Goal: Task Accomplishment & Management: Complete application form

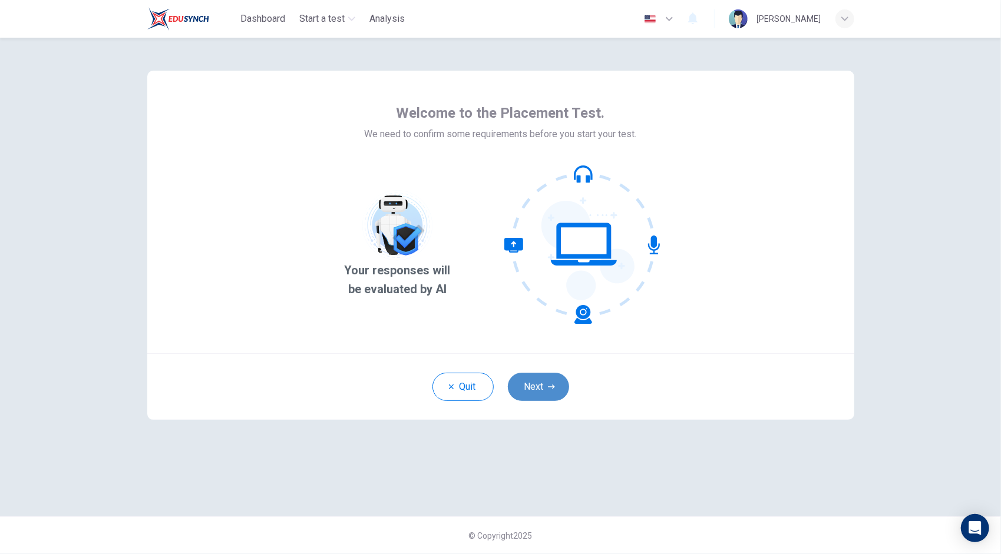
click at [551, 385] on icon "button" at bounding box center [551, 386] width 7 height 7
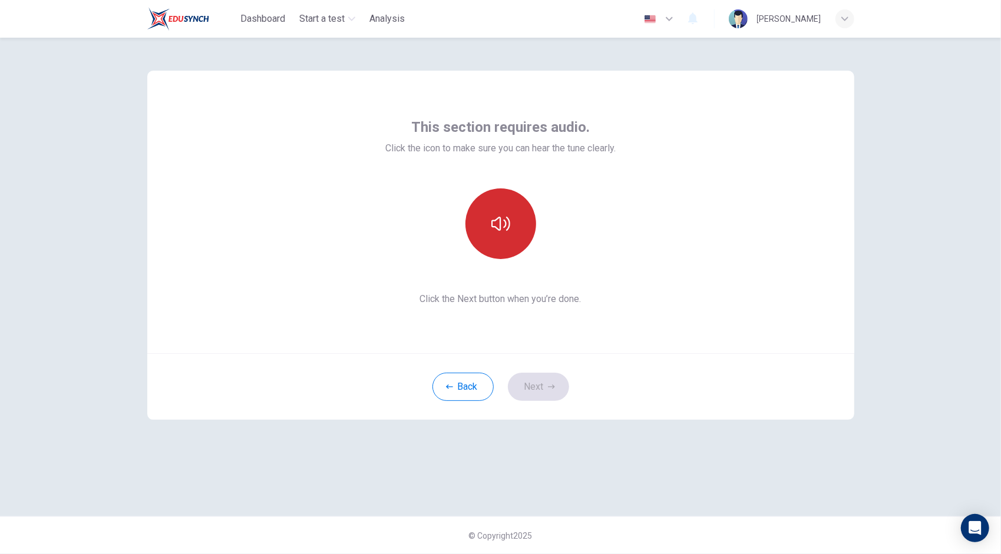
click at [505, 223] on icon "button" at bounding box center [500, 224] width 19 height 14
drag, startPoint x: 505, startPoint y: 223, endPoint x: 630, endPoint y: 180, distance: 131.3
click at [630, 180] on div "This section requires audio. Click the icon to make sure you can hear the tune …" at bounding box center [500, 212] width 707 height 283
drag, startPoint x: 550, startPoint y: 382, endPoint x: 585, endPoint y: 404, distance: 41.5
click at [585, 404] on div "Back Next" at bounding box center [500, 386] width 707 height 67
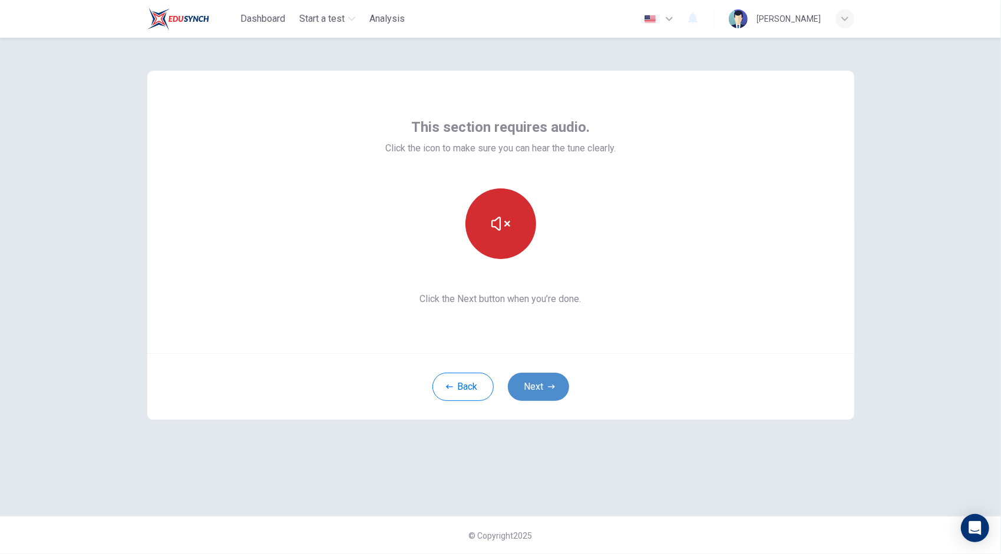
click at [550, 395] on button "Next" at bounding box center [538, 387] width 61 height 28
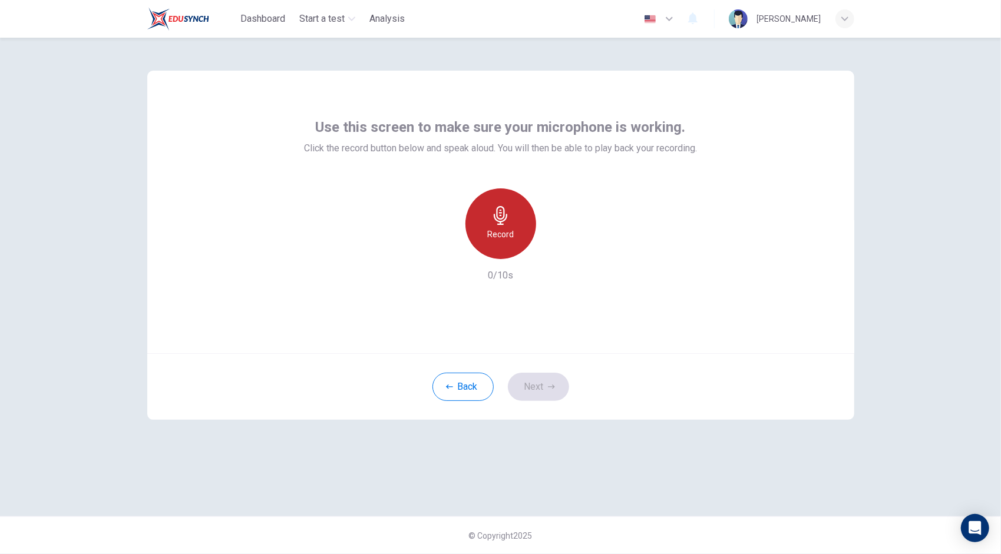
click at [505, 199] on div "Record" at bounding box center [500, 223] width 71 height 71
click at [546, 393] on button "Next" at bounding box center [538, 387] width 61 height 28
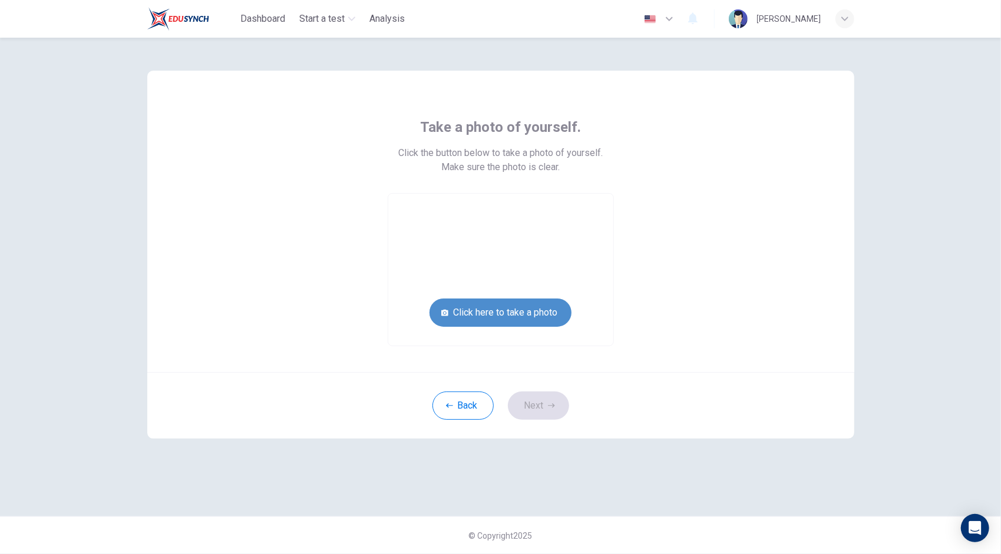
click at [514, 316] on button "Click here to take a photo" at bounding box center [500, 313] width 142 height 28
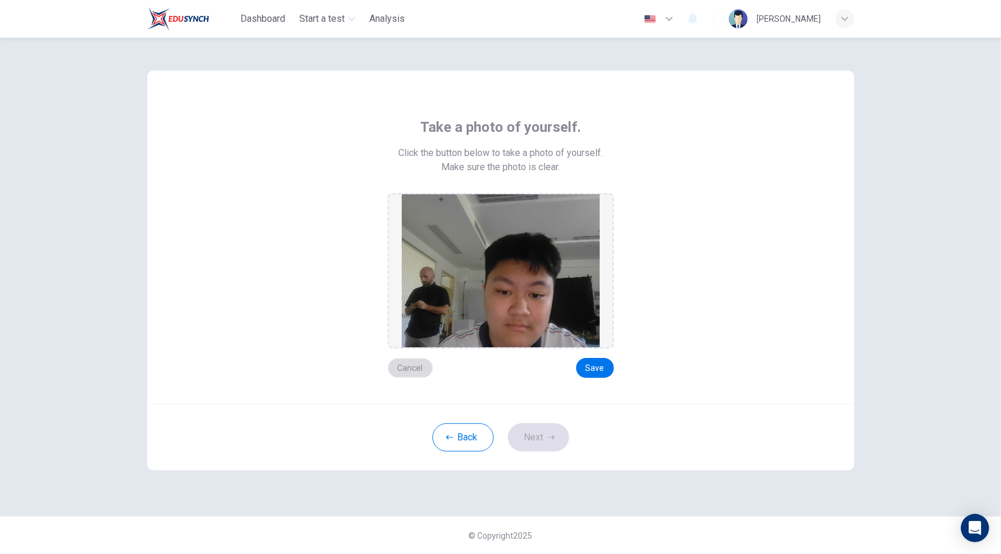
click at [419, 369] on button "Cancel" at bounding box center [410, 368] width 45 height 20
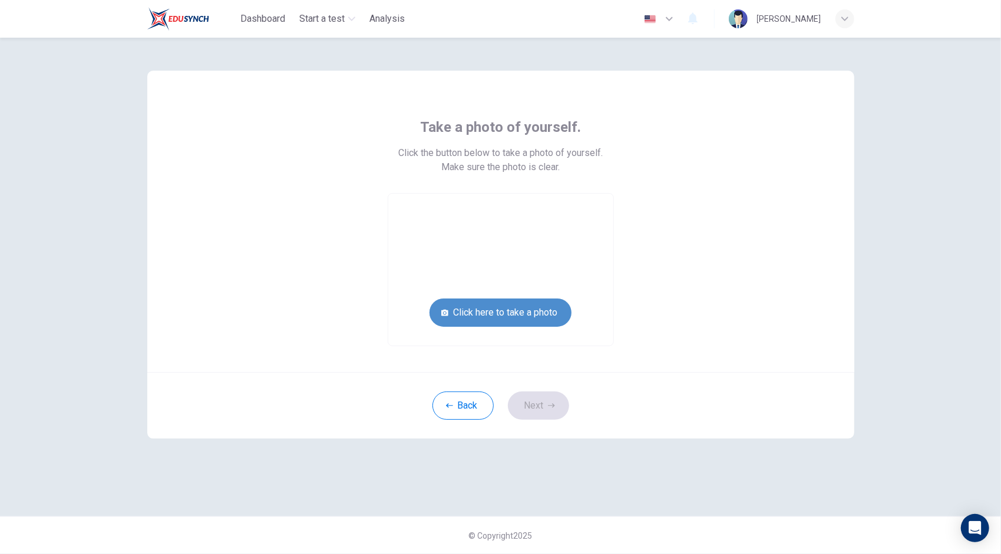
click at [529, 311] on button "Click here to take a photo" at bounding box center [500, 313] width 142 height 28
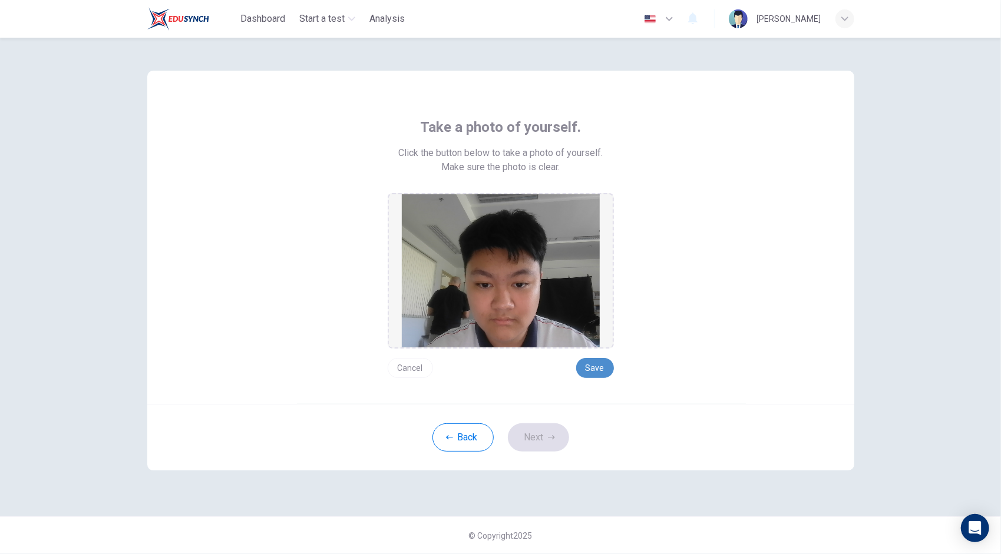
click at [590, 372] on button "Save" at bounding box center [595, 368] width 38 height 20
click at [545, 435] on button "Next" at bounding box center [538, 437] width 61 height 28
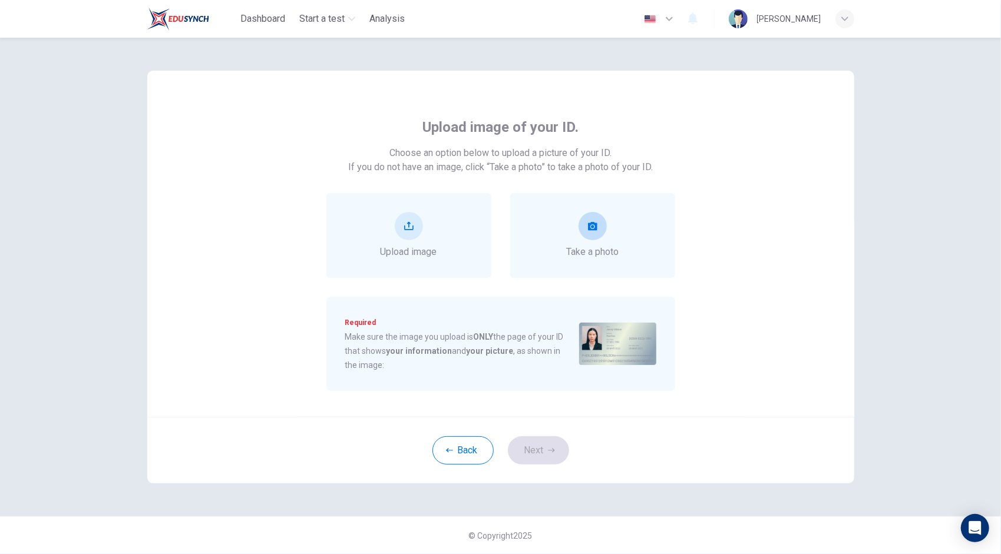
click at [559, 230] on div "Take a photo" at bounding box center [592, 235] width 165 height 85
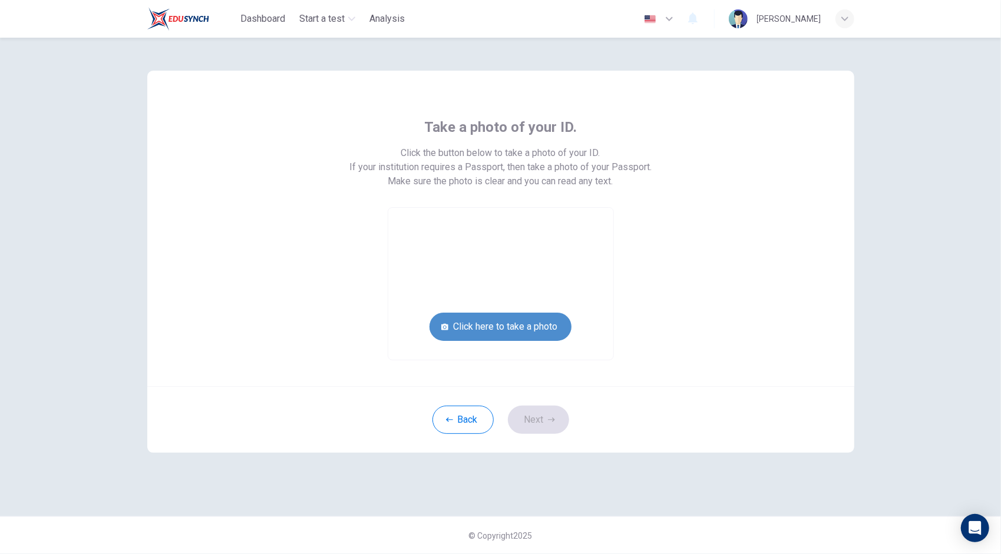
click at [544, 323] on button "Click here to take a photo" at bounding box center [500, 327] width 142 height 28
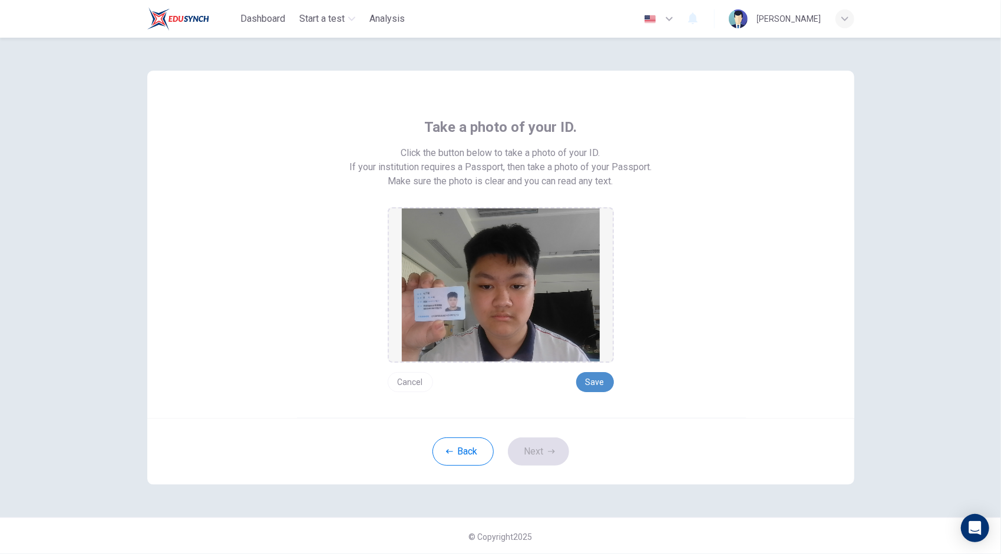
click at [587, 378] on button "Save" at bounding box center [595, 382] width 38 height 20
click at [550, 441] on button "Next" at bounding box center [538, 452] width 61 height 28
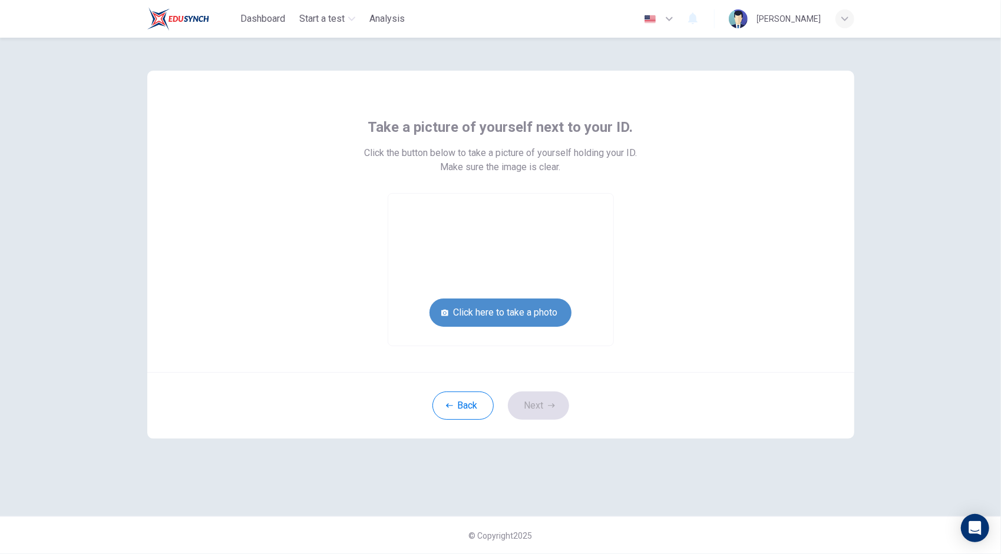
click at [487, 304] on button "Click here to take a photo" at bounding box center [500, 313] width 142 height 28
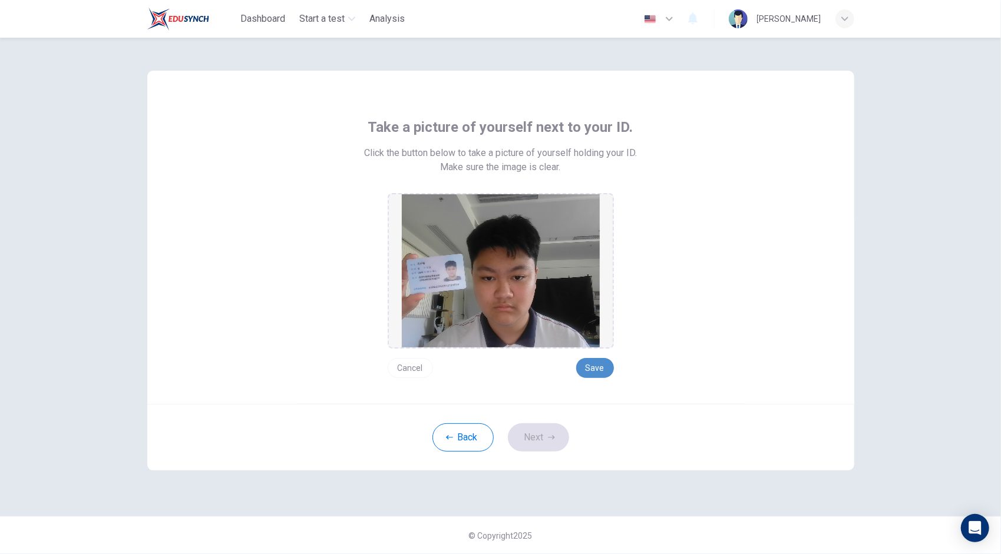
click at [601, 363] on button "Save" at bounding box center [595, 368] width 38 height 20
click at [555, 435] on icon "button" at bounding box center [551, 437] width 7 height 7
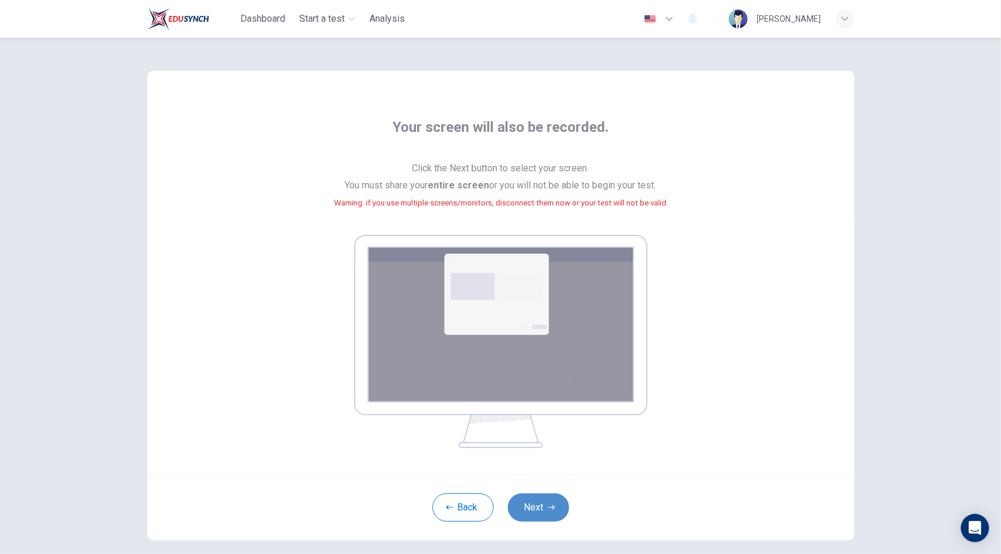
click at [541, 503] on button "Next" at bounding box center [538, 508] width 61 height 28
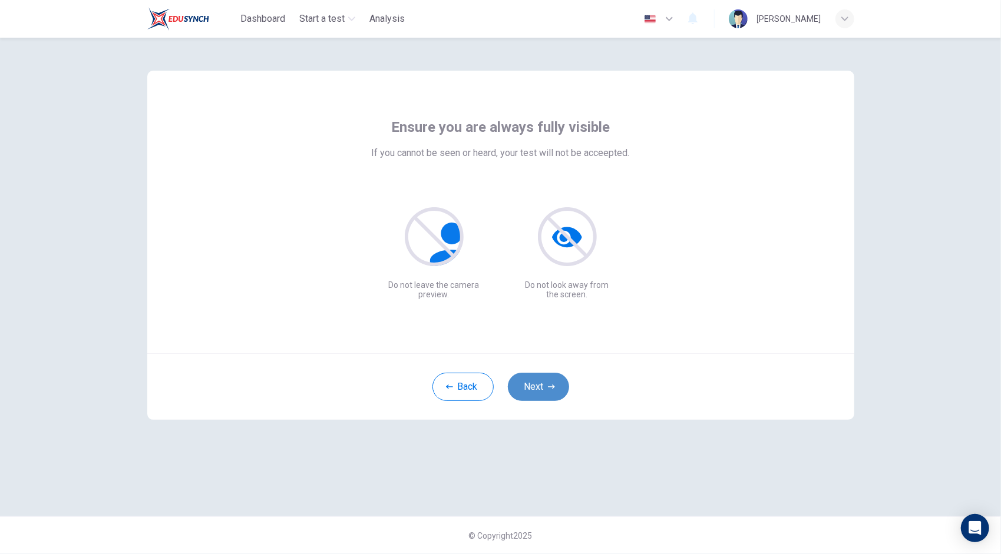
click at [545, 387] on button "Next" at bounding box center [538, 387] width 61 height 28
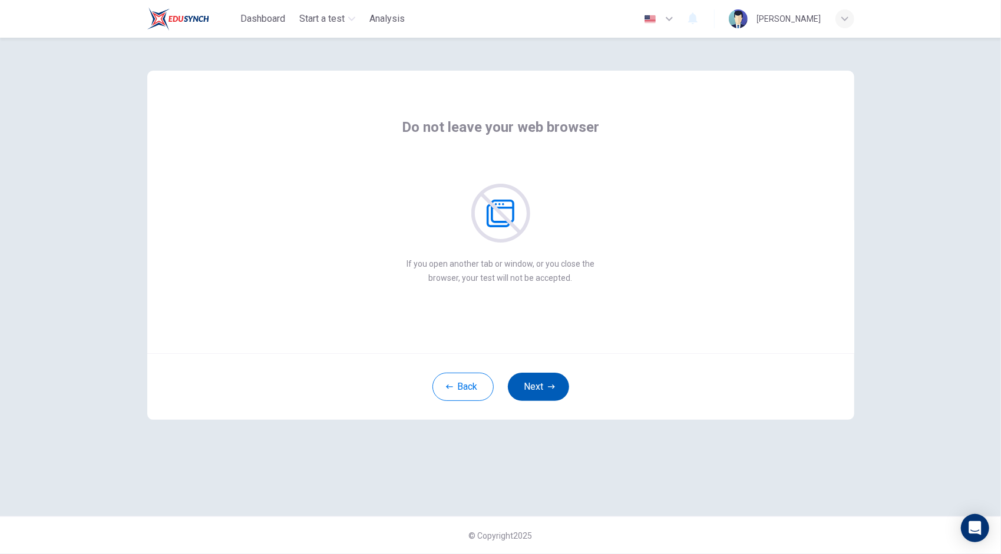
click at [545, 387] on button "Next" at bounding box center [538, 387] width 61 height 28
click at [485, 385] on button "Back" at bounding box center [462, 387] width 61 height 28
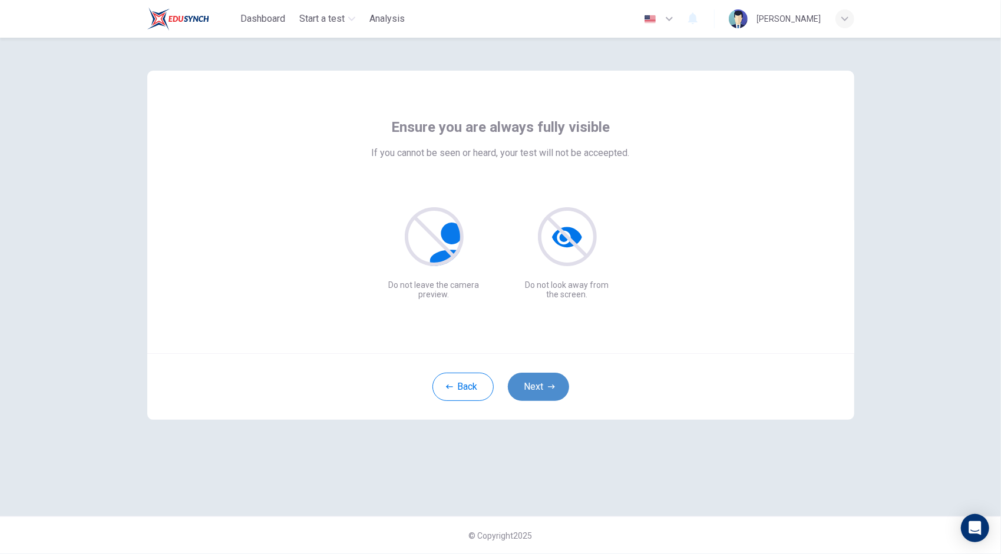
click at [548, 390] on button "Next" at bounding box center [538, 387] width 61 height 28
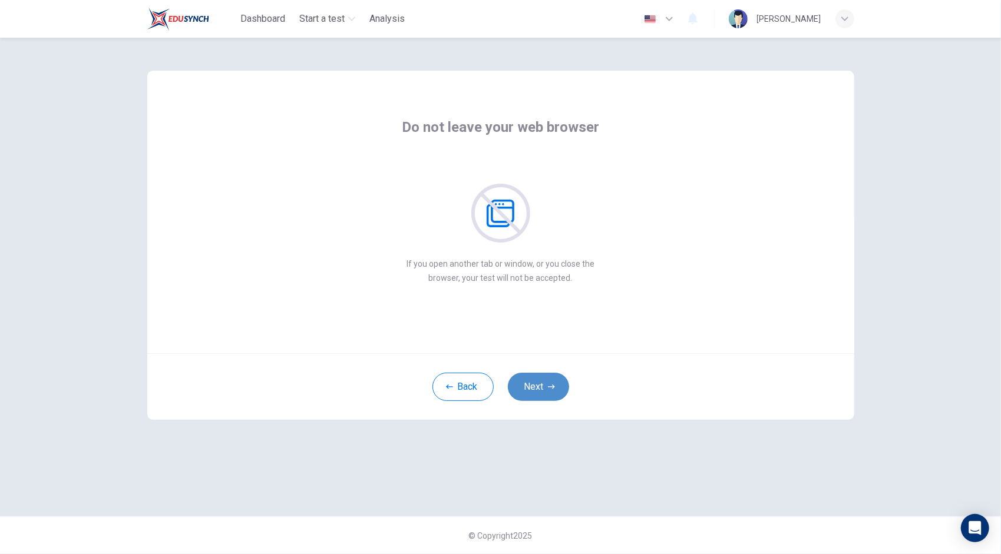
click at [534, 380] on button "Next" at bounding box center [538, 387] width 61 height 28
click at [528, 384] on button "Next" at bounding box center [538, 387] width 61 height 28
click at [547, 378] on button "Next" at bounding box center [538, 387] width 61 height 28
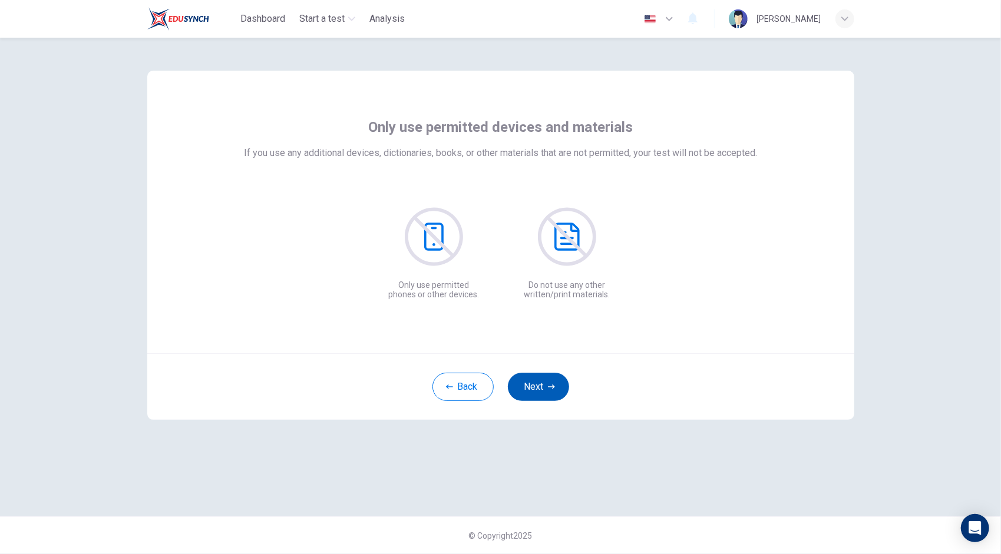
click at [547, 378] on button "Next" at bounding box center [538, 387] width 61 height 28
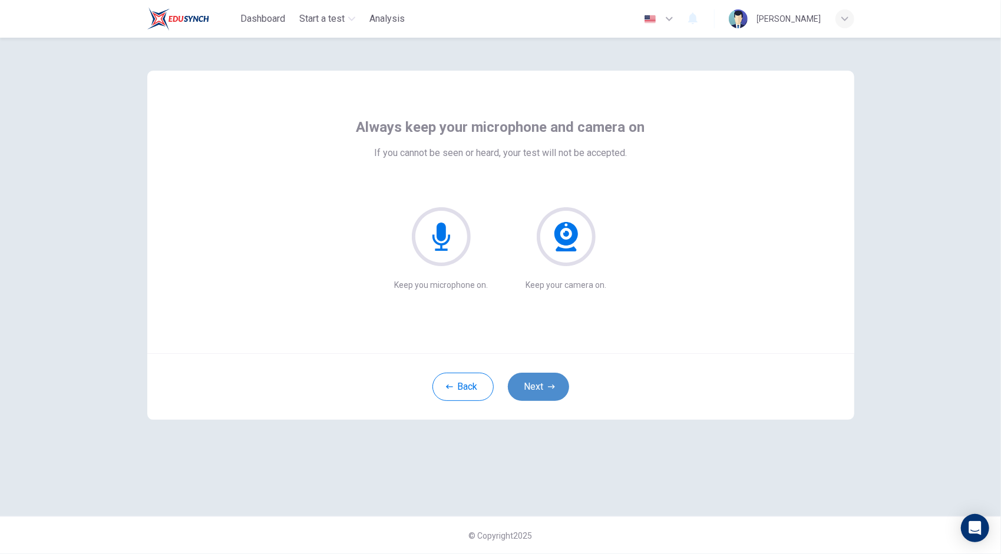
click at [547, 378] on button "Next" at bounding box center [538, 387] width 61 height 28
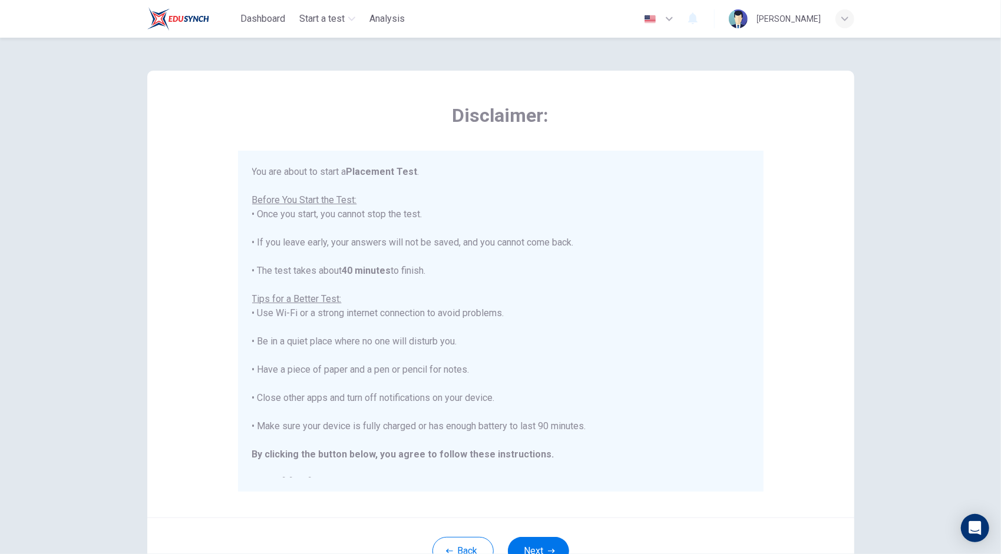
scroll to position [13, 0]
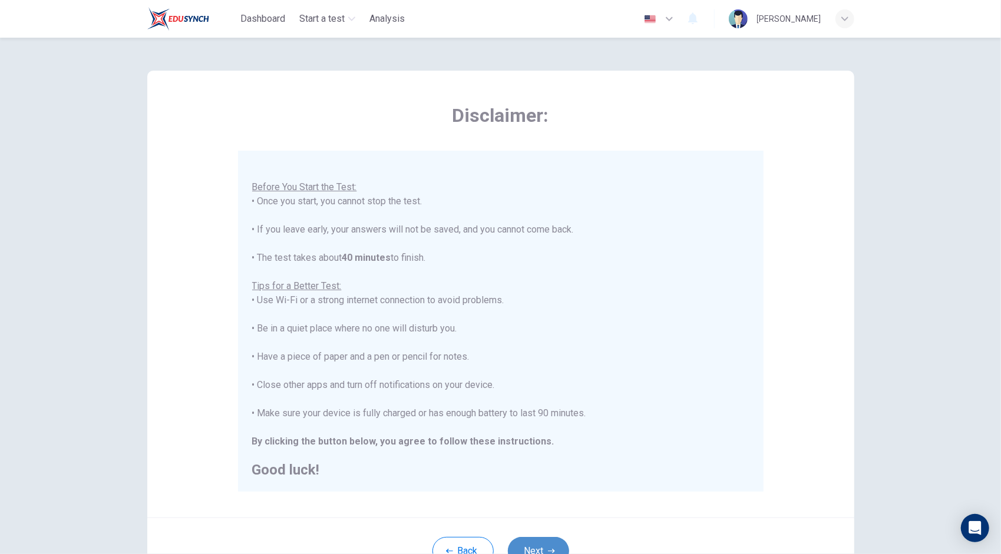
click at [543, 552] on button "Next" at bounding box center [538, 551] width 61 height 28
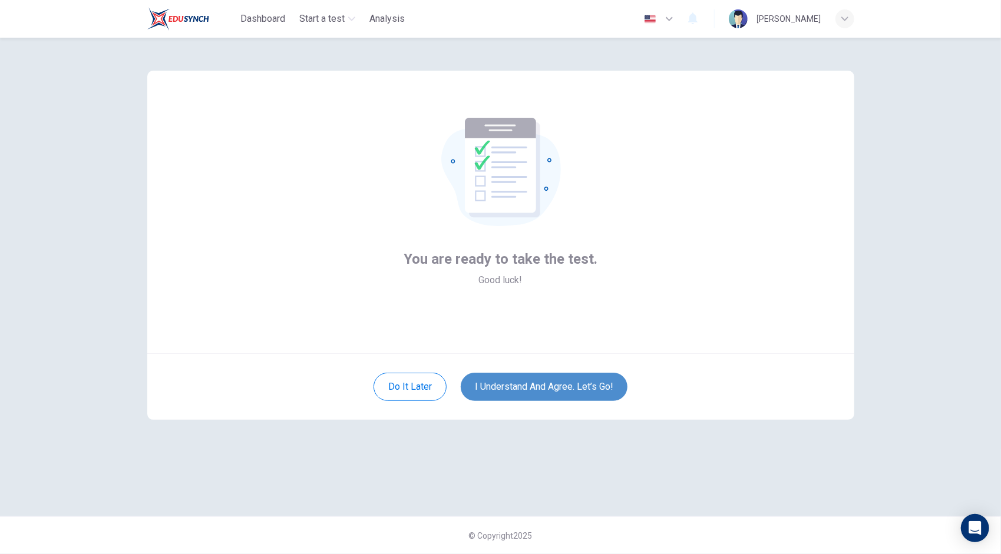
click at [562, 385] on button "I understand and agree. Let’s go!" at bounding box center [544, 387] width 167 height 28
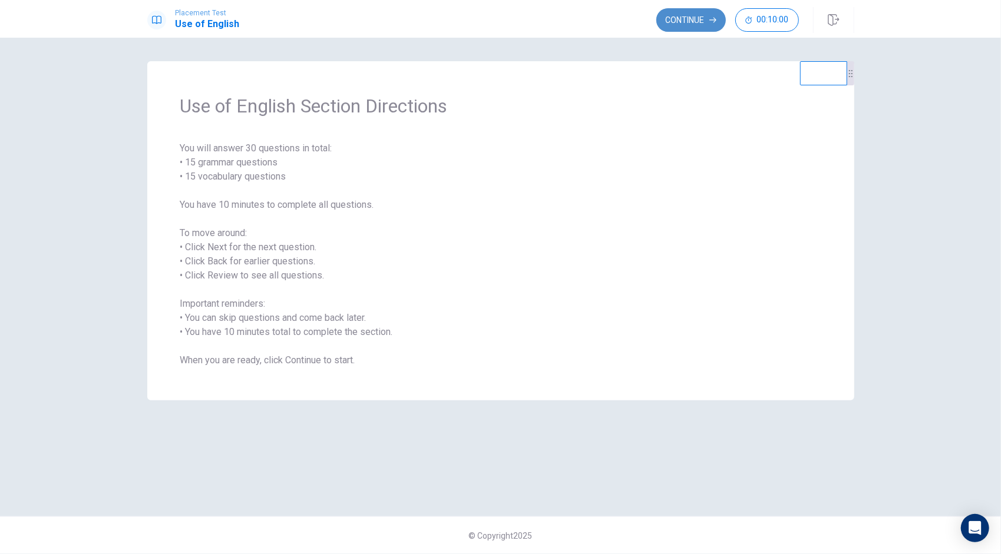
click at [689, 9] on button "Continue" at bounding box center [690, 20] width 69 height 24
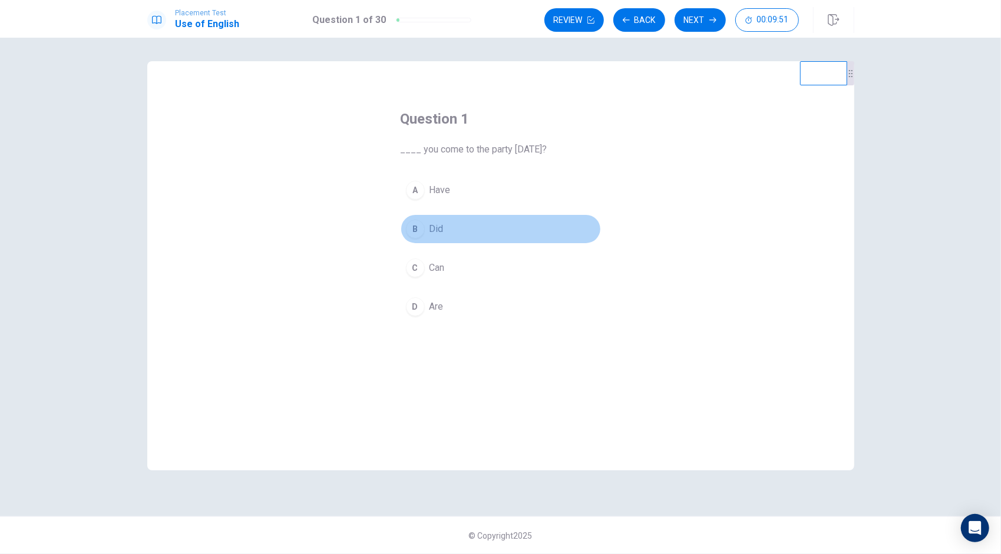
click at [416, 226] on div "B" at bounding box center [415, 229] width 19 height 19
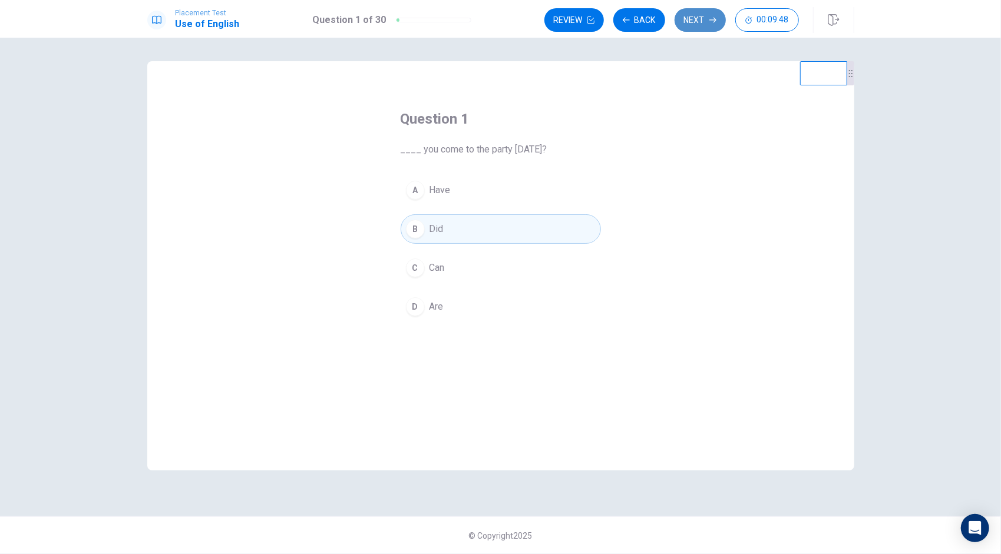
click at [695, 16] on button "Next" at bounding box center [699, 20] width 51 height 24
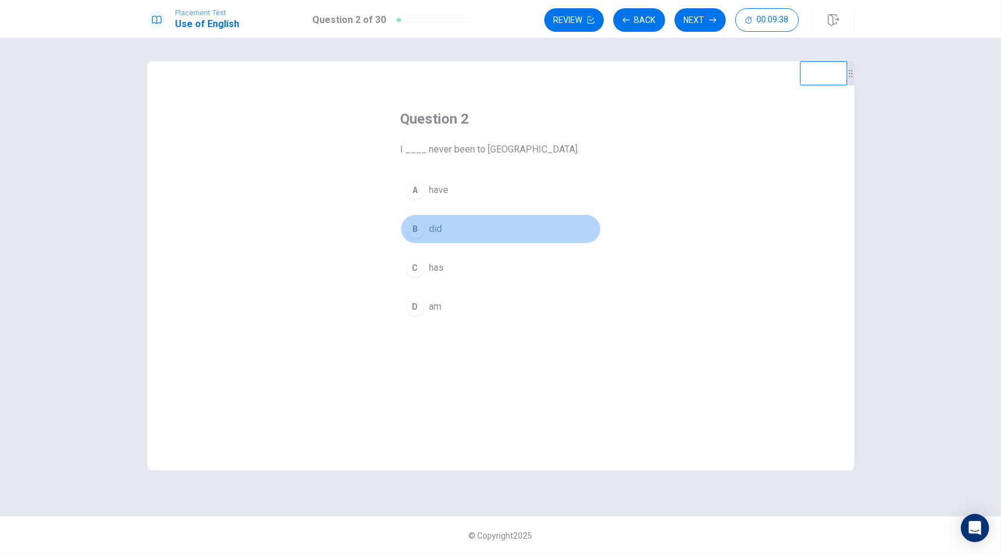
click at [416, 227] on div "B" at bounding box center [415, 229] width 19 height 19
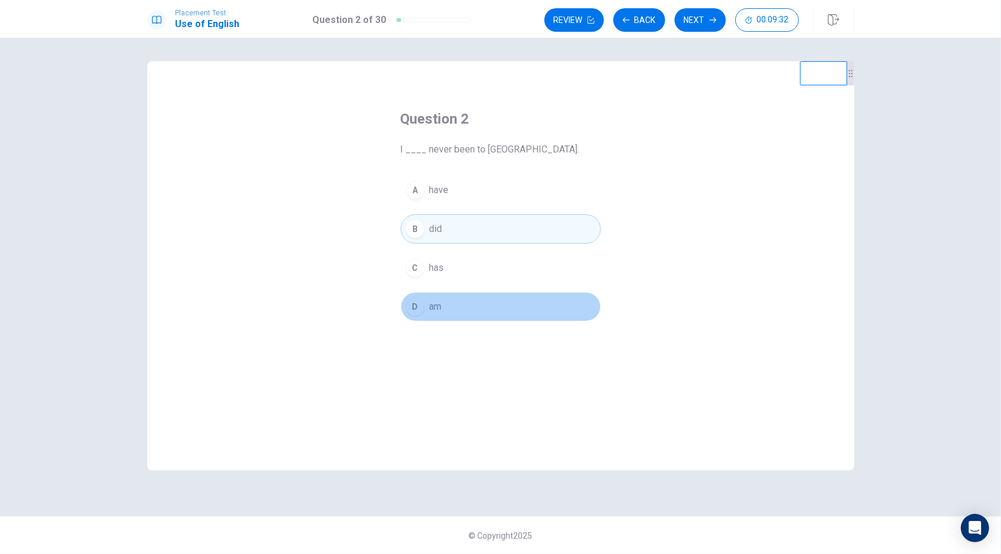
click at [417, 304] on div "D" at bounding box center [415, 306] width 19 height 19
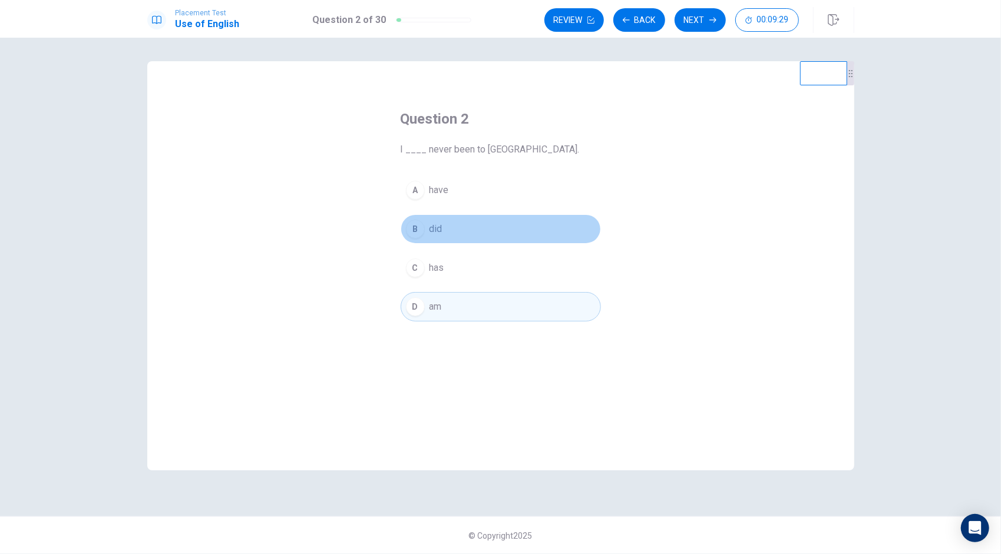
click at [416, 230] on div "B" at bounding box center [415, 229] width 19 height 19
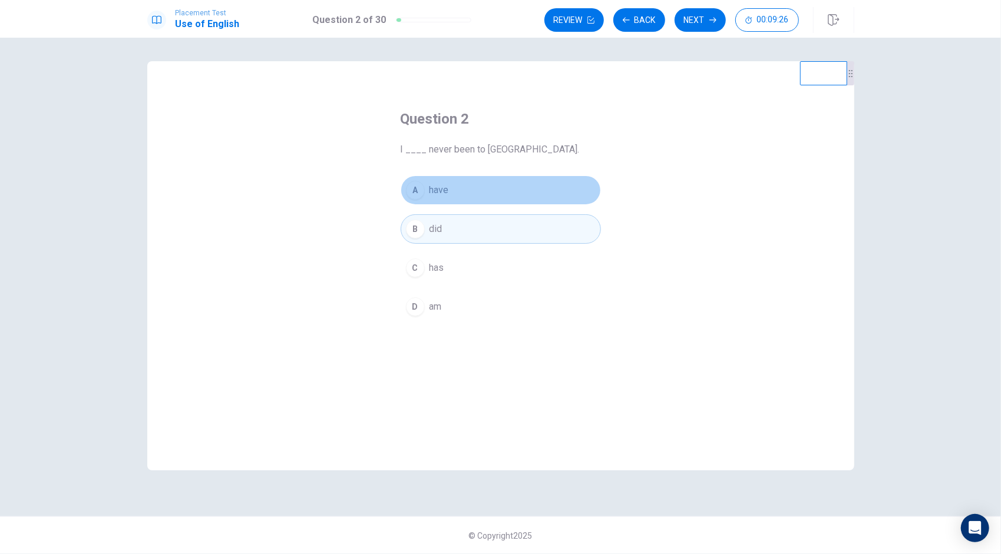
click at [424, 194] on button "A have" at bounding box center [500, 189] width 200 height 29
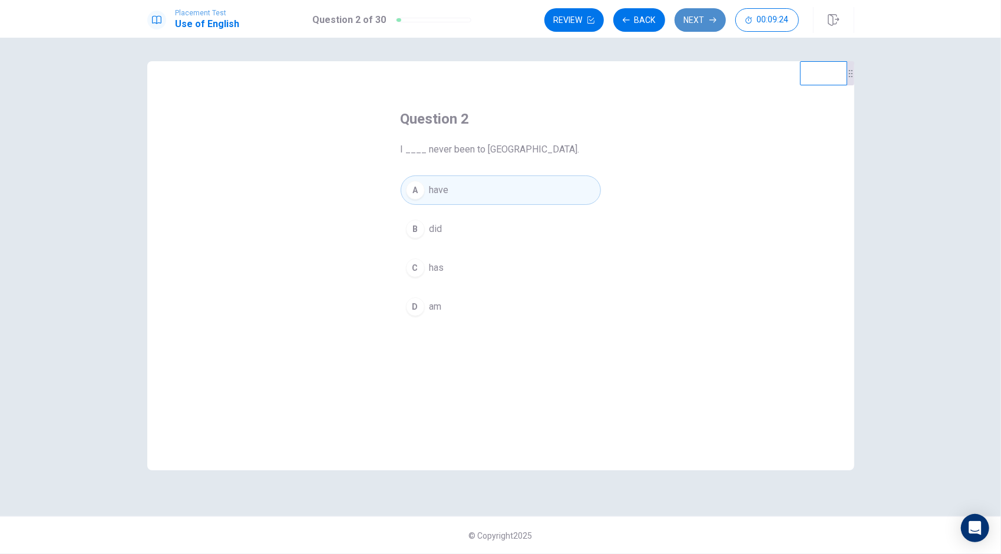
click at [701, 28] on button "Next" at bounding box center [699, 20] width 51 height 24
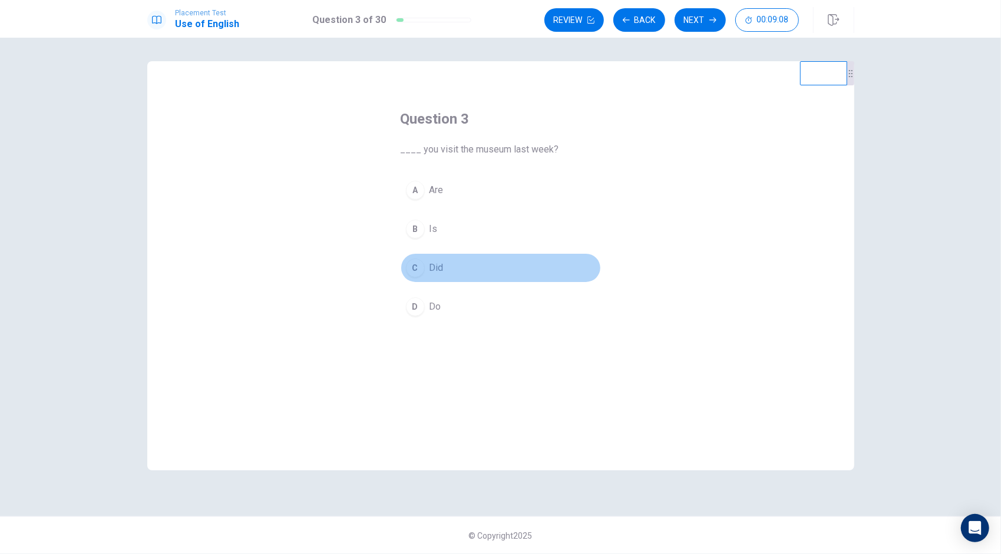
click at [423, 263] on div "C" at bounding box center [415, 268] width 19 height 19
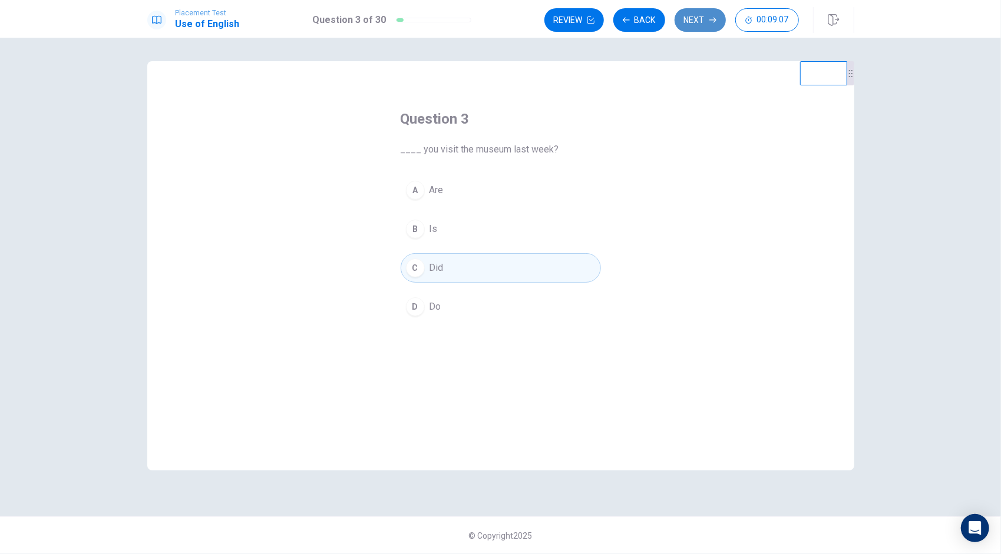
click at [717, 19] on button "Next" at bounding box center [699, 20] width 51 height 24
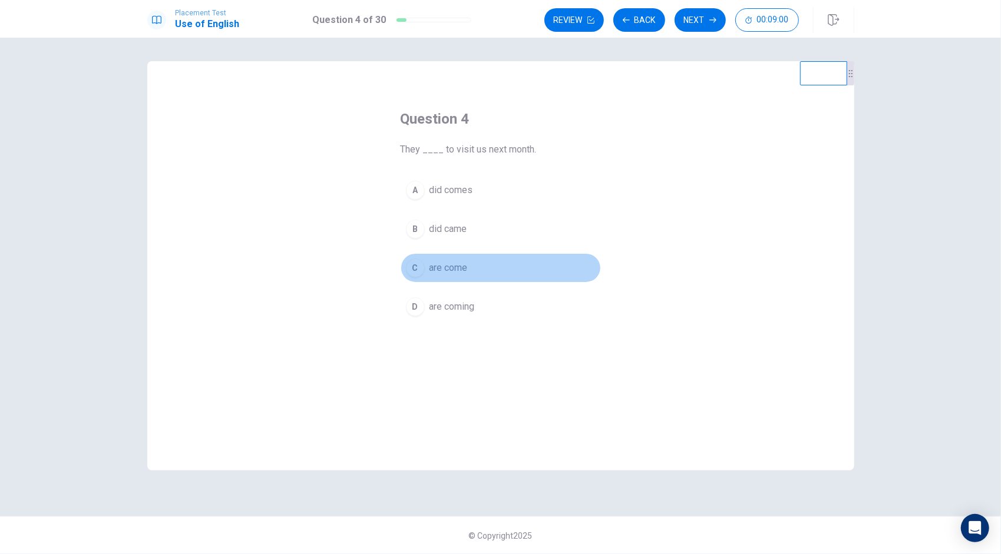
click at [418, 264] on div "C" at bounding box center [415, 268] width 19 height 19
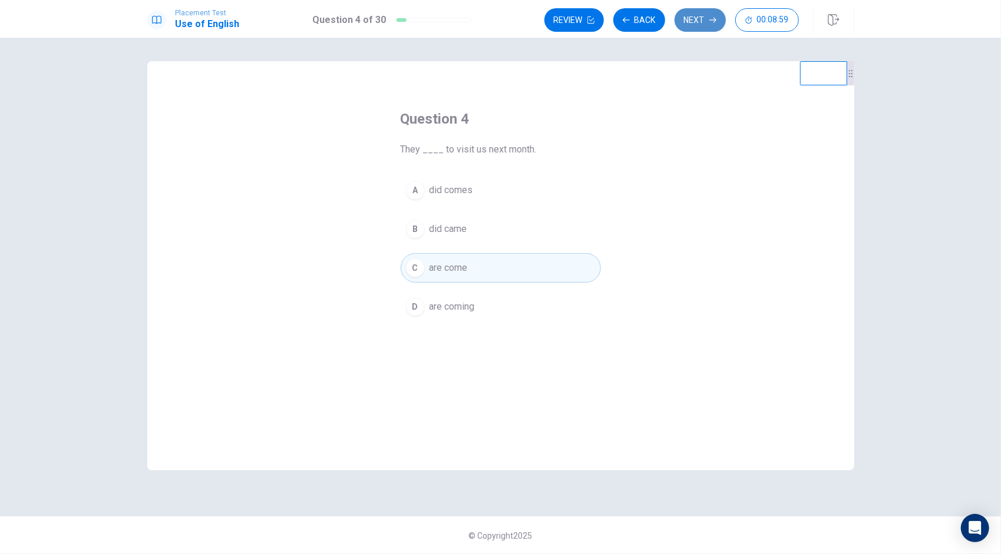
click at [684, 13] on button "Next" at bounding box center [699, 20] width 51 height 24
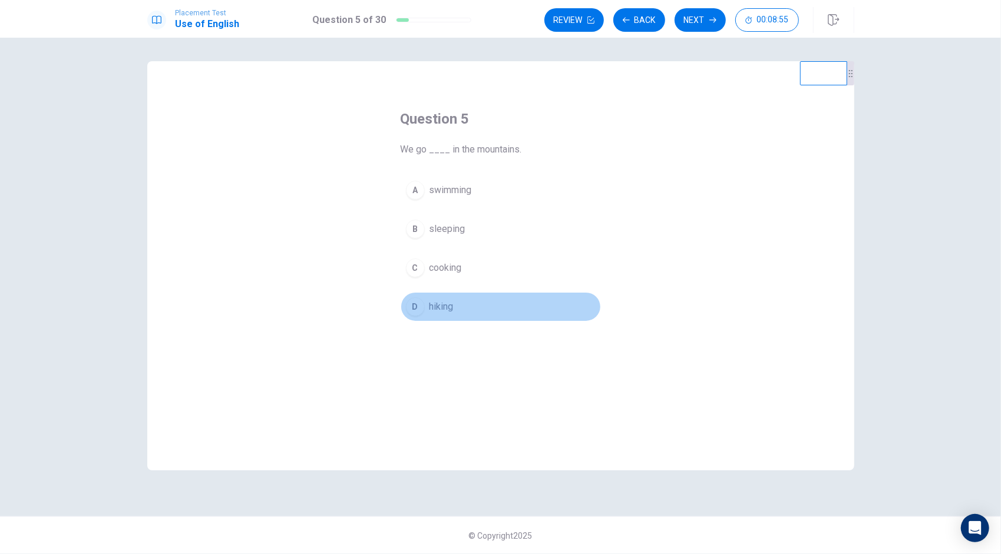
click at [419, 309] on div "D" at bounding box center [415, 306] width 19 height 19
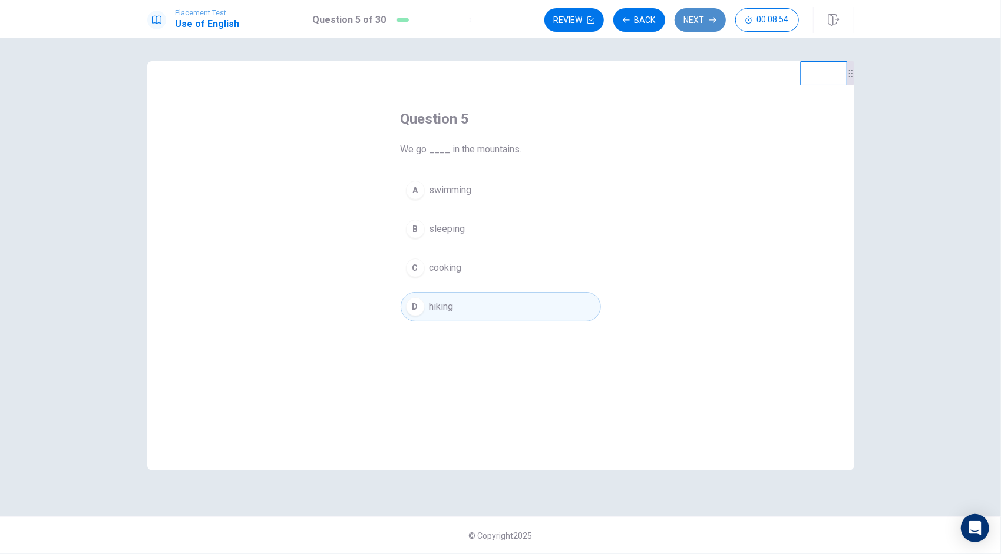
click at [693, 14] on button "Next" at bounding box center [699, 20] width 51 height 24
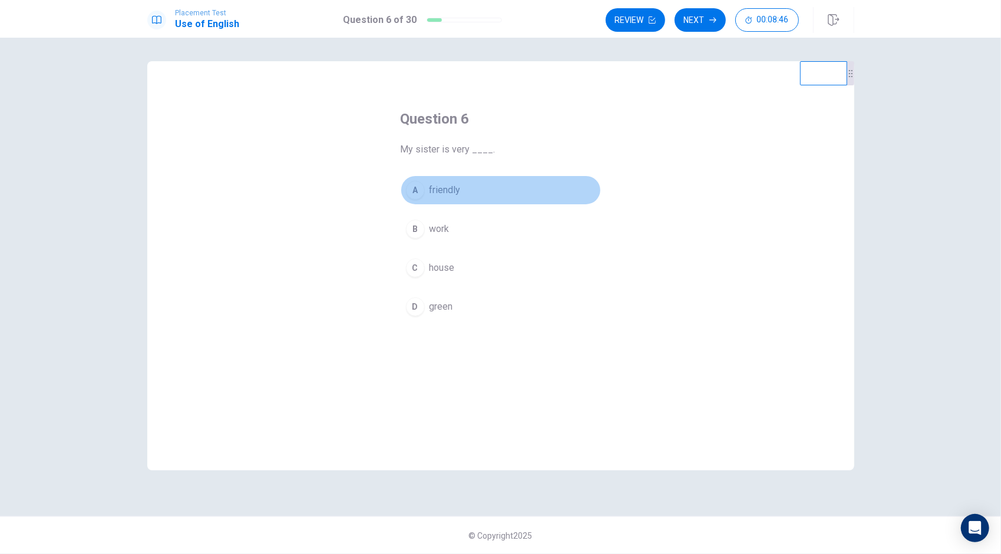
click at [418, 188] on div "A" at bounding box center [415, 190] width 19 height 19
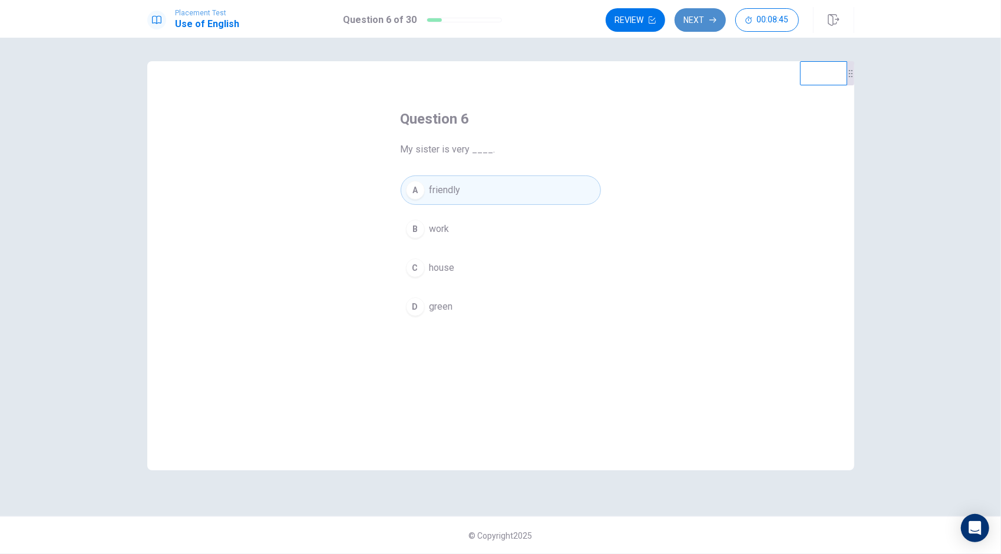
click at [715, 16] on icon "button" at bounding box center [712, 19] width 7 height 7
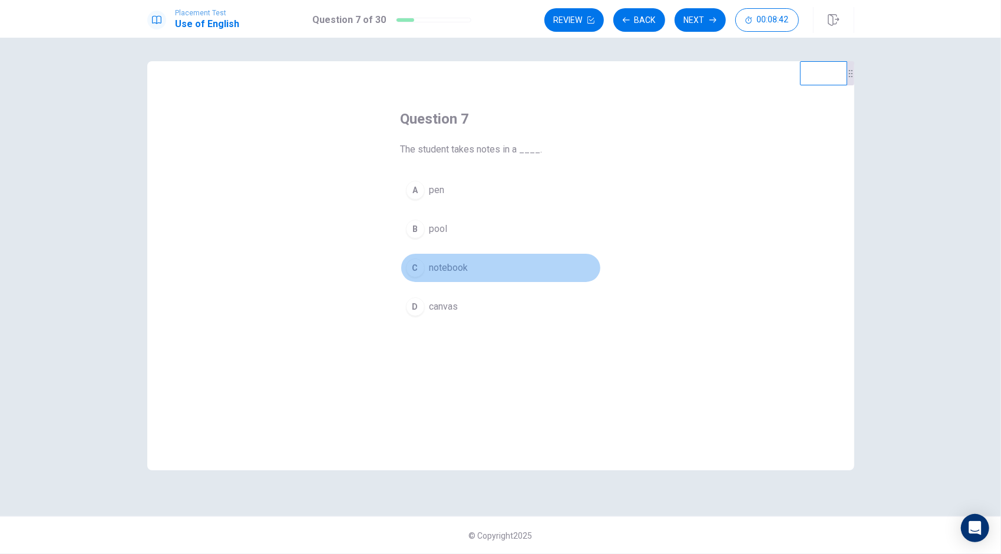
click at [418, 269] on div "C" at bounding box center [415, 268] width 19 height 19
click at [707, 22] on button "Next" at bounding box center [699, 20] width 51 height 24
click at [415, 260] on div "C" at bounding box center [415, 268] width 19 height 19
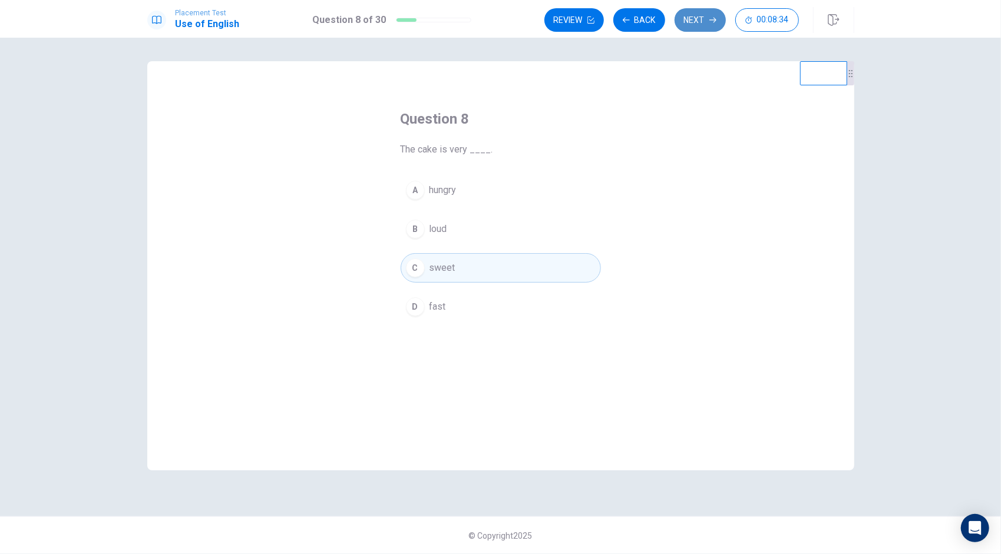
click at [681, 18] on button "Next" at bounding box center [699, 20] width 51 height 24
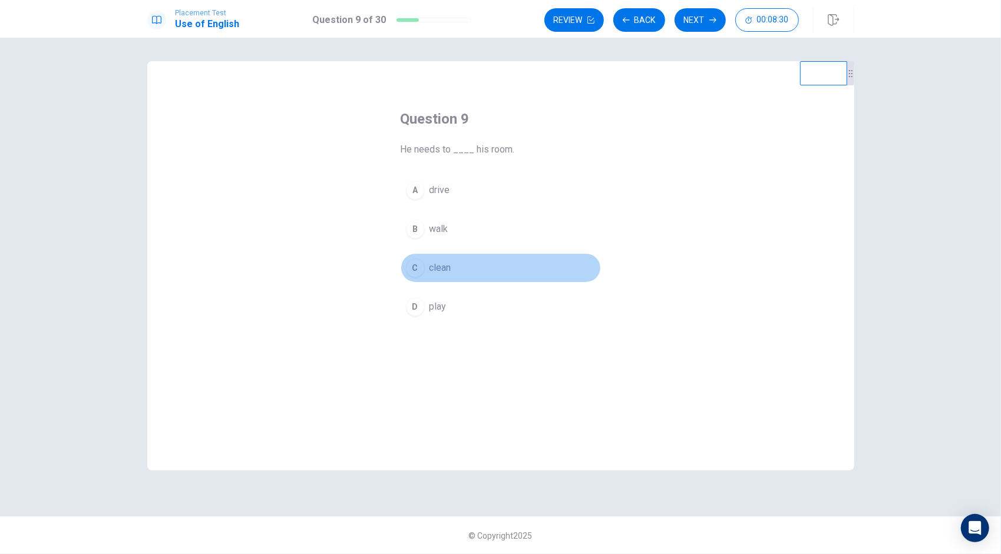
click at [417, 260] on div "C" at bounding box center [415, 268] width 19 height 19
click at [400, 253] on button "C clean" at bounding box center [500, 267] width 200 height 29
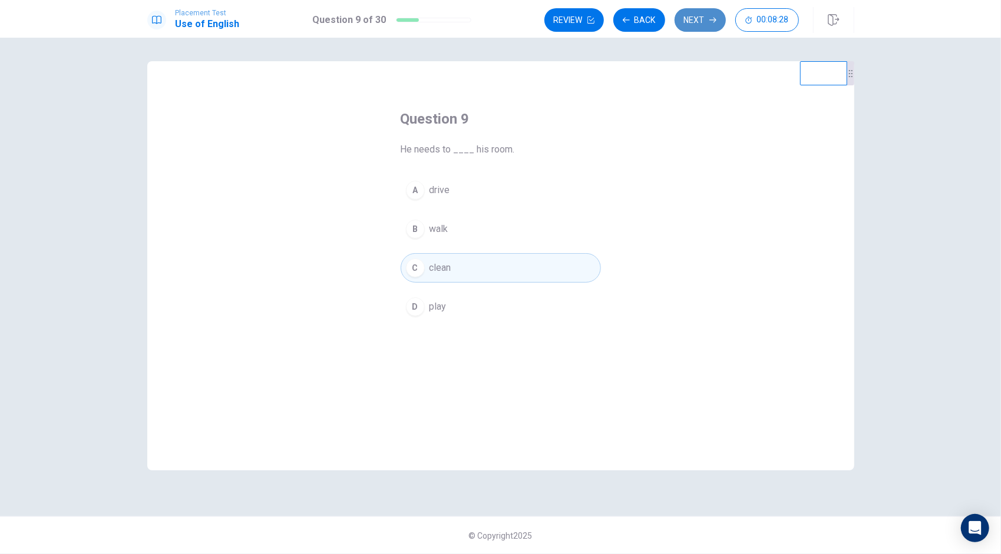
click at [693, 19] on button "Next" at bounding box center [699, 20] width 51 height 24
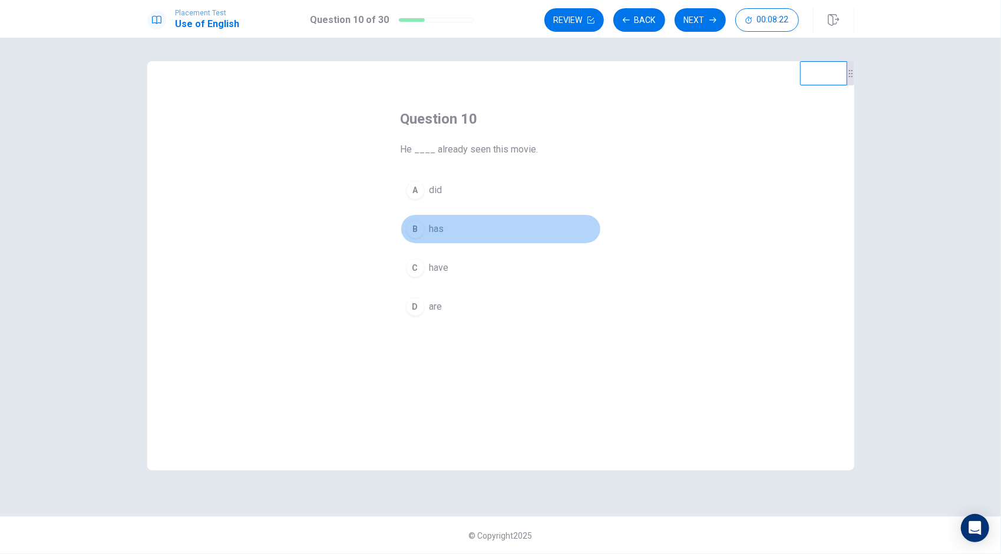
click at [425, 231] on button "B has" at bounding box center [500, 228] width 200 height 29
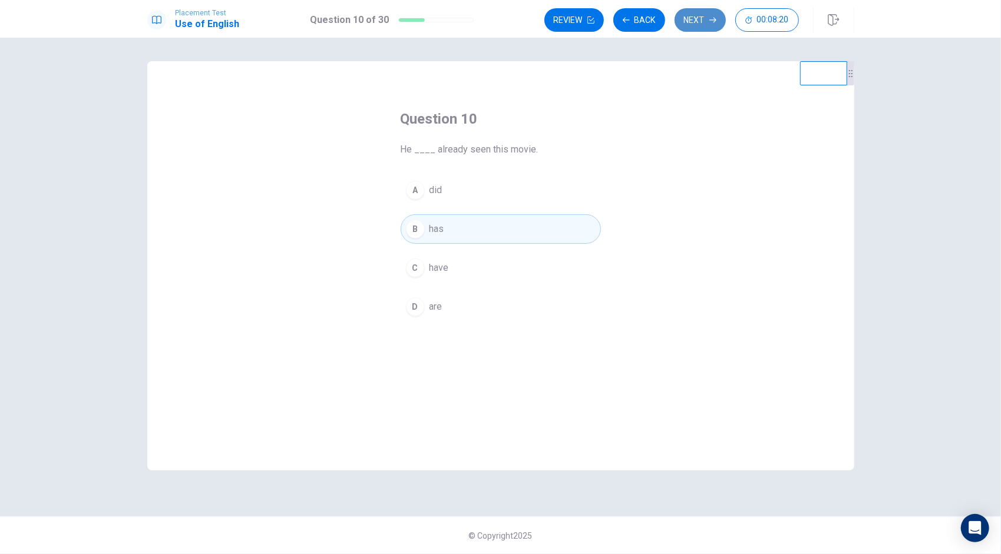
click at [693, 17] on button "Next" at bounding box center [699, 20] width 51 height 24
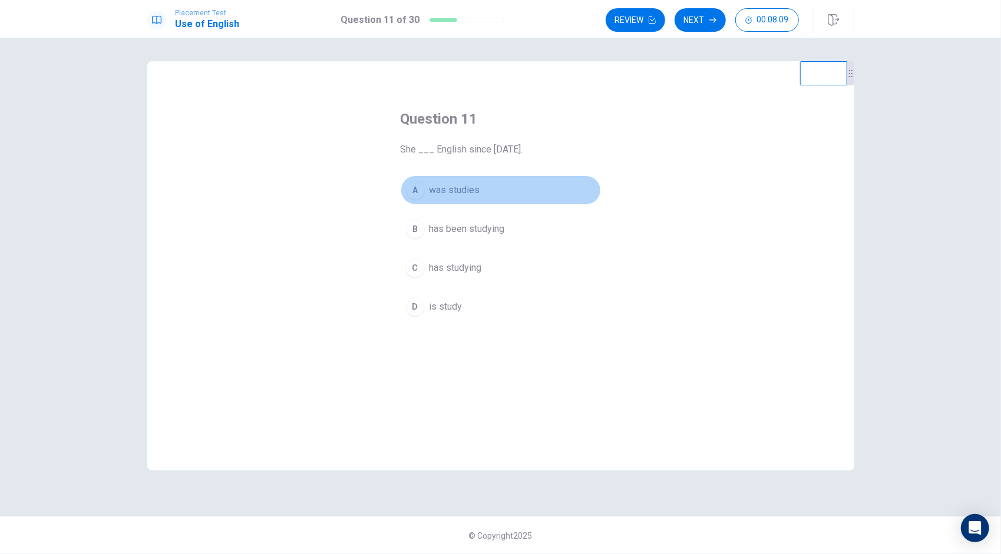
click at [418, 191] on div "A" at bounding box center [415, 190] width 19 height 19
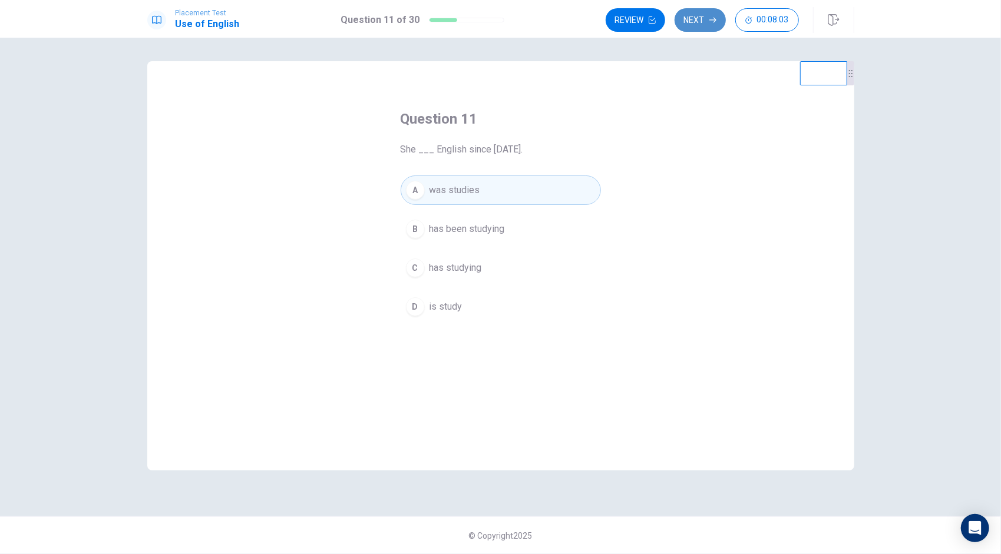
click at [708, 25] on button "Next" at bounding box center [699, 20] width 51 height 24
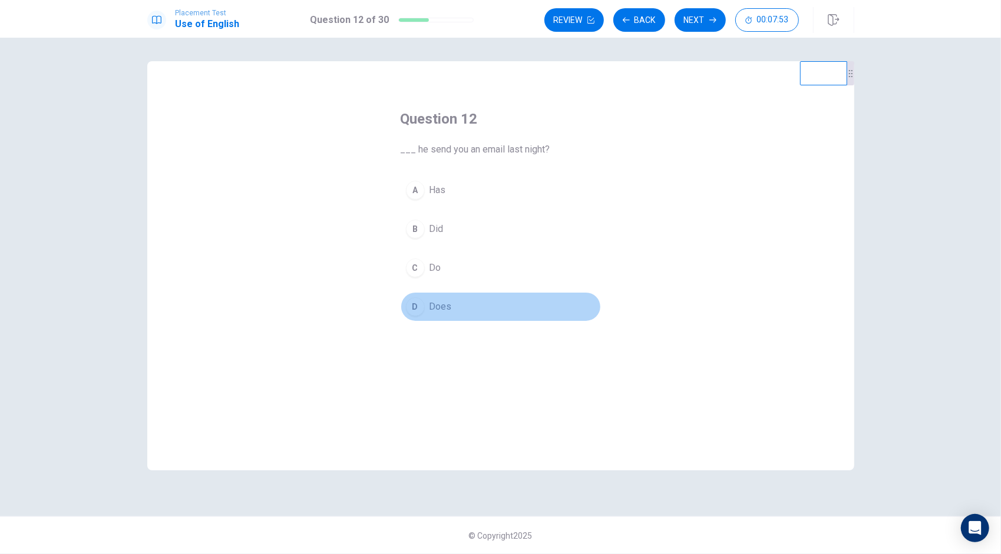
click at [425, 304] on button "D Does" at bounding box center [500, 306] width 200 height 29
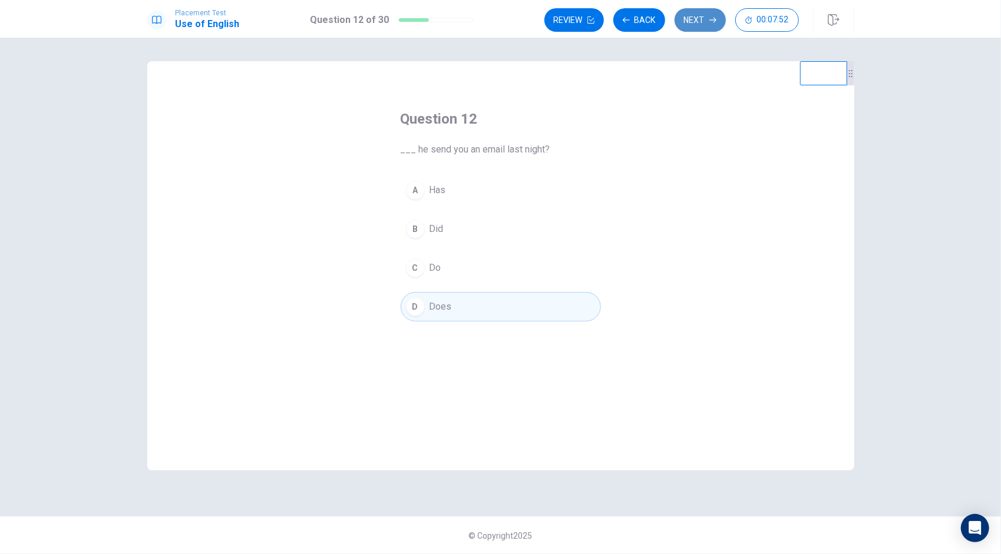
click at [708, 9] on button "Next" at bounding box center [699, 20] width 51 height 24
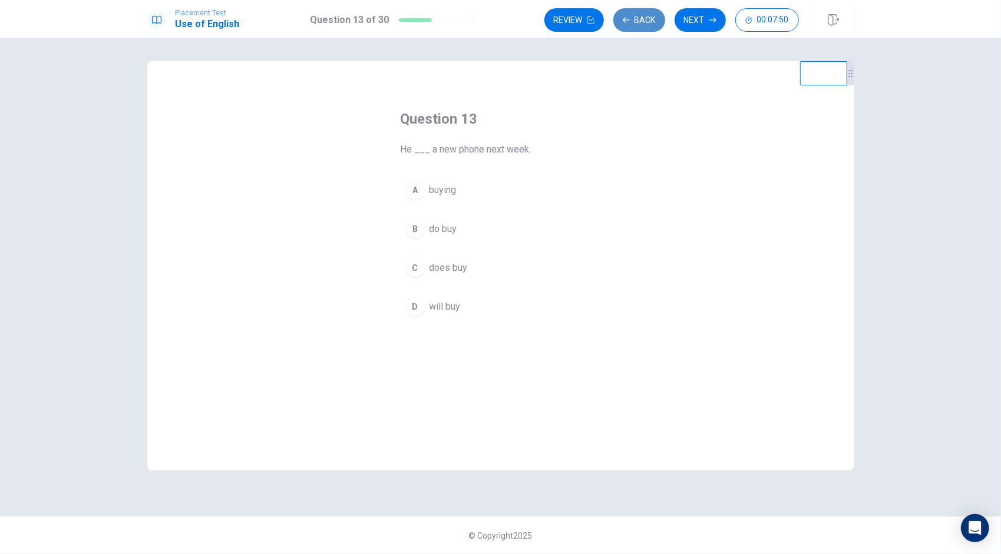
click at [634, 19] on button "Back" at bounding box center [639, 20] width 52 height 24
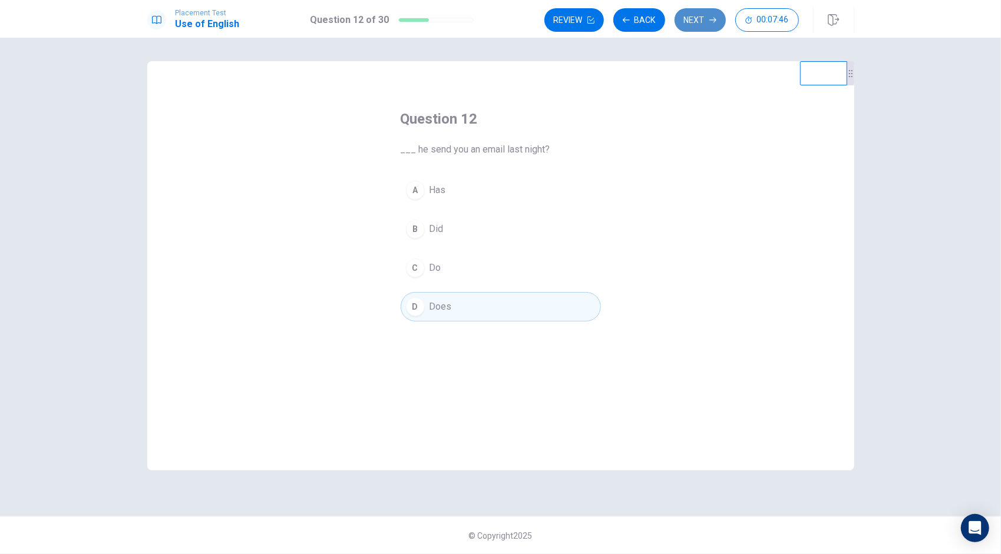
click at [708, 24] on button "Next" at bounding box center [699, 20] width 51 height 24
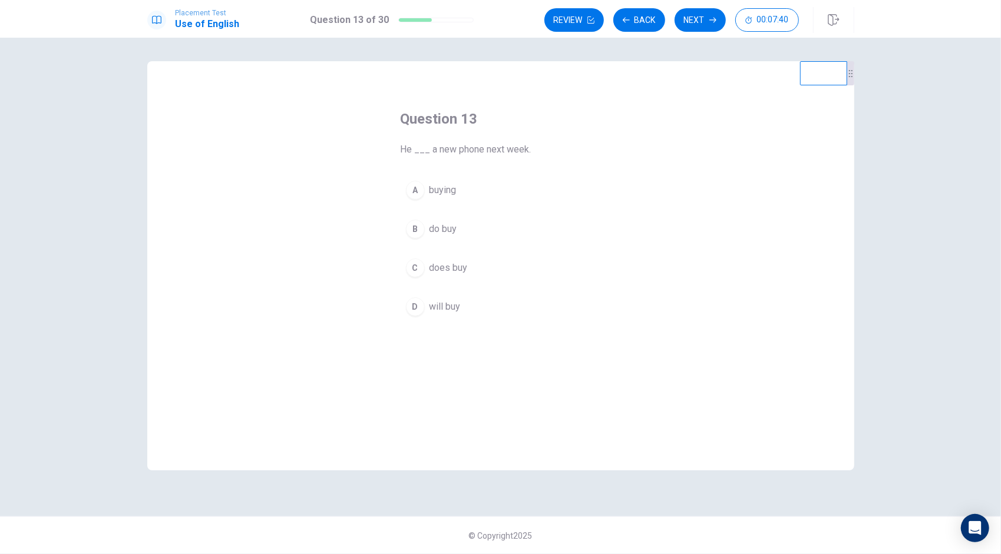
click at [418, 302] on div "D" at bounding box center [415, 306] width 19 height 19
click at [696, 22] on button "Next" at bounding box center [699, 20] width 51 height 24
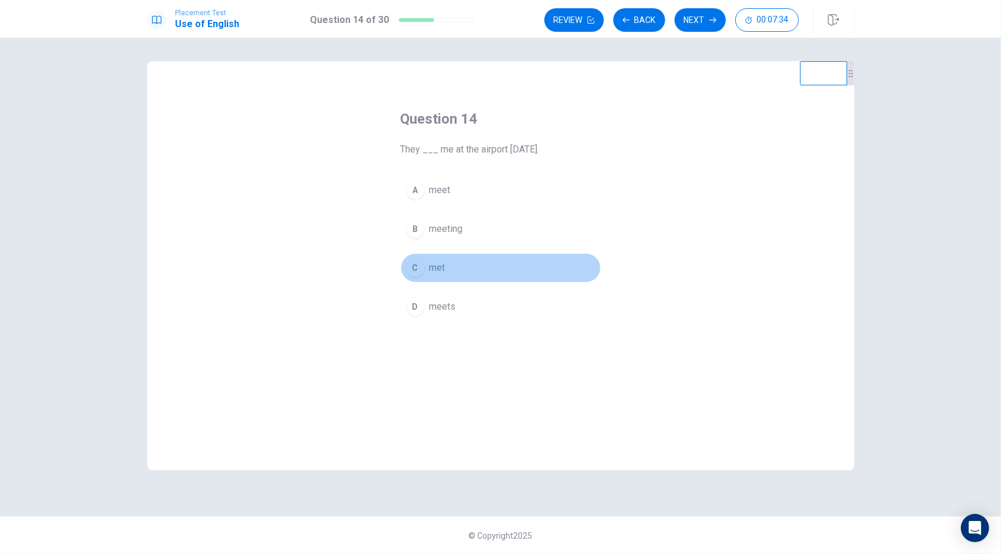
click at [418, 265] on div "C" at bounding box center [415, 268] width 19 height 19
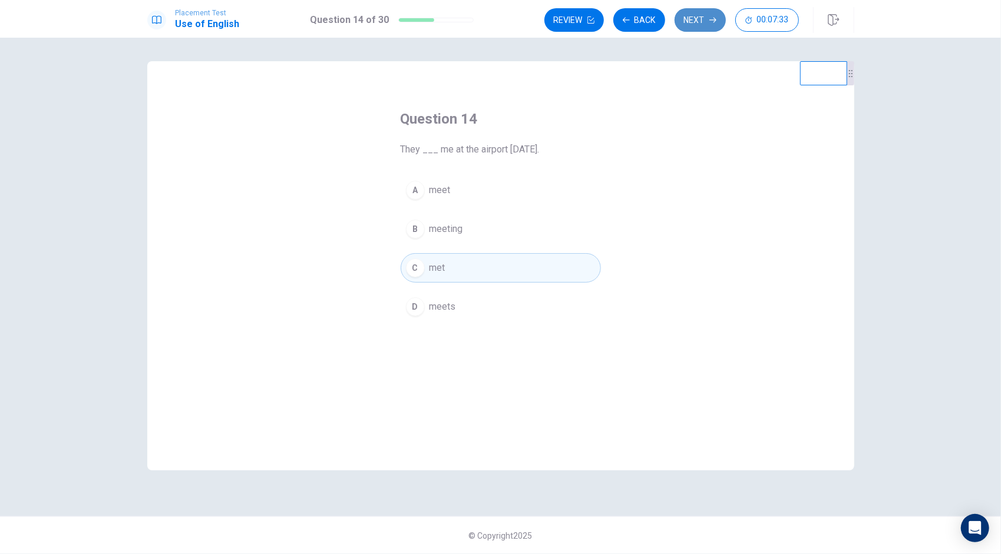
click at [701, 14] on button "Next" at bounding box center [699, 20] width 51 height 24
click at [408, 243] on div "A toothpaste B cleaner C handsoap D shampoo" at bounding box center [500, 248] width 200 height 146
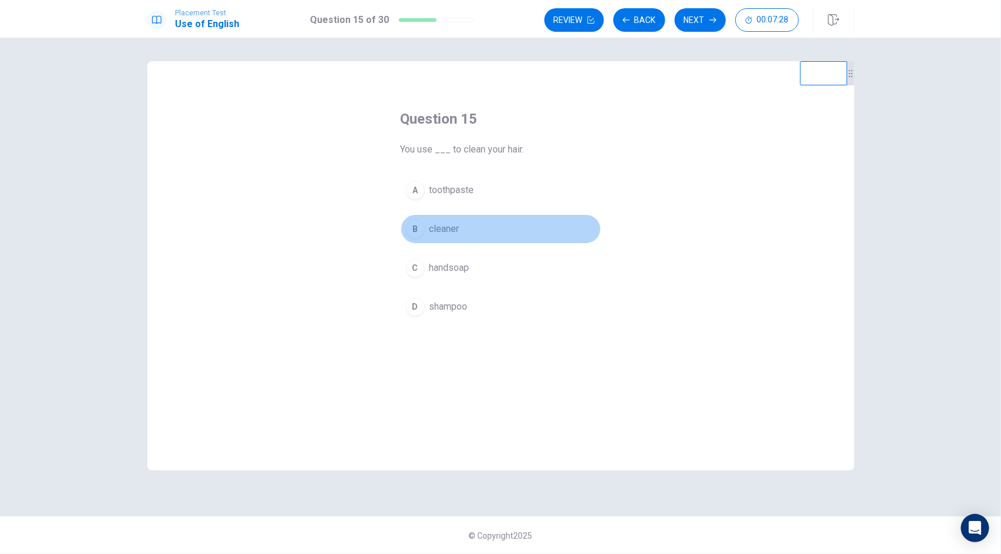
click at [419, 226] on div "B" at bounding box center [415, 229] width 19 height 19
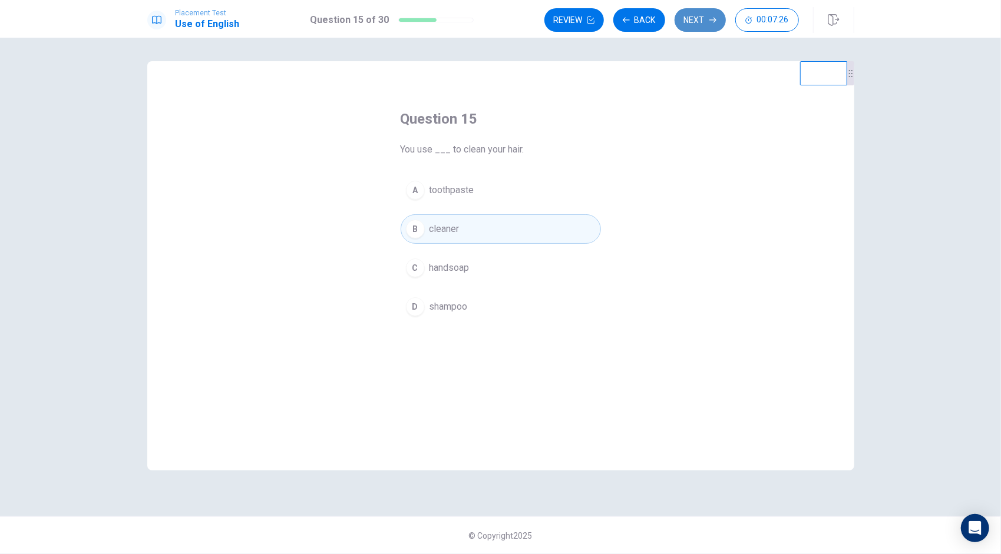
click at [701, 25] on button "Next" at bounding box center [699, 20] width 51 height 24
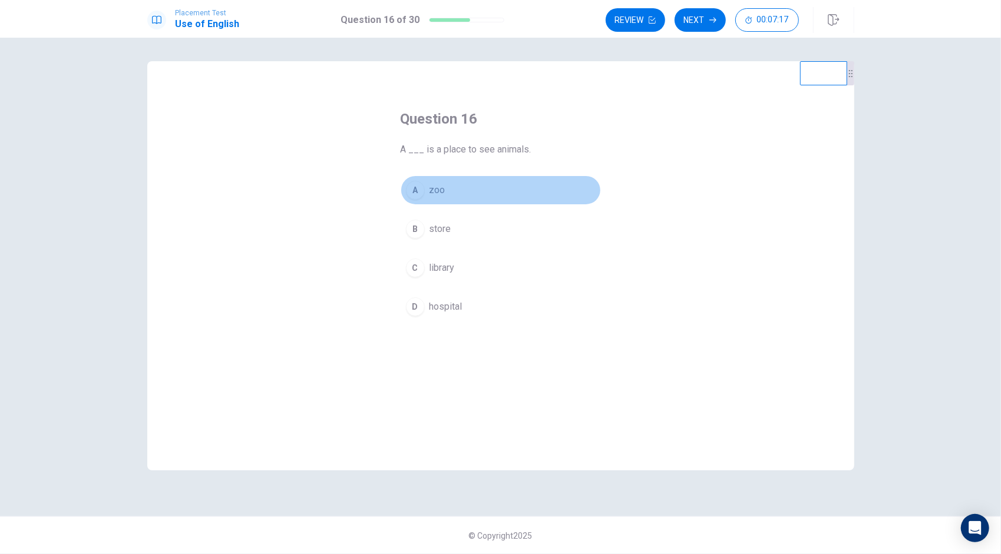
click at [411, 194] on div "A" at bounding box center [415, 190] width 19 height 19
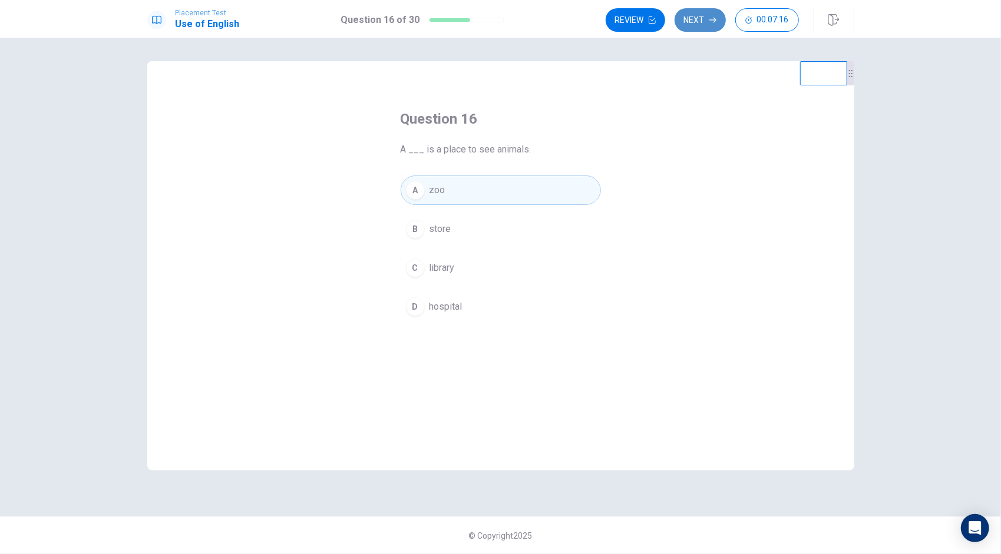
click at [711, 22] on icon "button" at bounding box center [712, 19] width 7 height 7
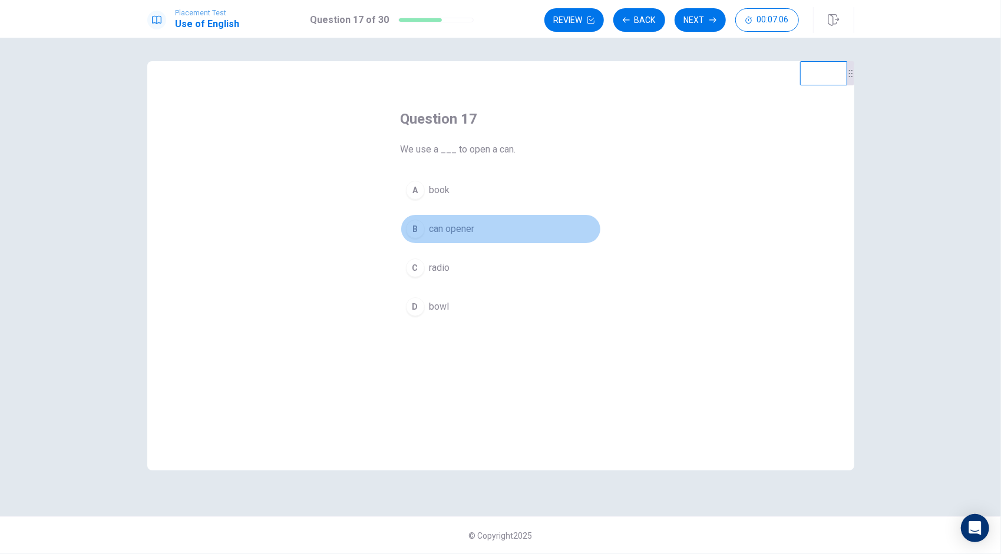
click at [412, 219] on button "B can opener" at bounding box center [500, 228] width 200 height 29
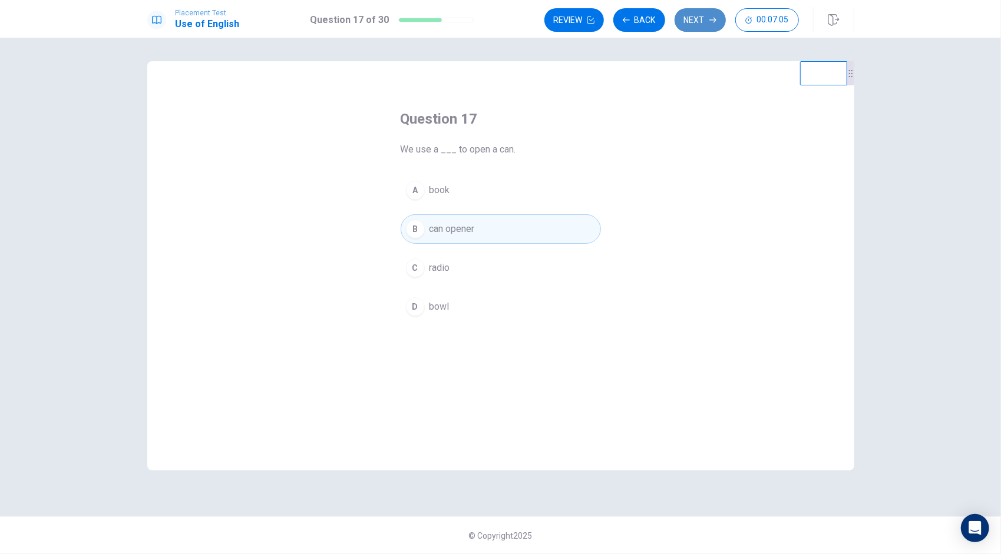
click at [704, 13] on button "Next" at bounding box center [699, 20] width 51 height 24
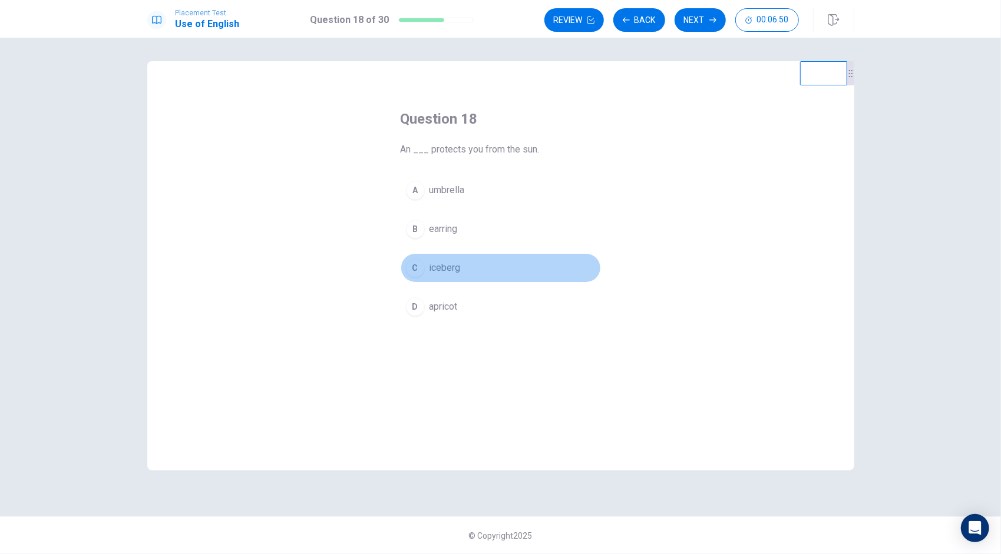
click at [420, 278] on button "C iceberg" at bounding box center [500, 267] width 200 height 29
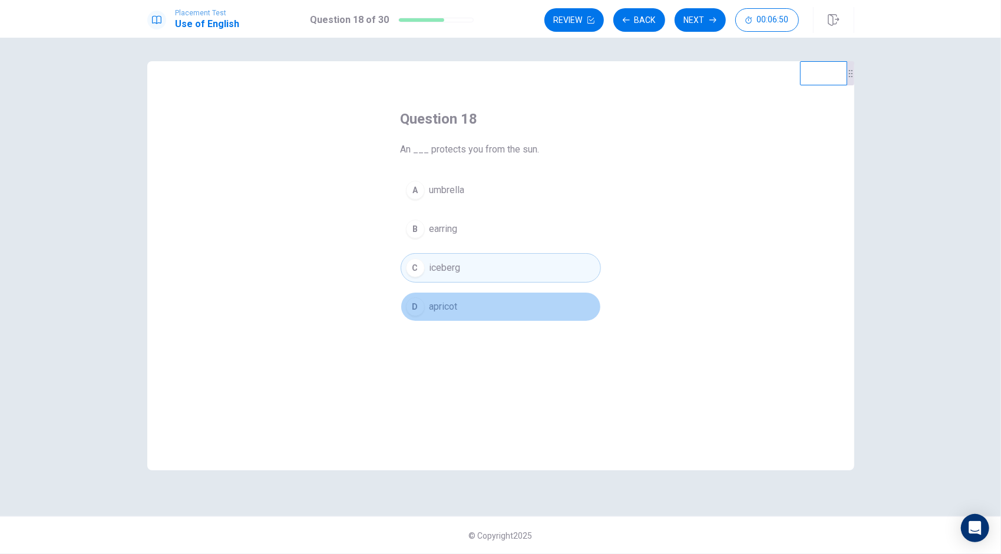
click at [419, 312] on div "D" at bounding box center [415, 306] width 19 height 19
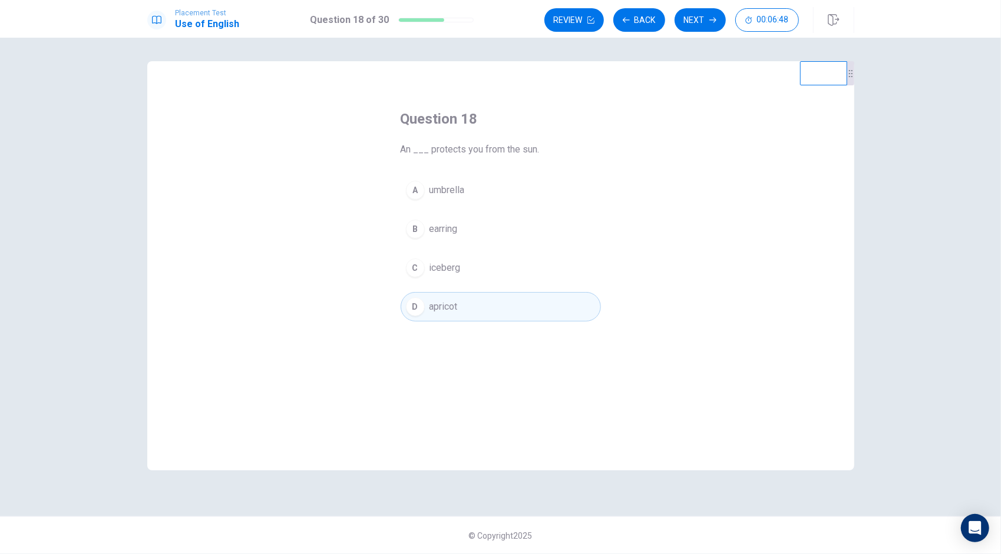
click at [429, 277] on button "C iceberg" at bounding box center [500, 267] width 200 height 29
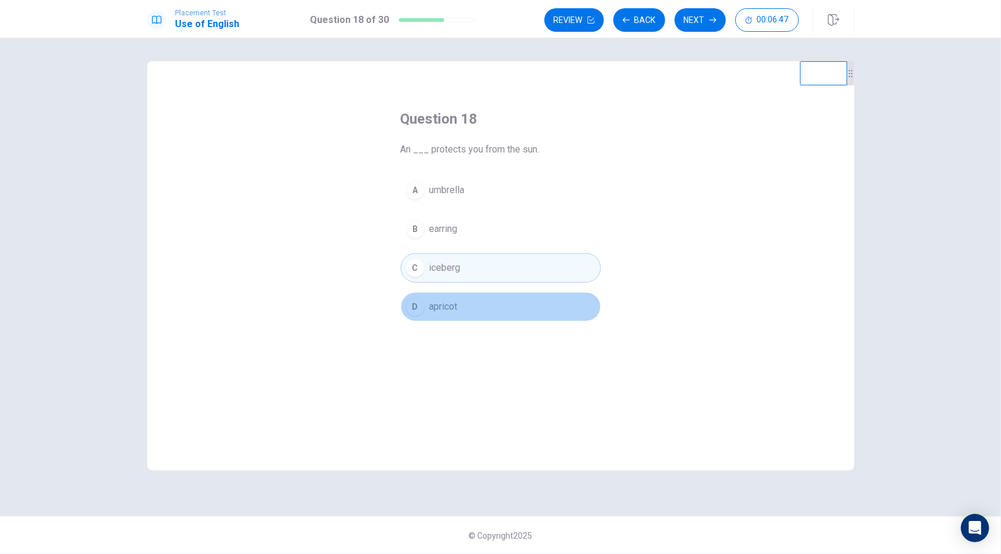
click at [434, 306] on span "apricot" at bounding box center [443, 307] width 28 height 14
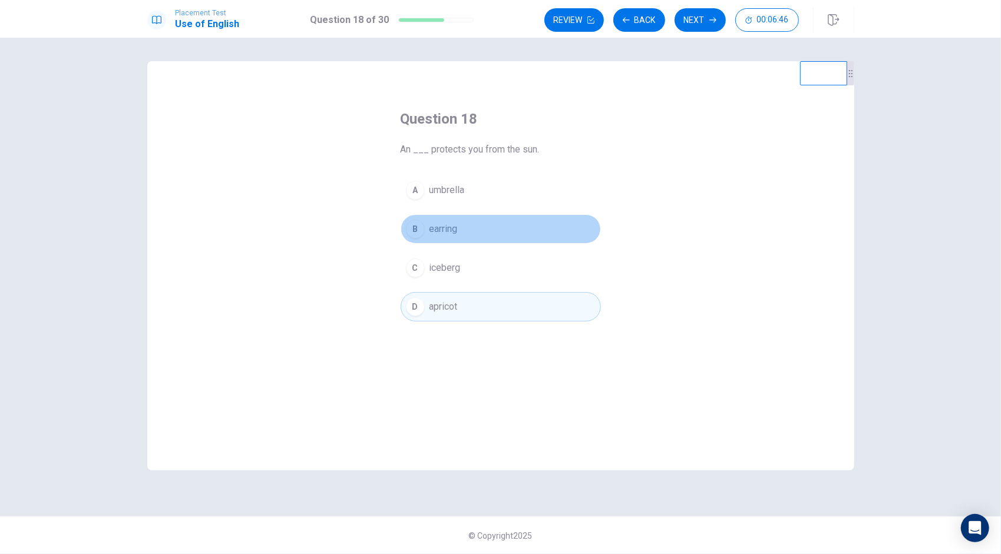
click at [448, 220] on button "B earring" at bounding box center [500, 228] width 200 height 29
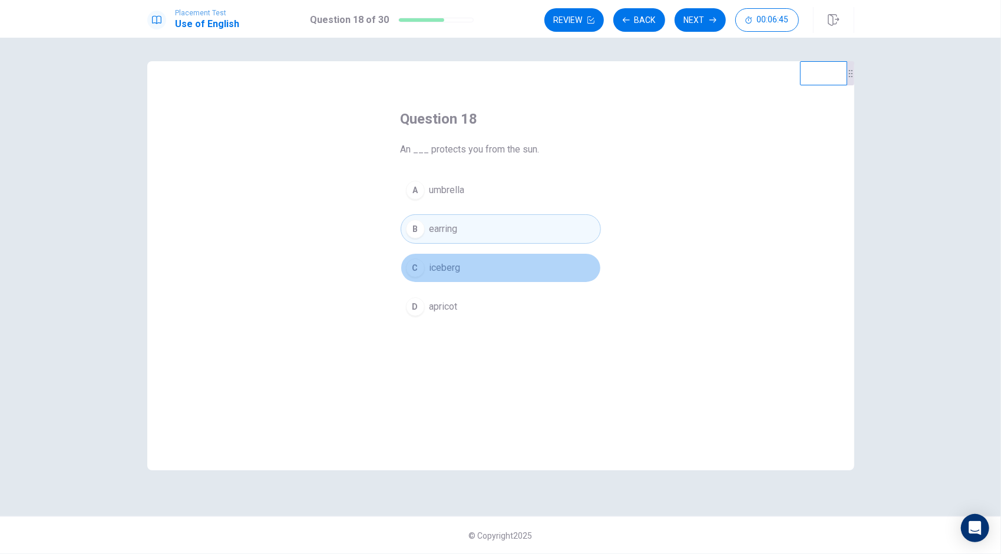
click at [436, 271] on span "iceberg" at bounding box center [444, 268] width 31 height 14
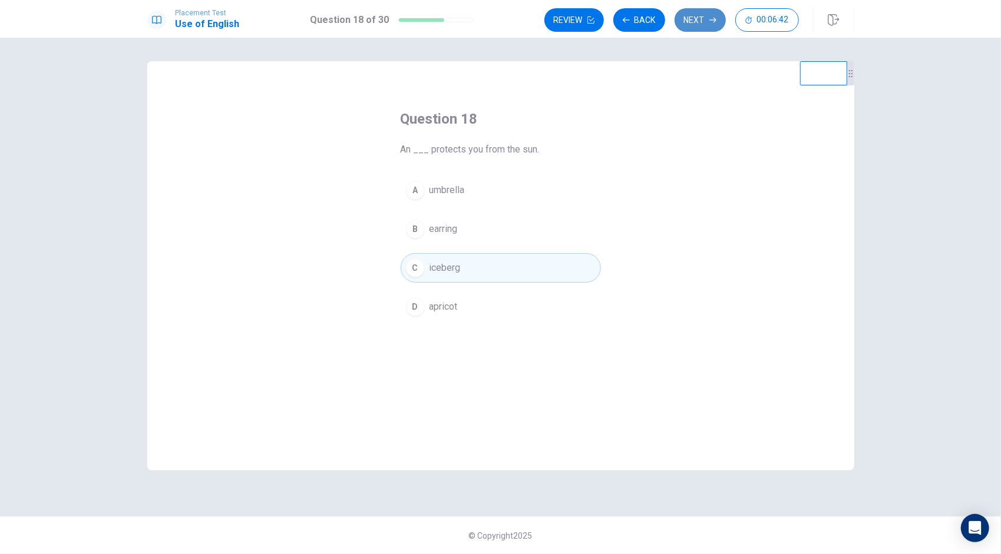
click at [695, 16] on button "Next" at bounding box center [699, 20] width 51 height 24
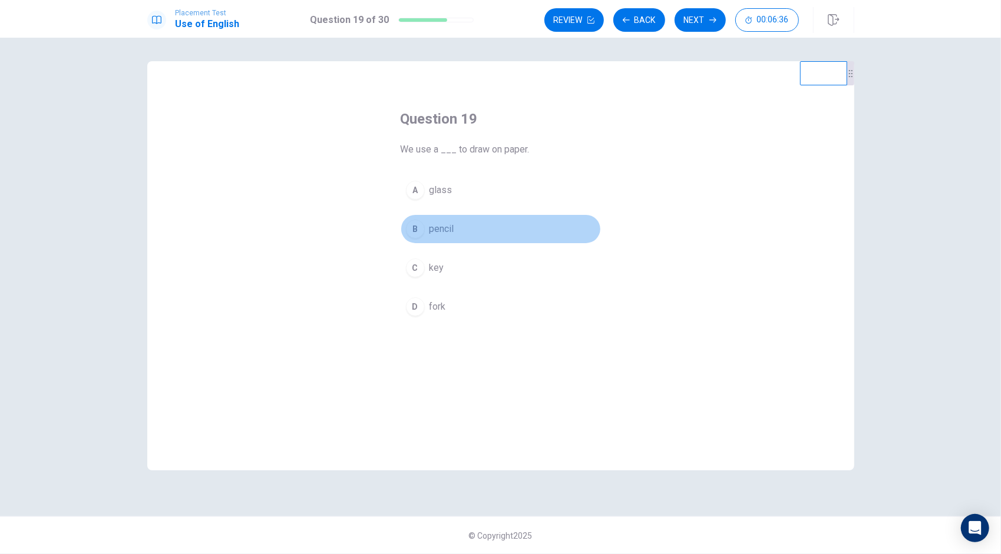
click at [419, 237] on button "B pencil" at bounding box center [500, 228] width 200 height 29
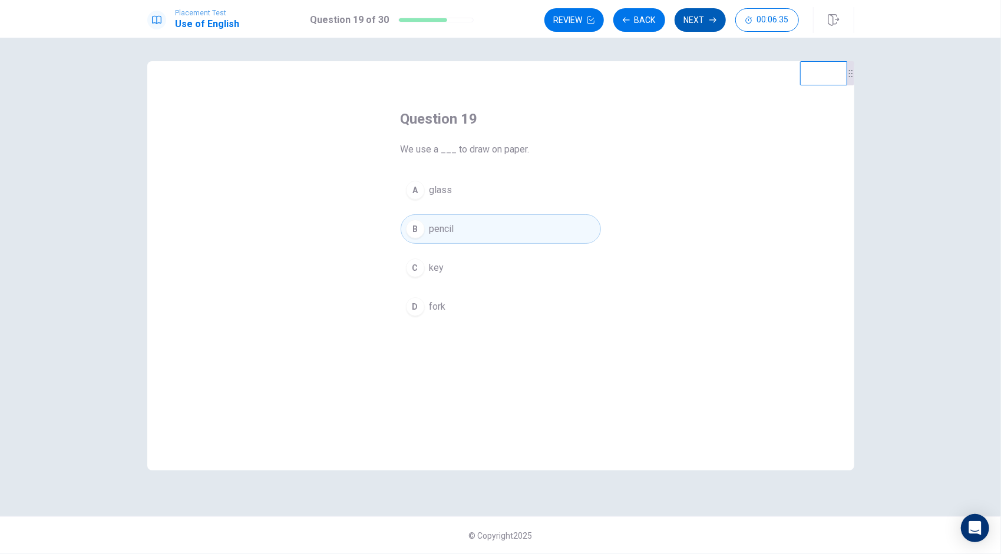
click at [700, 27] on button "Next" at bounding box center [699, 20] width 51 height 24
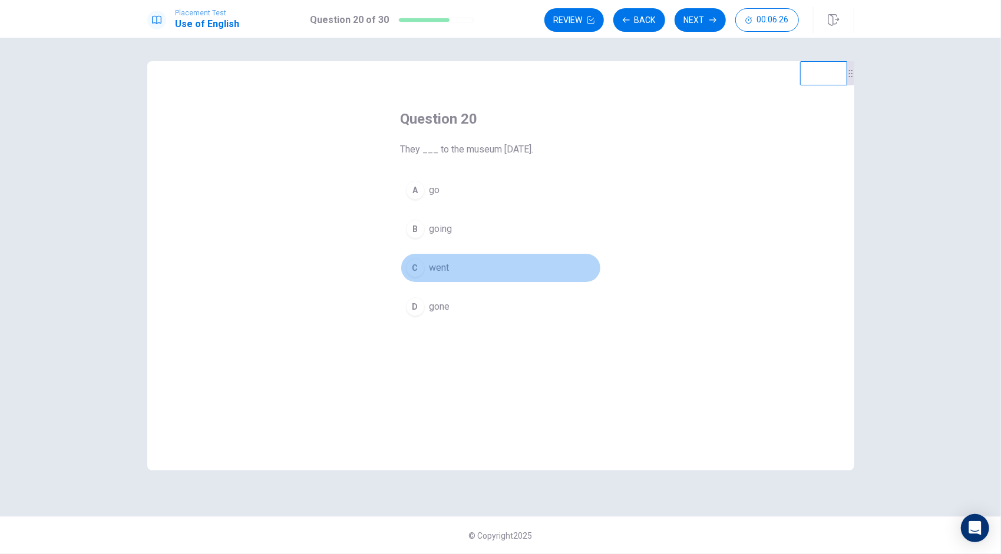
click at [412, 270] on div "C" at bounding box center [415, 268] width 19 height 19
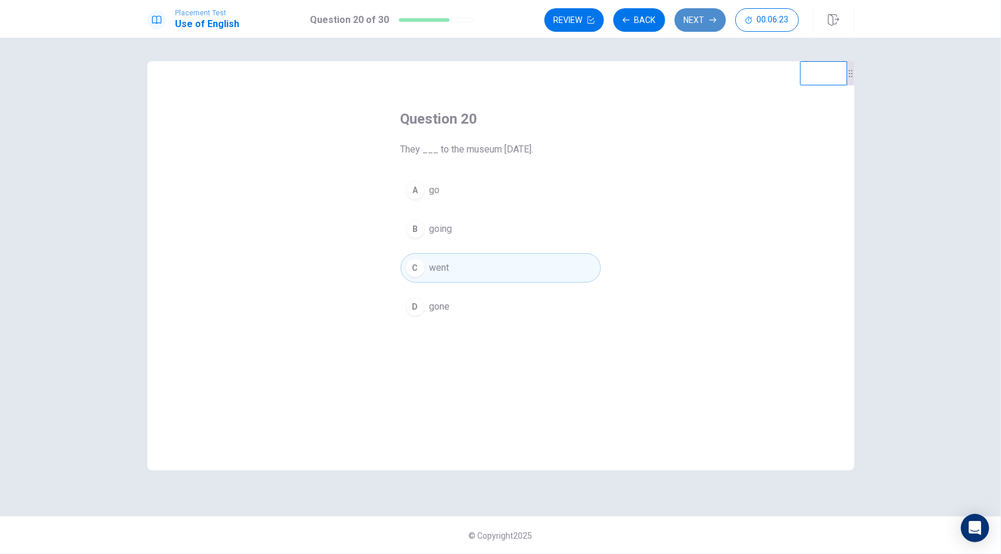
click at [701, 21] on button "Next" at bounding box center [699, 20] width 51 height 24
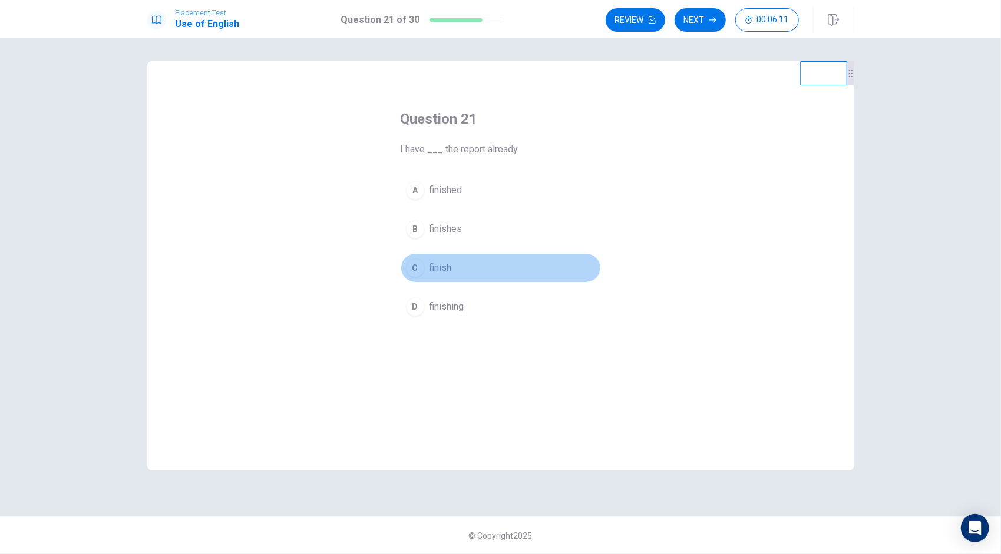
click at [417, 266] on div "C" at bounding box center [415, 268] width 19 height 19
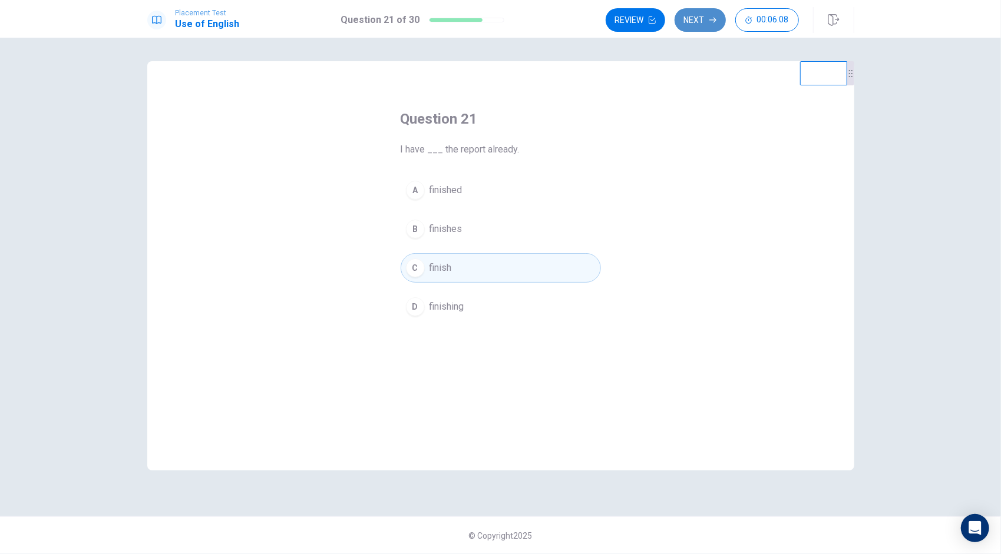
click at [708, 19] on button "Next" at bounding box center [699, 20] width 51 height 24
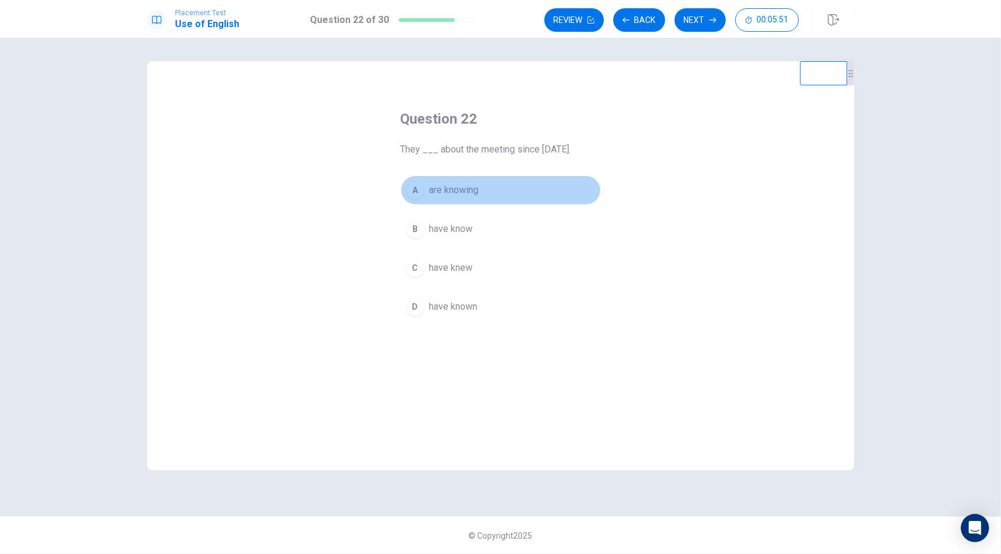
click at [419, 191] on div "A" at bounding box center [415, 190] width 19 height 19
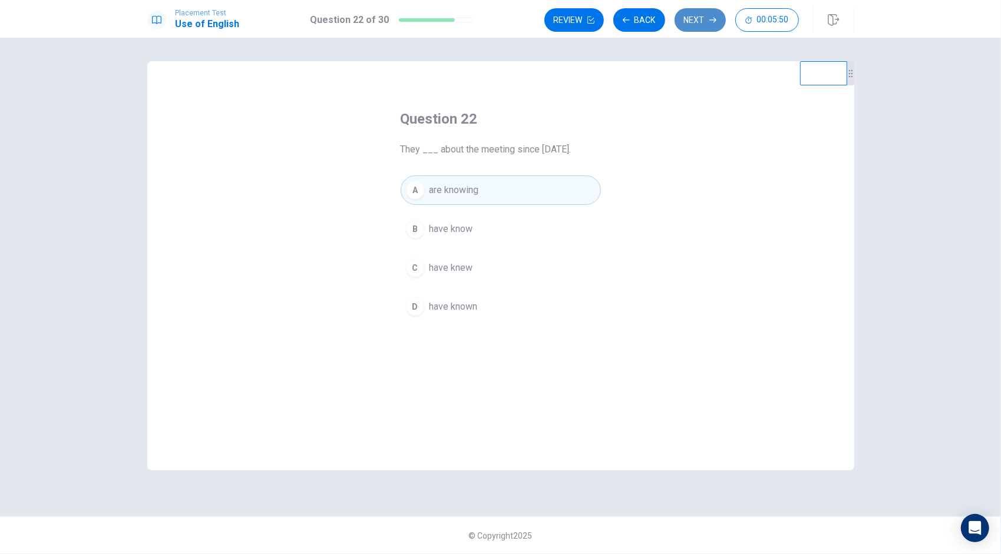
click at [718, 12] on button "Next" at bounding box center [699, 20] width 51 height 24
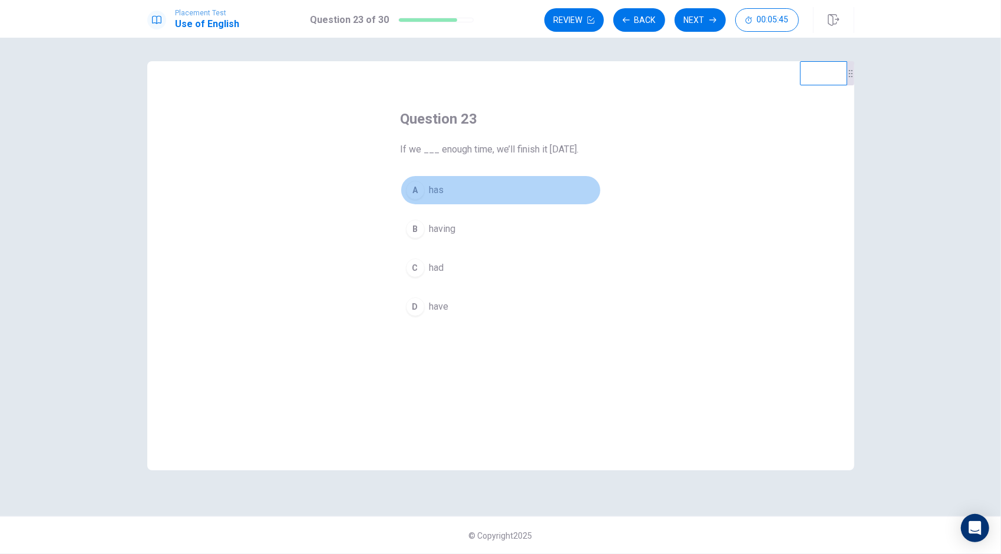
click at [423, 194] on div "A" at bounding box center [415, 190] width 19 height 19
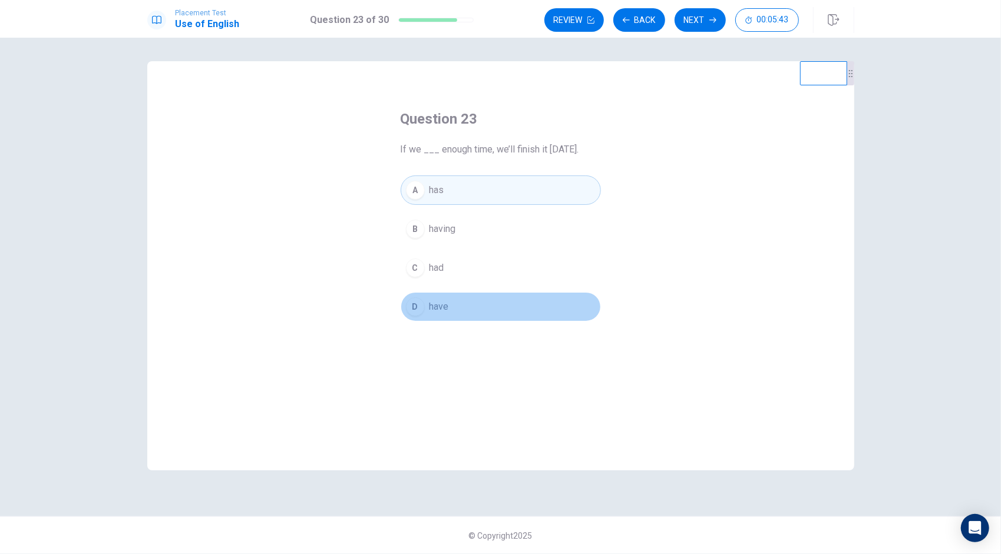
click at [419, 300] on div "D" at bounding box center [415, 306] width 19 height 19
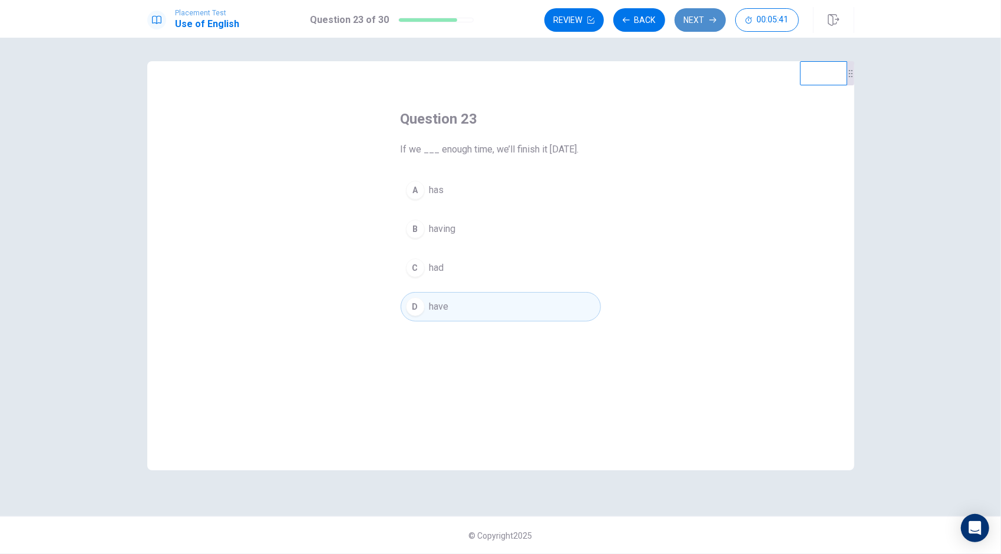
click at [704, 26] on button "Next" at bounding box center [699, 20] width 51 height 24
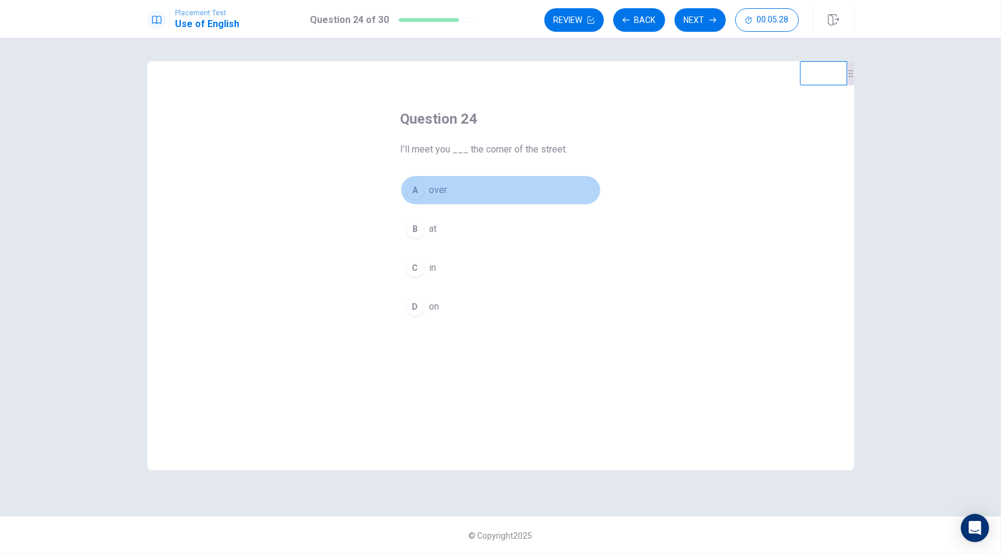
click at [415, 197] on div "A" at bounding box center [415, 190] width 19 height 19
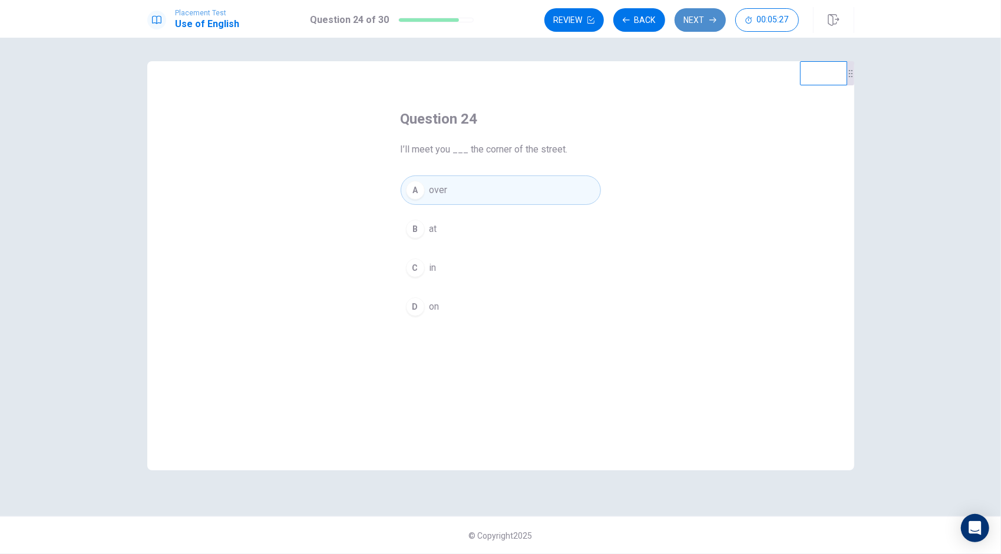
click at [690, 25] on button "Next" at bounding box center [699, 20] width 51 height 24
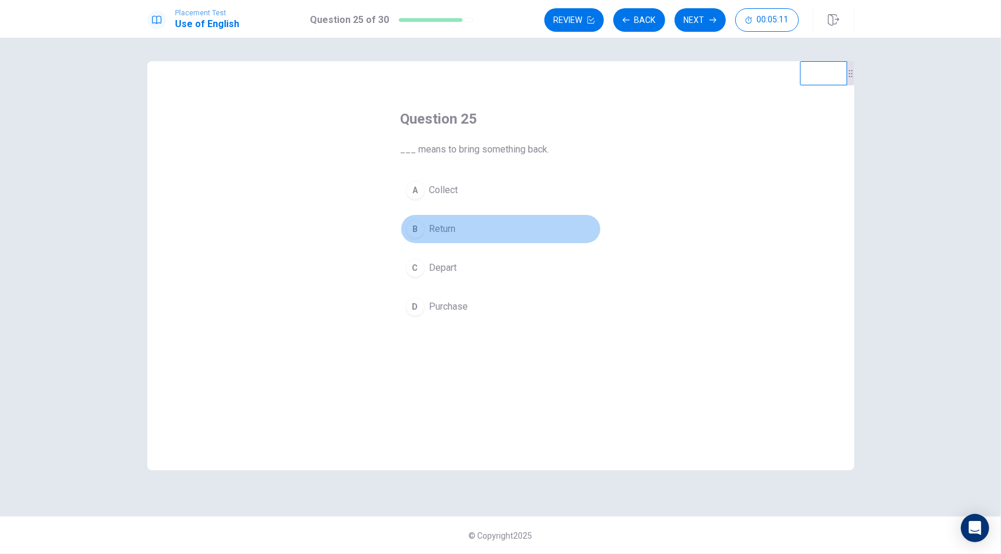
click at [413, 226] on div "B" at bounding box center [415, 229] width 19 height 19
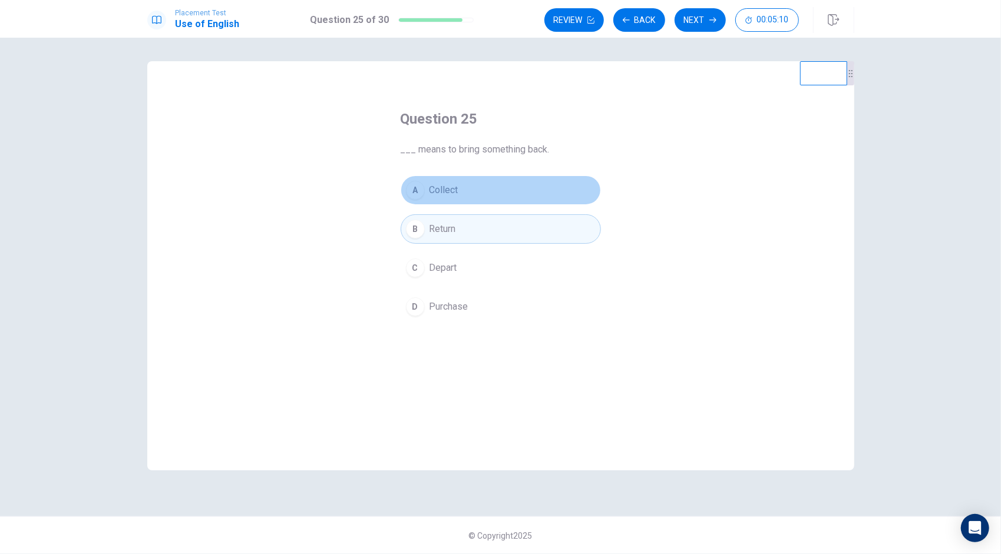
click at [410, 188] on div "A" at bounding box center [415, 190] width 19 height 19
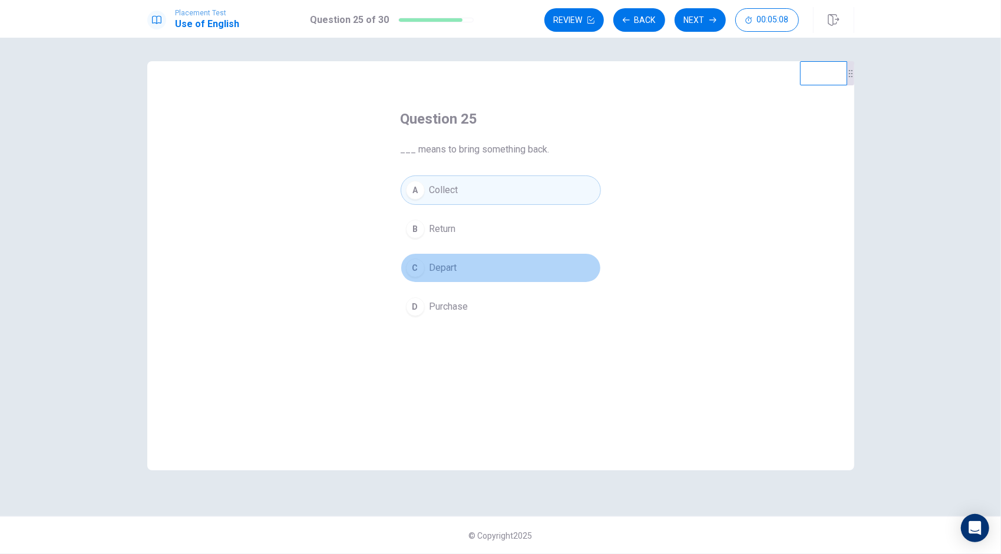
click at [417, 267] on div "C" at bounding box center [415, 268] width 19 height 19
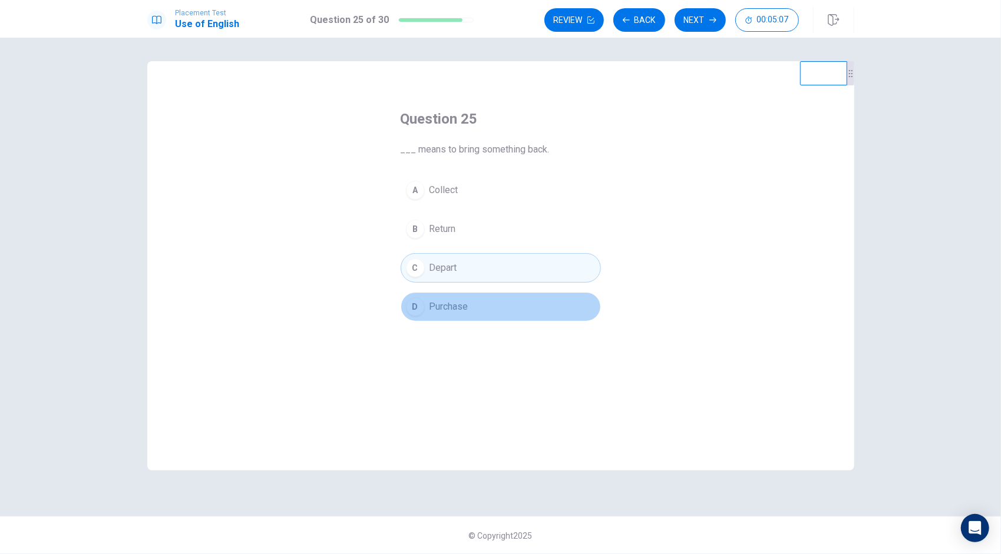
click at [417, 308] on div "D" at bounding box center [415, 306] width 19 height 19
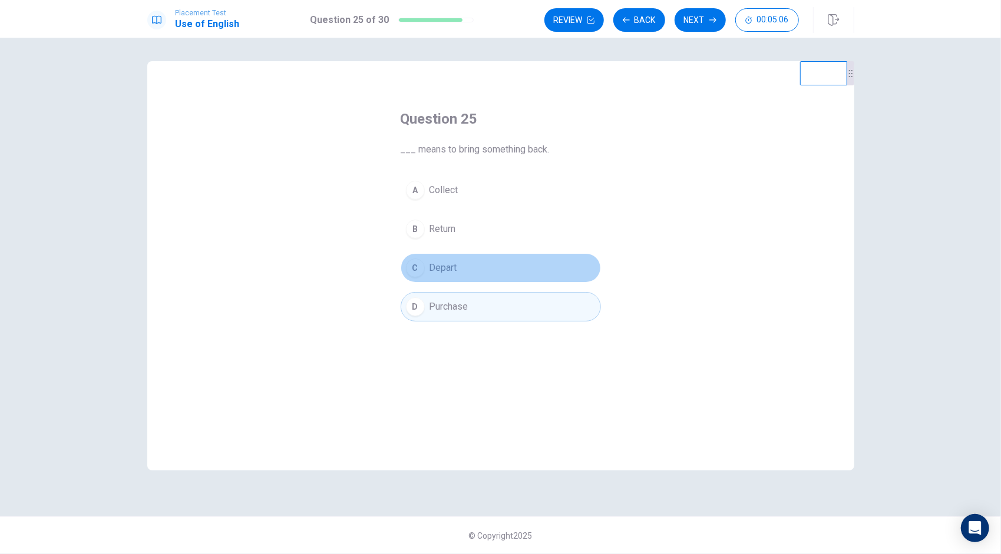
click at [413, 270] on div "C" at bounding box center [415, 268] width 19 height 19
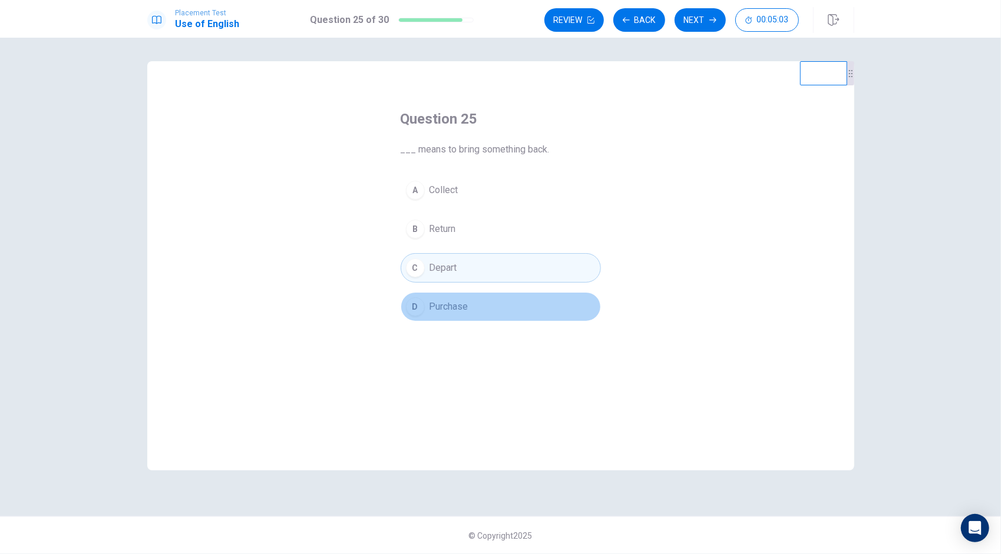
click at [422, 304] on div "D" at bounding box center [415, 306] width 19 height 19
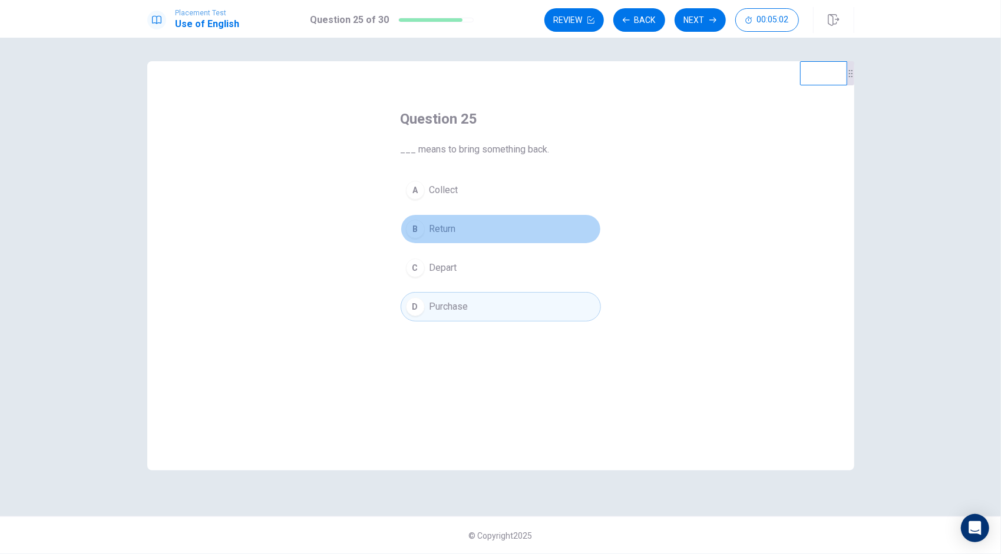
click at [422, 219] on button "B Return" at bounding box center [500, 228] width 200 height 29
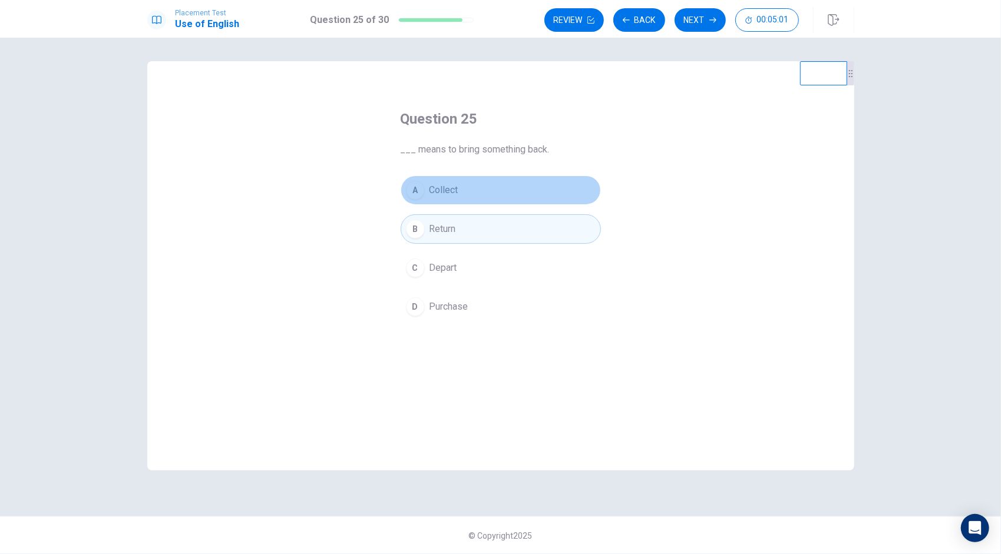
click at [410, 194] on div "A" at bounding box center [415, 190] width 19 height 19
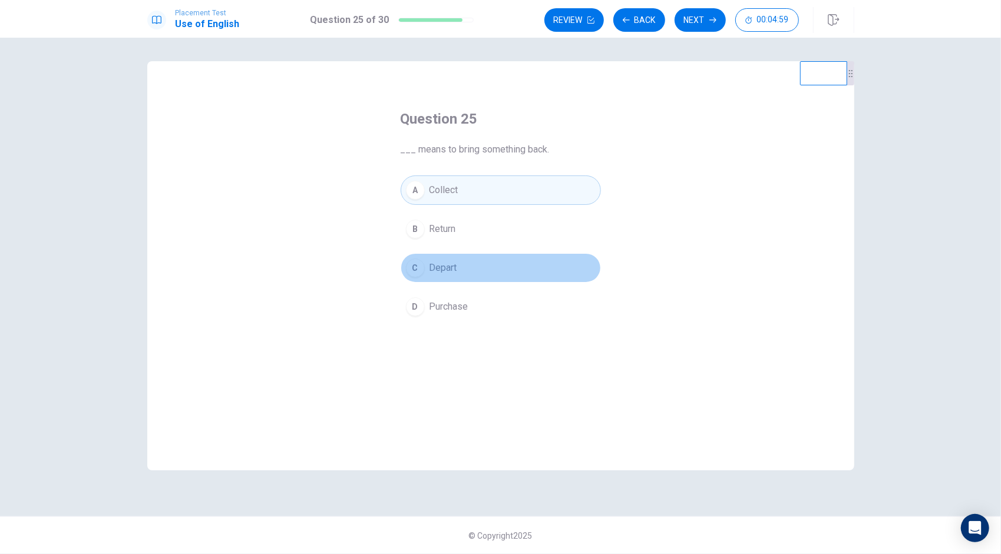
click at [418, 261] on div "C" at bounding box center [415, 268] width 19 height 19
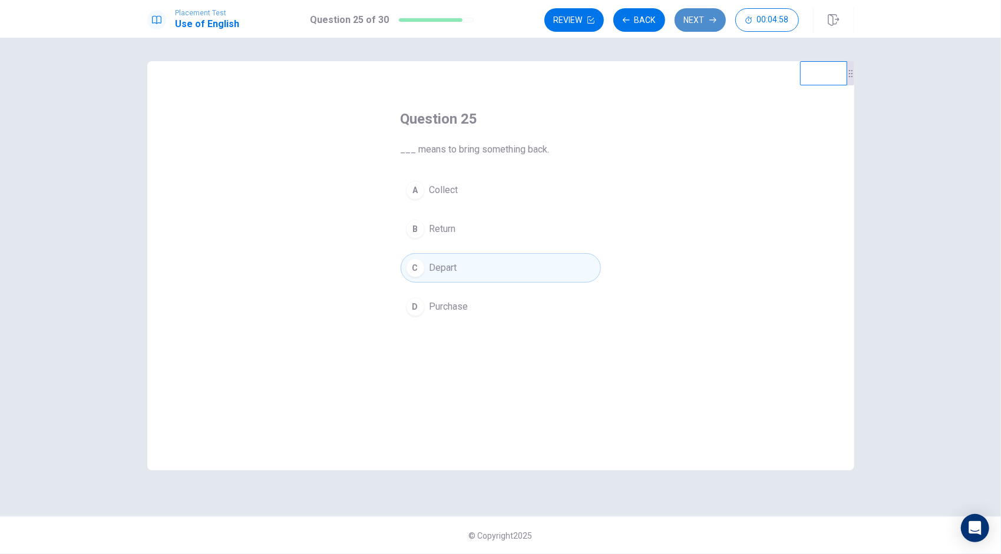
click at [700, 21] on button "Next" at bounding box center [699, 20] width 51 height 24
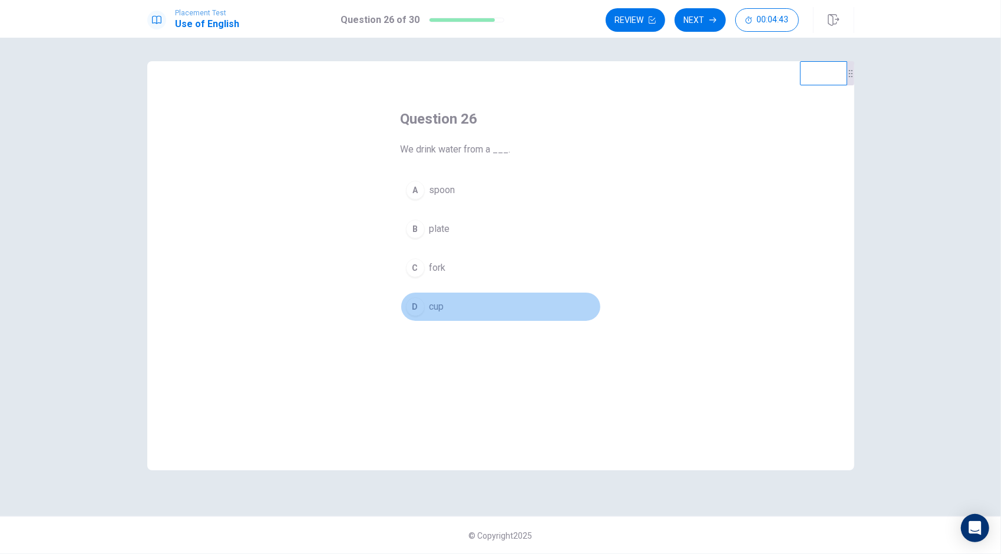
click at [419, 305] on div "D" at bounding box center [415, 306] width 19 height 19
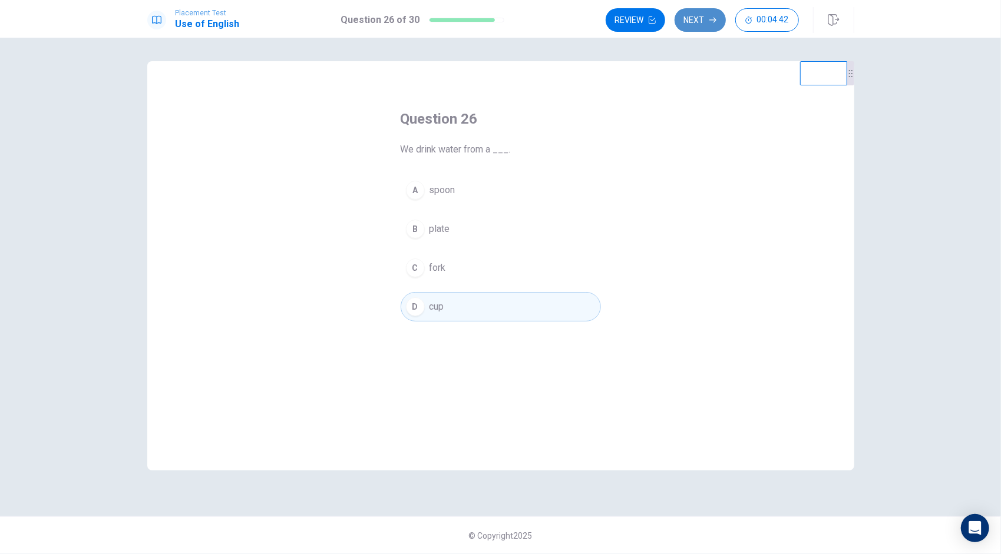
click at [697, 11] on button "Next" at bounding box center [699, 20] width 51 height 24
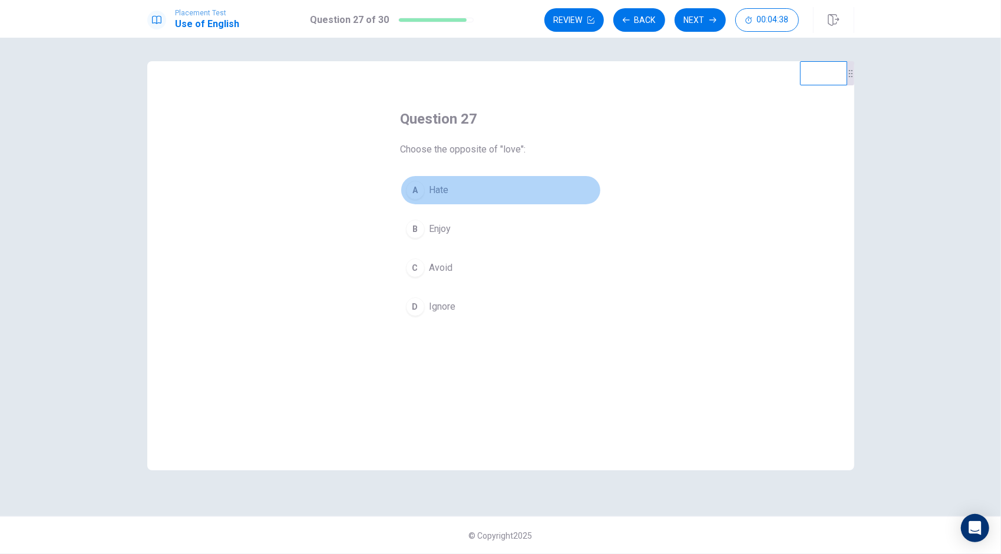
click at [416, 181] on div "A" at bounding box center [415, 190] width 19 height 19
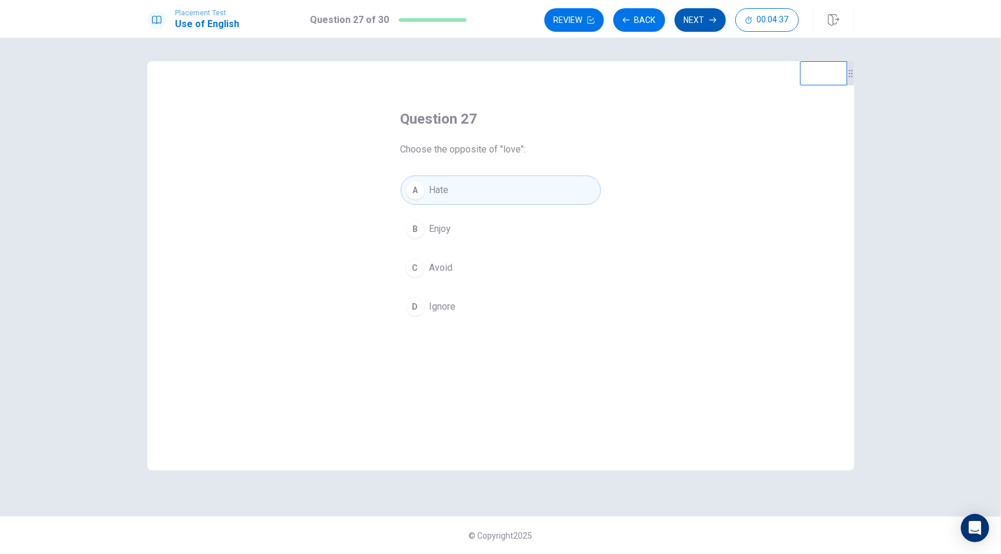
click at [700, 19] on button "Next" at bounding box center [699, 20] width 51 height 24
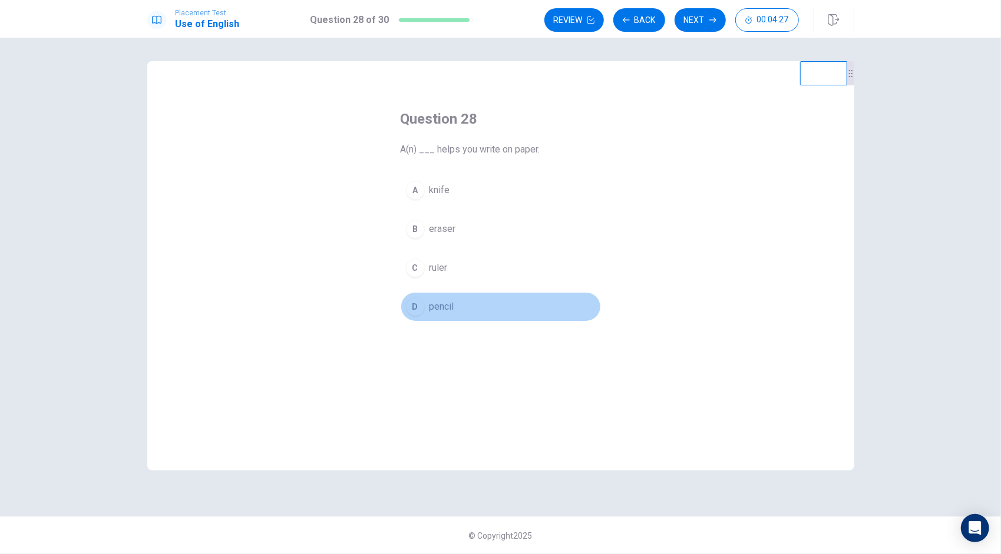
click at [421, 306] on div "D" at bounding box center [415, 306] width 19 height 19
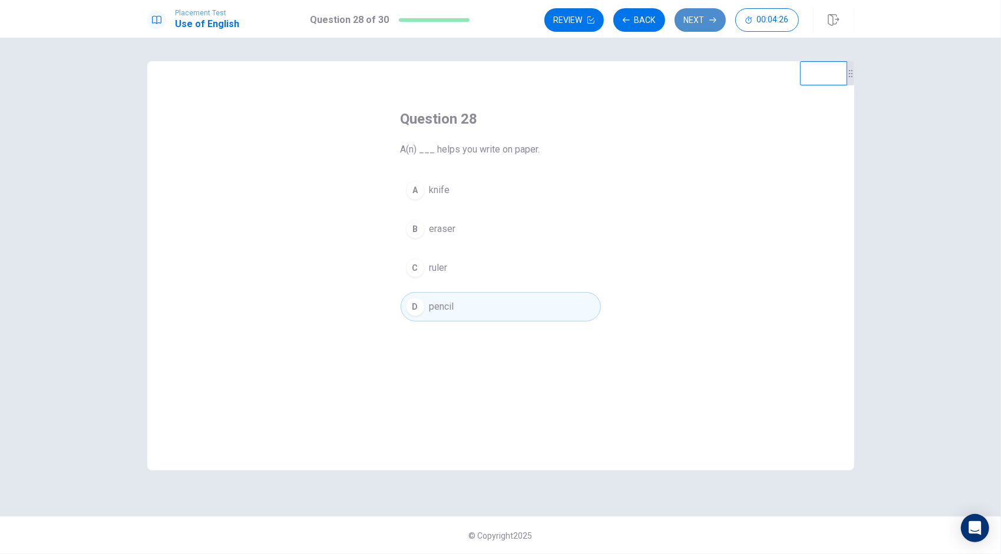
click at [706, 21] on button "Next" at bounding box center [699, 20] width 51 height 24
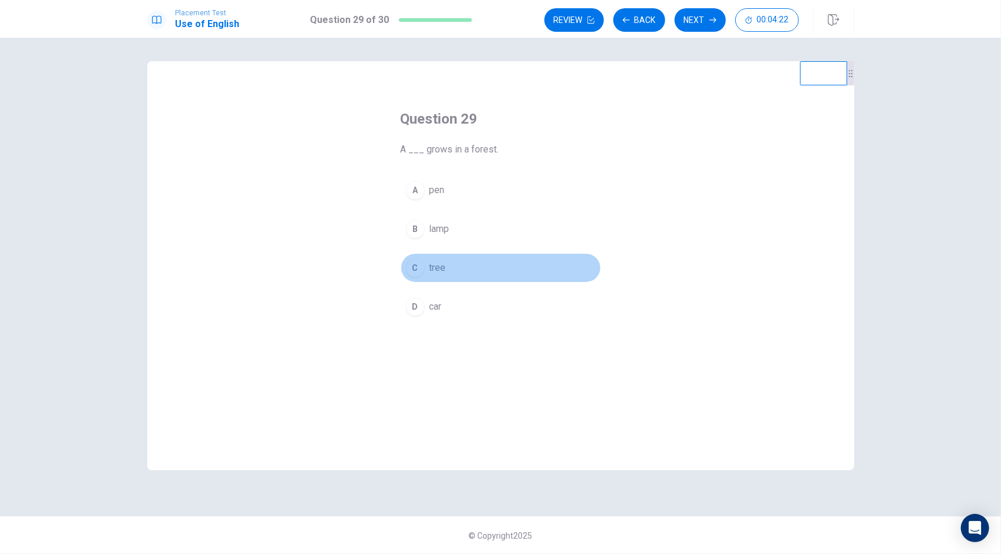
click at [413, 267] on div "C" at bounding box center [415, 268] width 19 height 19
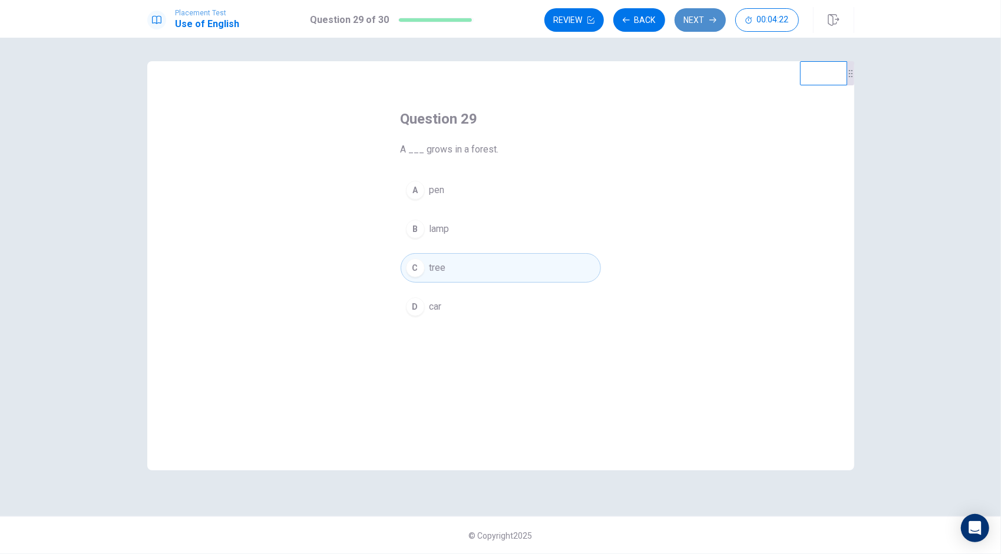
click at [684, 22] on button "Next" at bounding box center [699, 20] width 51 height 24
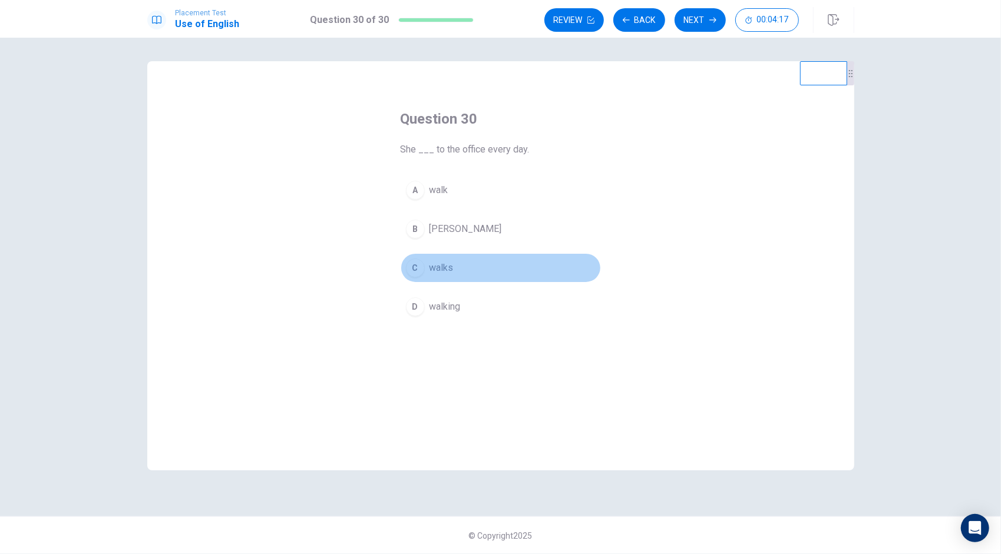
click at [413, 263] on div "C" at bounding box center [415, 268] width 19 height 19
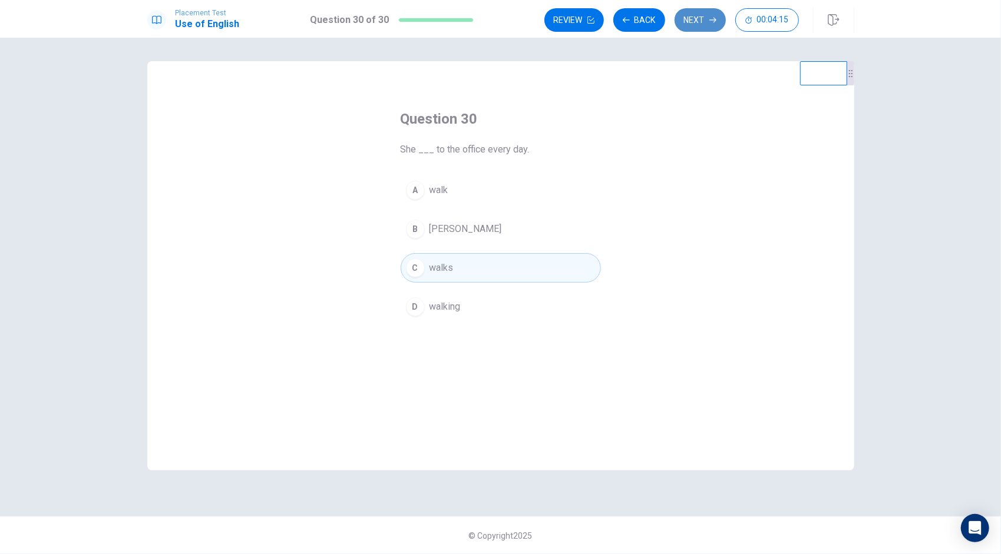
click at [699, 31] on button "Next" at bounding box center [699, 20] width 51 height 24
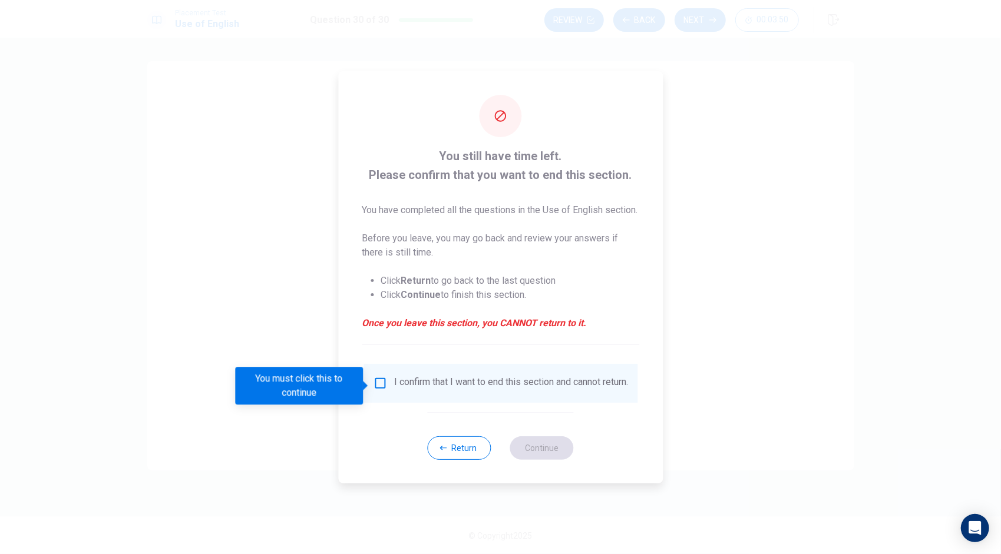
click at [574, 263] on span "You have completed all the questions in the Use of English section. Before you …" at bounding box center [500, 266] width 277 height 127
click at [380, 390] on input "You must click this to continue" at bounding box center [380, 383] width 14 height 14
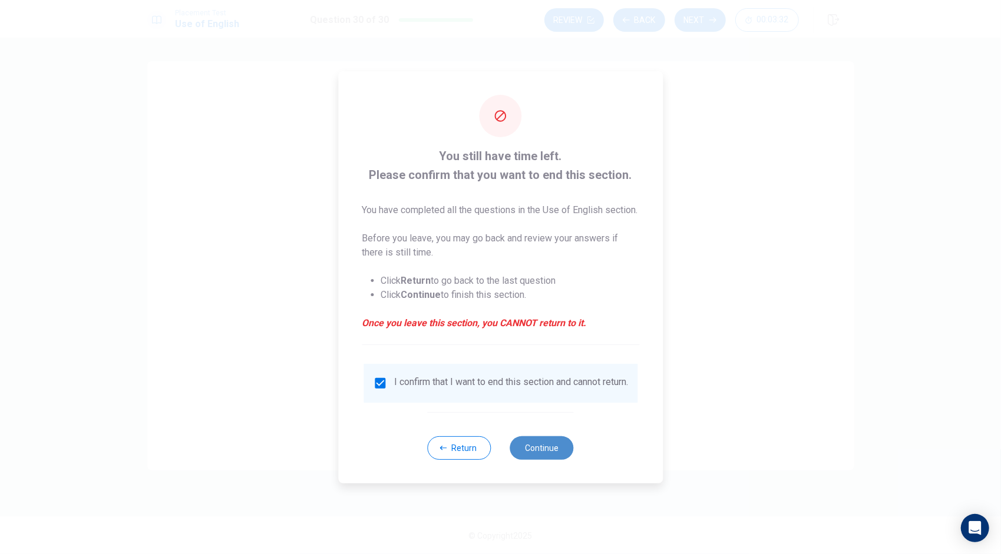
click at [552, 460] on button "Continue" at bounding box center [542, 448] width 64 height 24
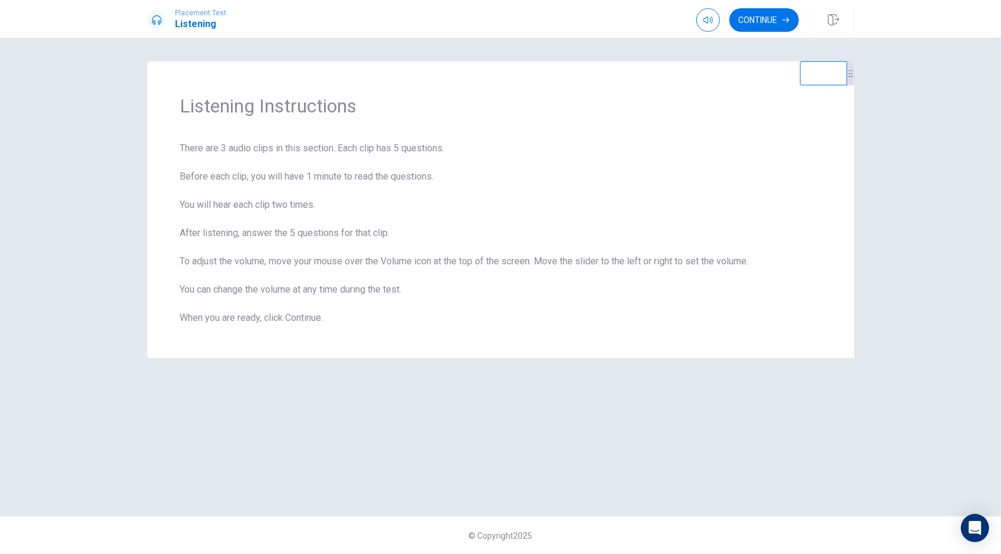
click at [608, 456] on div "Listening Instructions There are 3 audio clips in this section. Each clip has 5…" at bounding box center [500, 277] width 707 height 432
click at [770, 15] on button "Continue" at bounding box center [763, 20] width 69 height 24
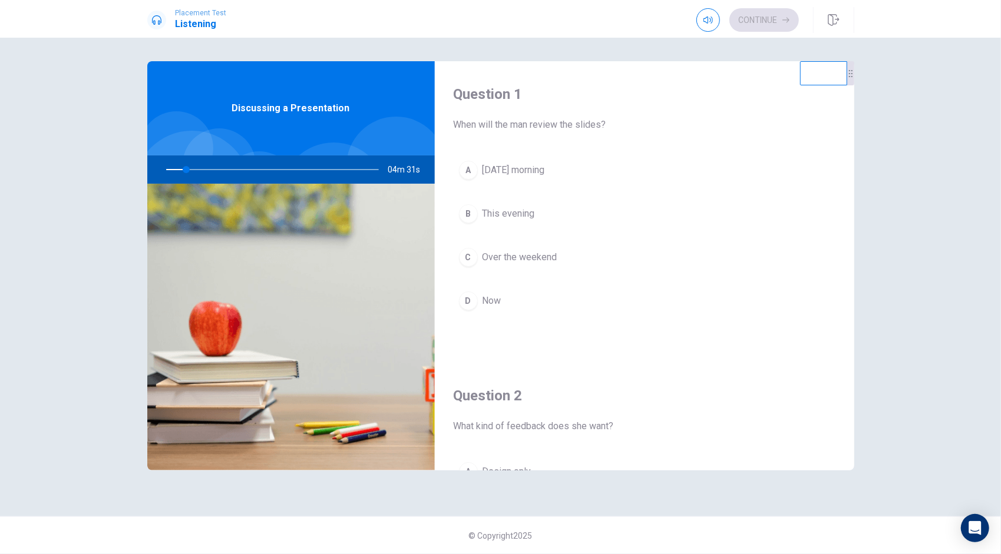
drag, startPoint x: 184, startPoint y: 168, endPoint x: 160, endPoint y: 171, distance: 23.7
click at [160, 171] on div at bounding box center [270, 169] width 236 height 28
click at [167, 167] on div at bounding box center [270, 169] width 236 height 28
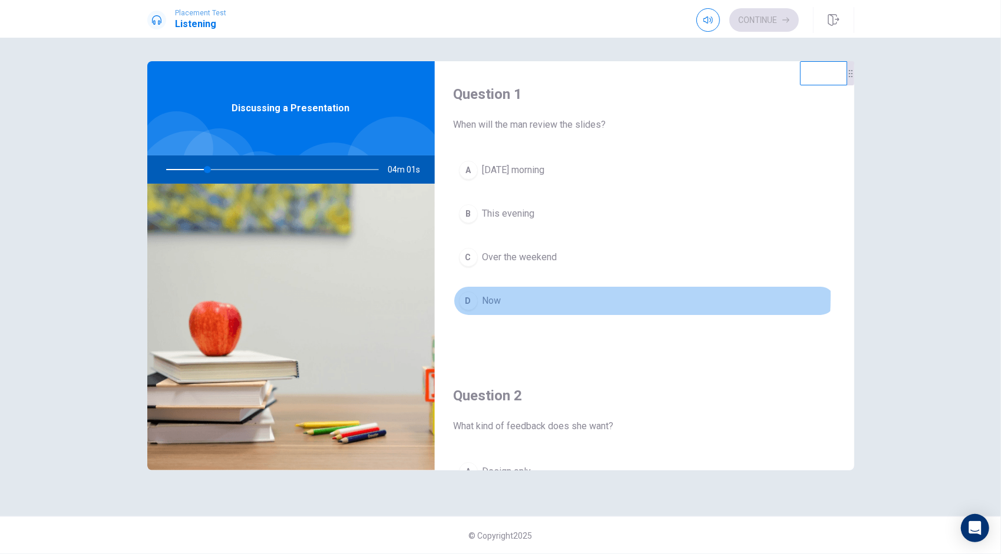
click at [499, 294] on span "Now" at bounding box center [491, 301] width 19 height 14
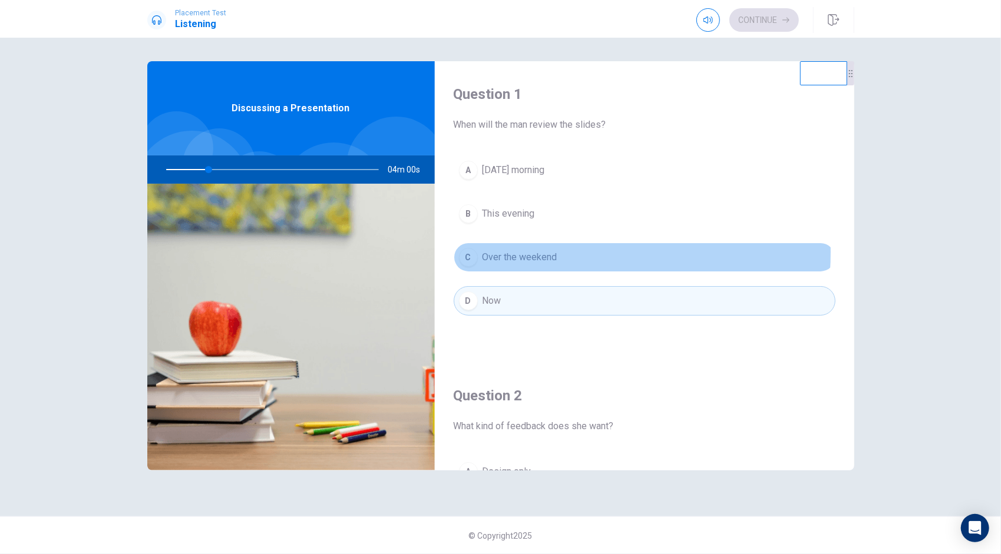
click at [520, 251] on span "Over the weekend" at bounding box center [519, 257] width 75 height 14
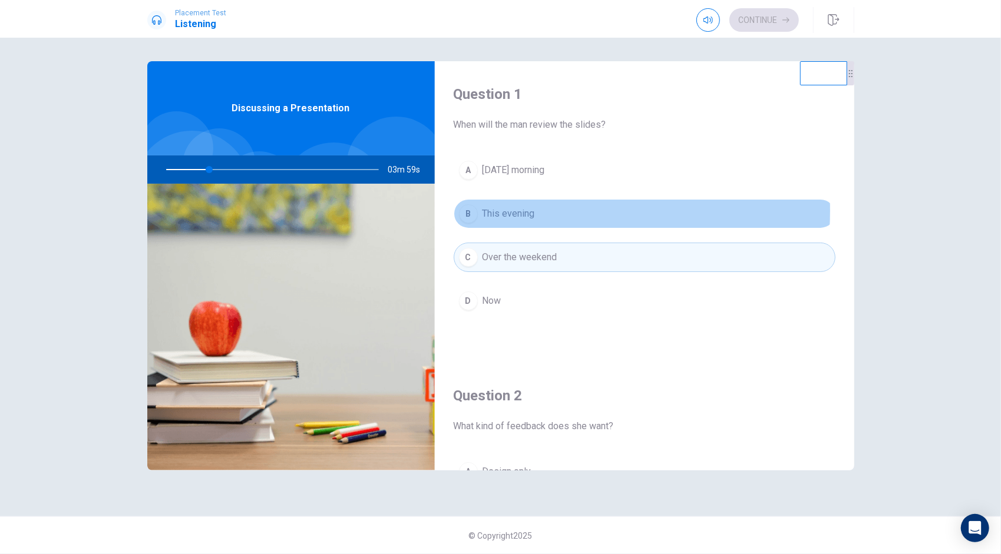
click at [516, 210] on span "This evening" at bounding box center [508, 214] width 52 height 14
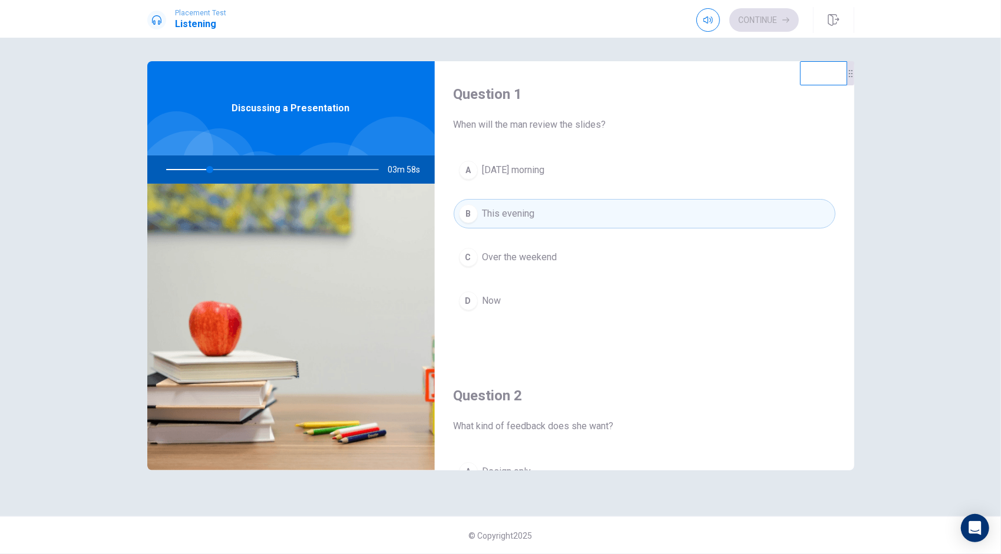
click at [523, 170] on span "[DATE] morning" at bounding box center [513, 170] width 62 height 14
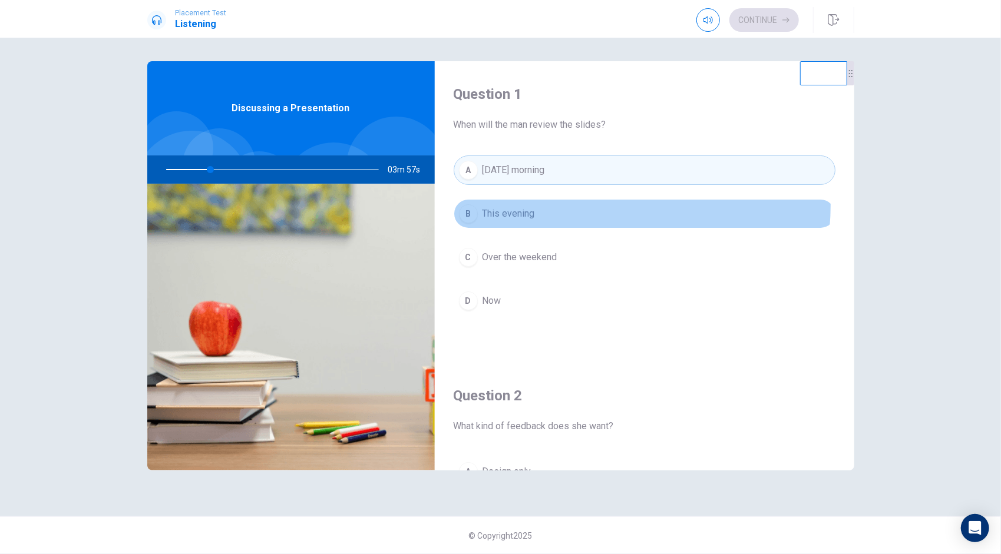
click at [519, 202] on button "B This evening" at bounding box center [644, 213] width 382 height 29
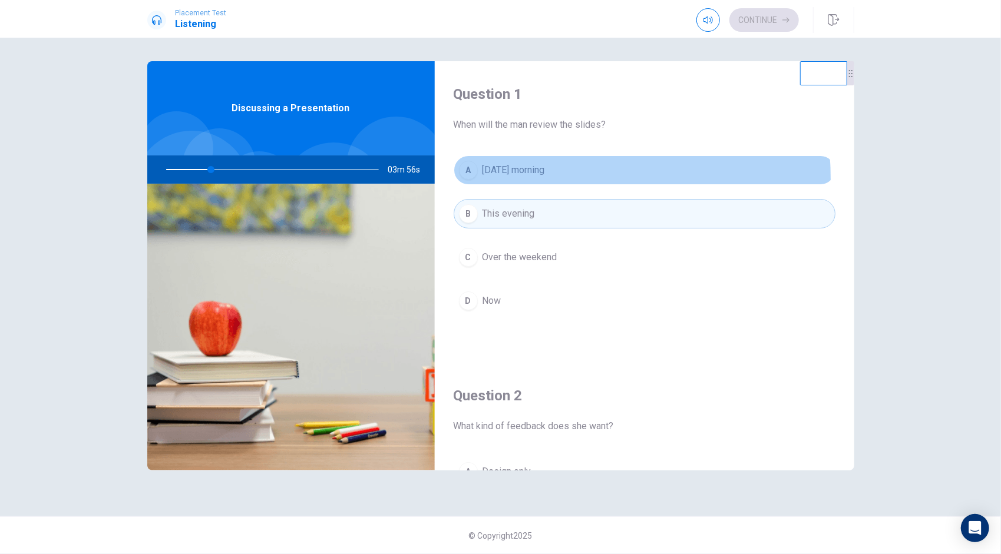
click at [527, 178] on button "A [DATE] morning" at bounding box center [644, 169] width 382 height 29
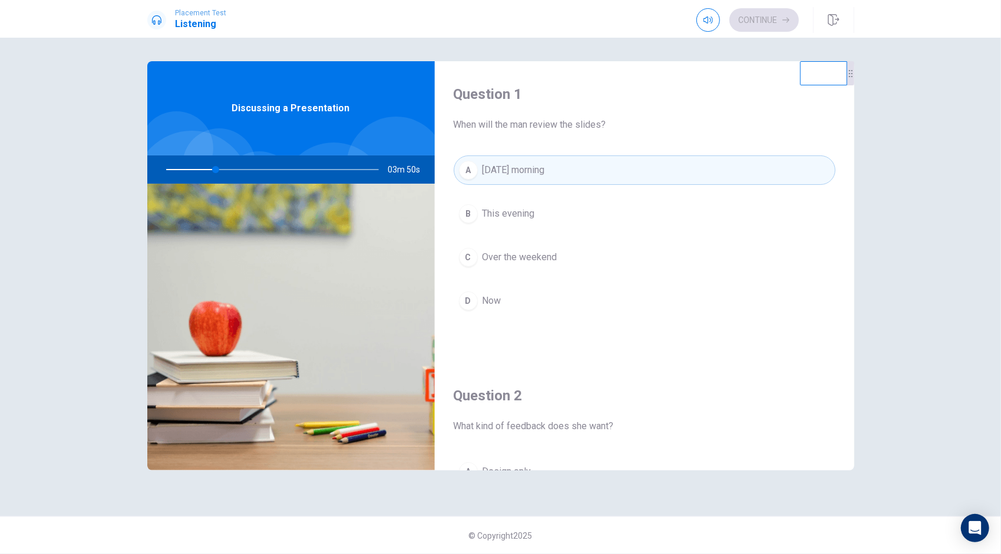
click at [518, 204] on button "B This evening" at bounding box center [644, 213] width 382 height 29
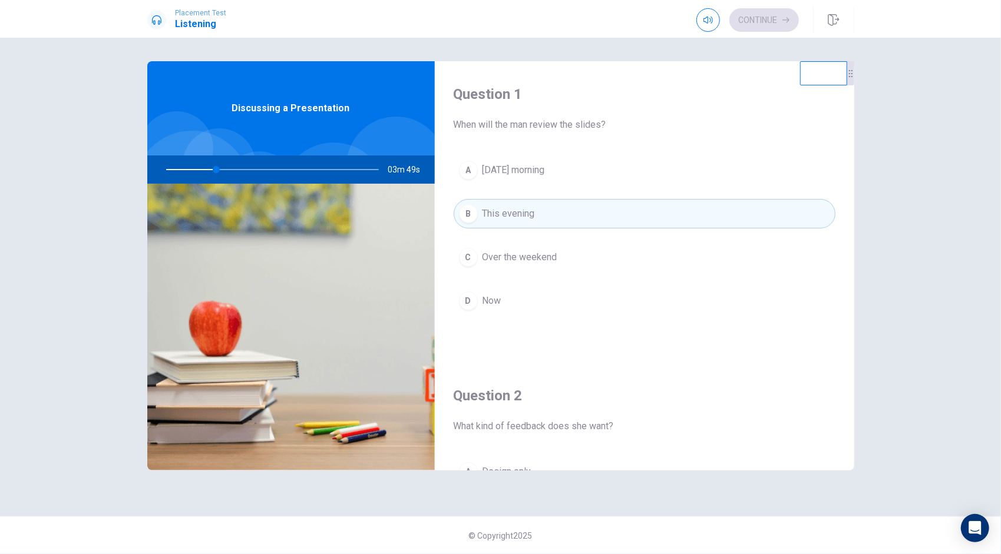
click at [514, 165] on span "[DATE] morning" at bounding box center [513, 170] width 62 height 14
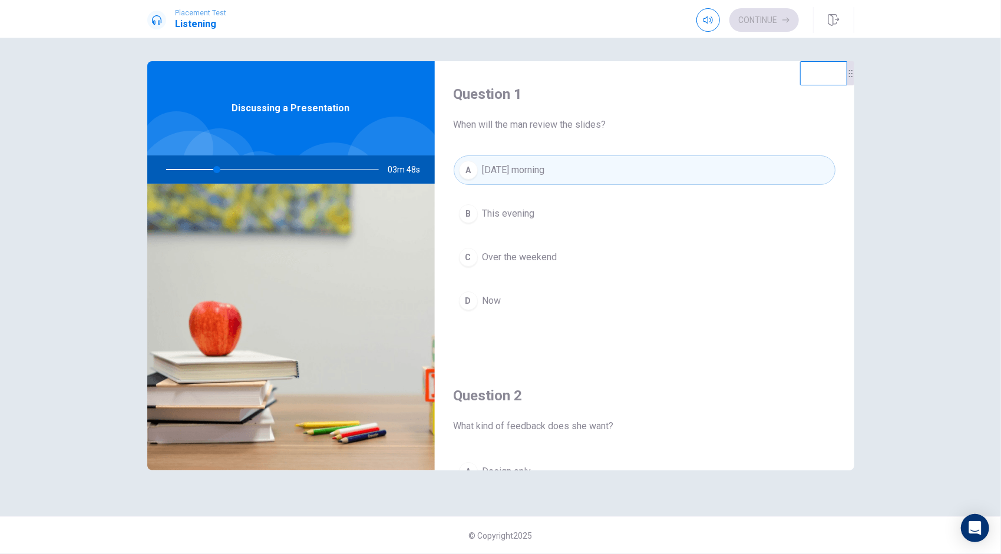
click at [296, 291] on img at bounding box center [290, 327] width 287 height 287
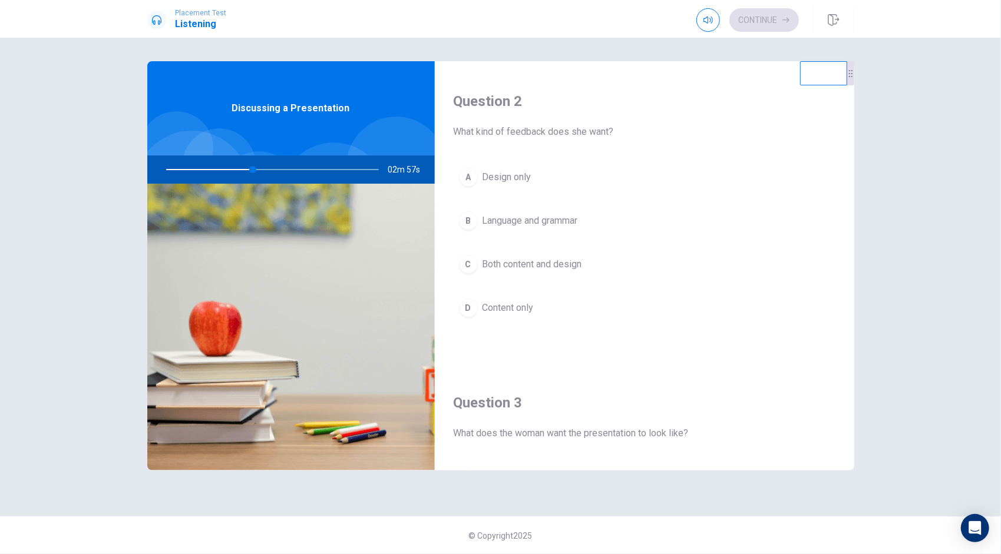
scroll to position [296, 0]
click at [466, 305] on div "D" at bounding box center [468, 306] width 19 height 19
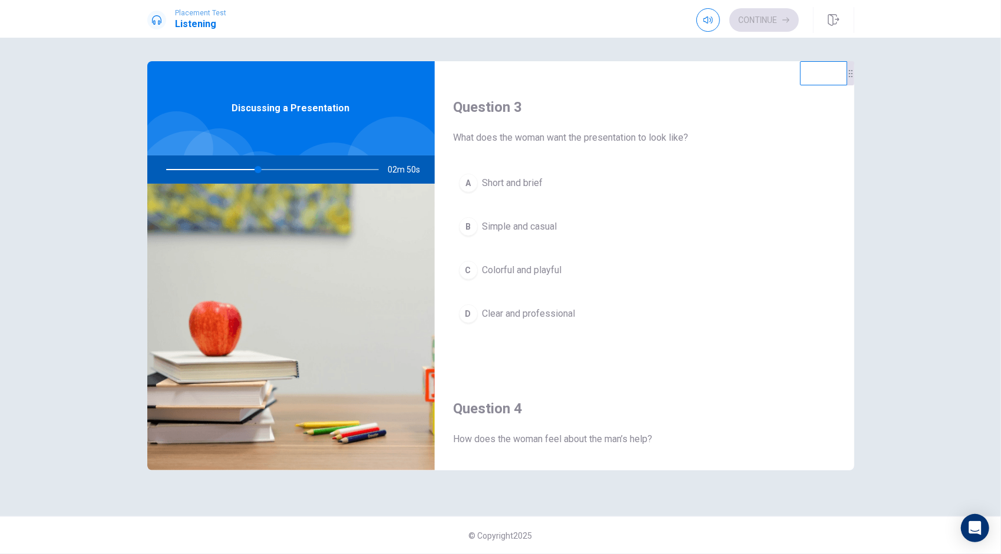
scroll to position [592, 0]
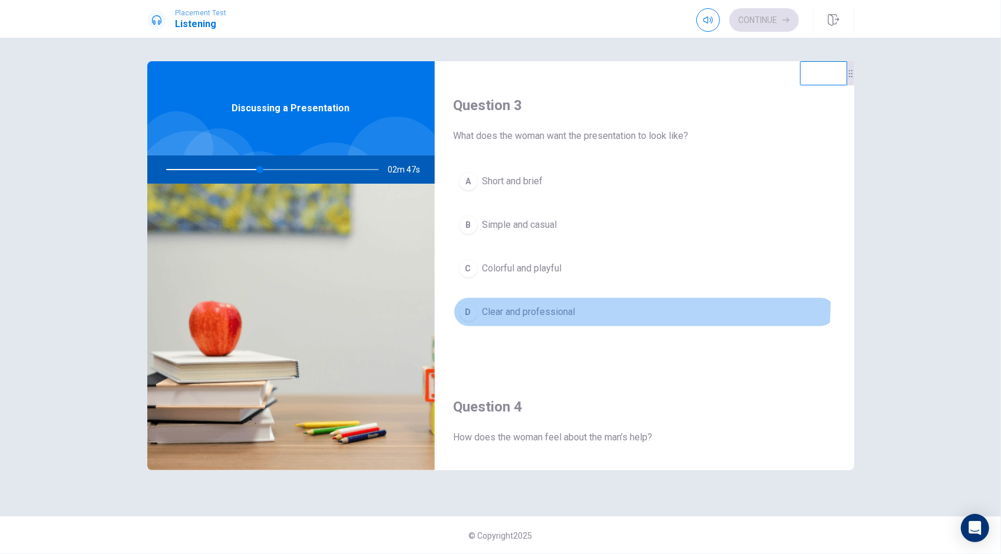
click at [472, 297] on button "D Clear and professional" at bounding box center [644, 311] width 382 height 29
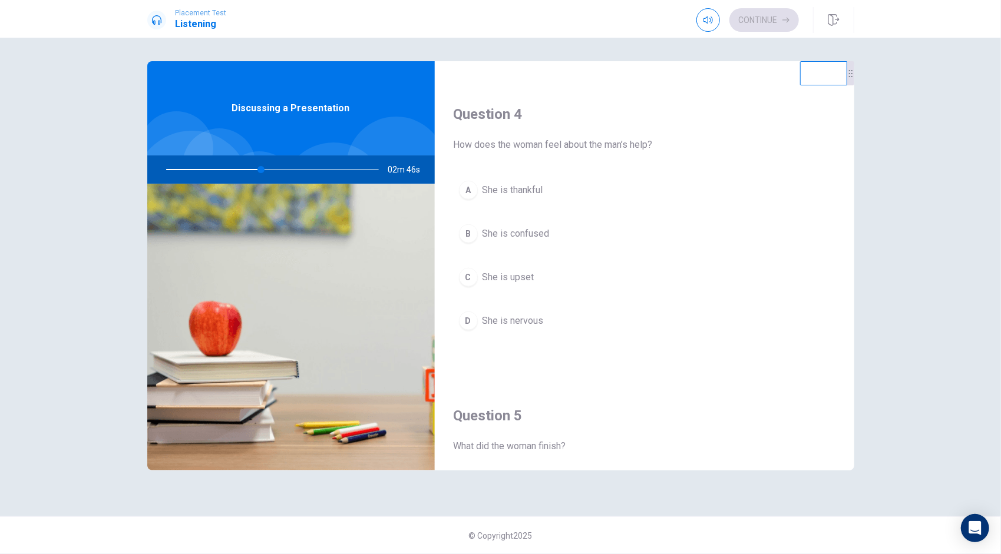
scroll to position [876, 0]
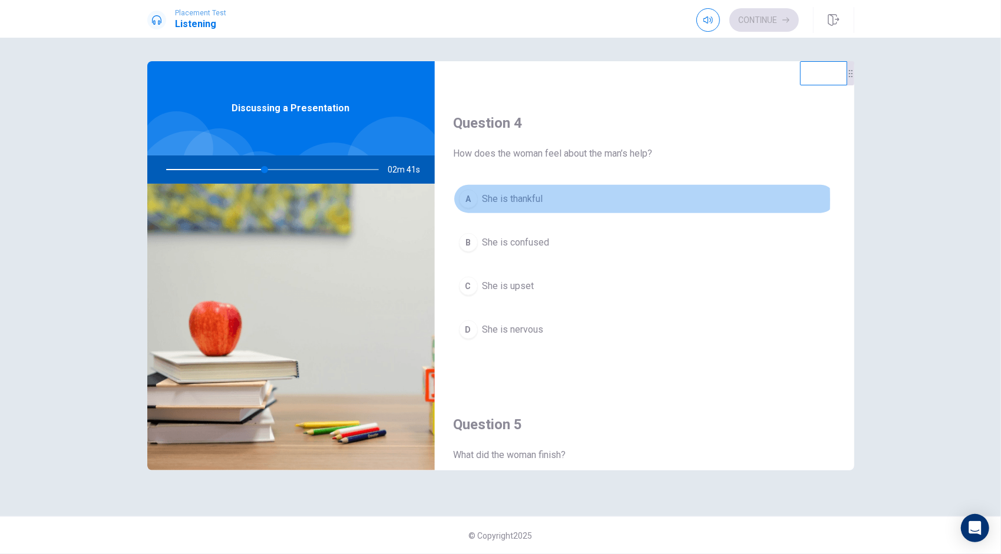
click at [474, 194] on div "A" at bounding box center [468, 199] width 19 height 19
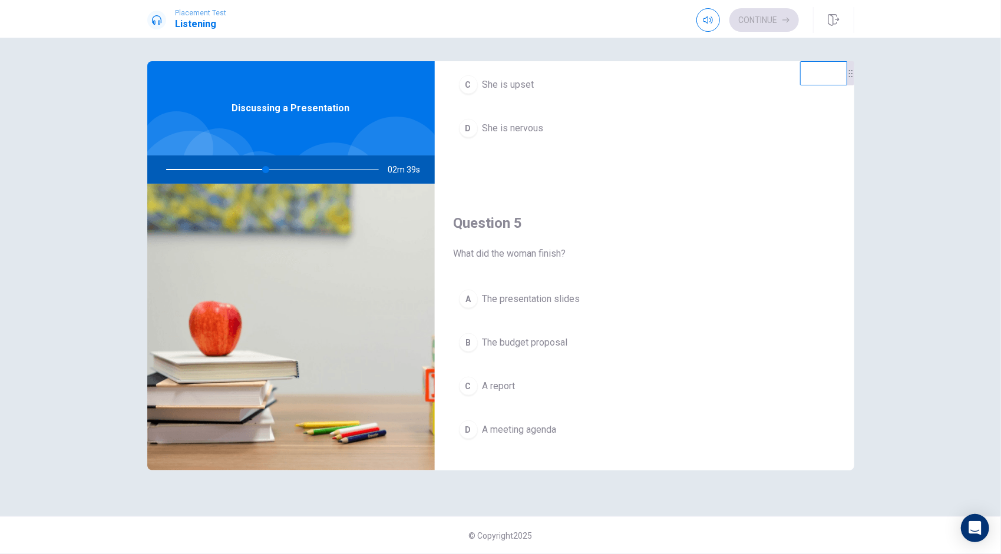
scroll to position [1090, 0]
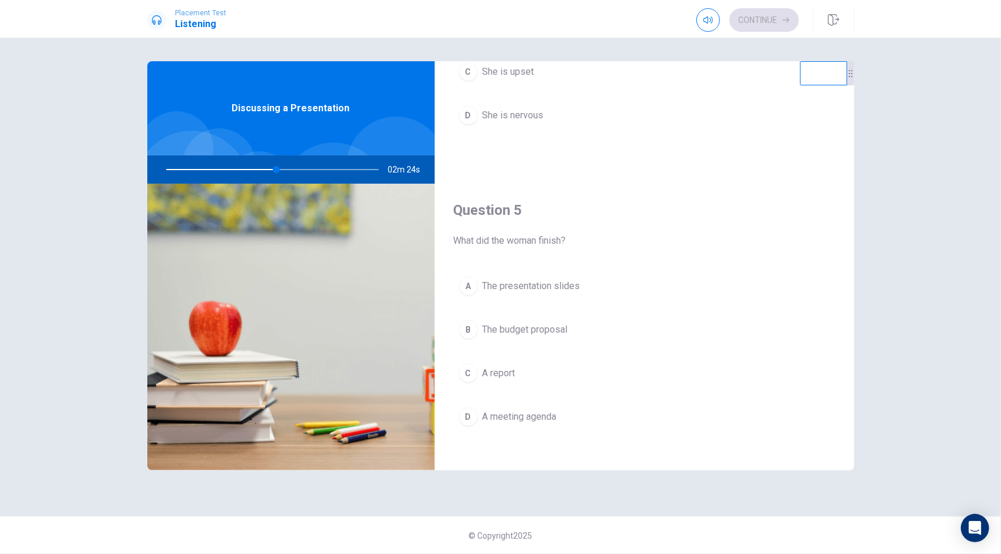
click at [468, 280] on div "A" at bounding box center [468, 286] width 19 height 19
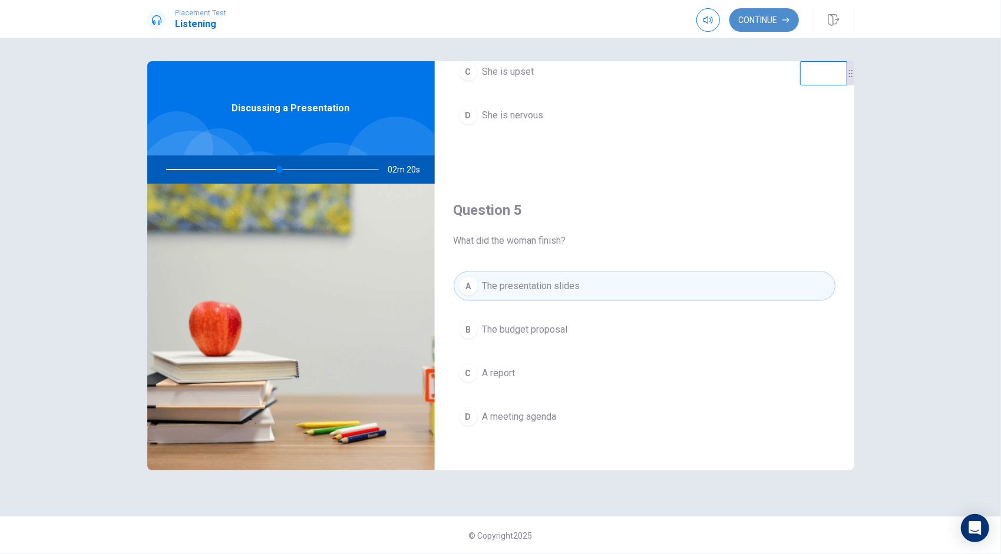
click at [771, 21] on button "Continue" at bounding box center [763, 20] width 69 height 24
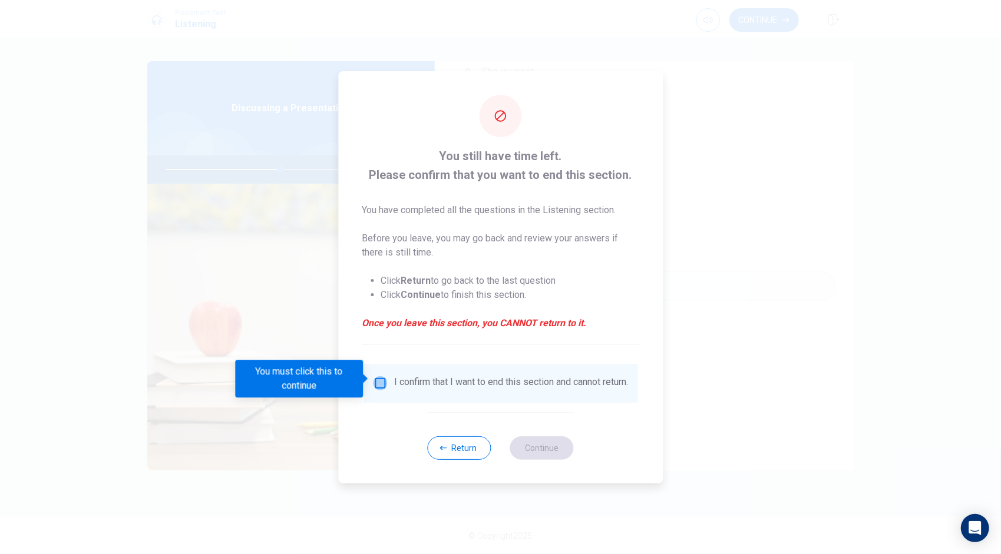
click at [382, 383] on input "You must click this to continue" at bounding box center [380, 383] width 14 height 14
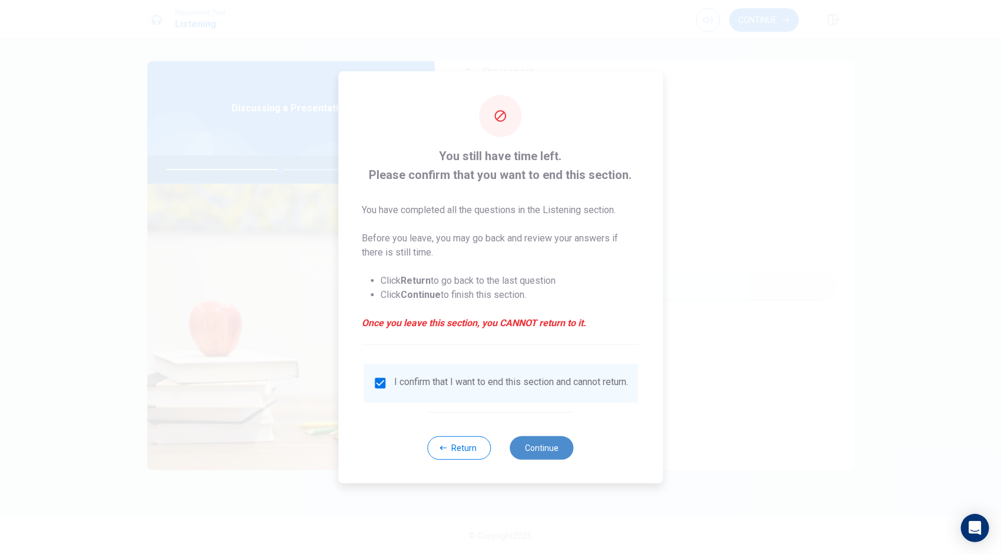
click at [536, 444] on button "Continue" at bounding box center [542, 448] width 64 height 24
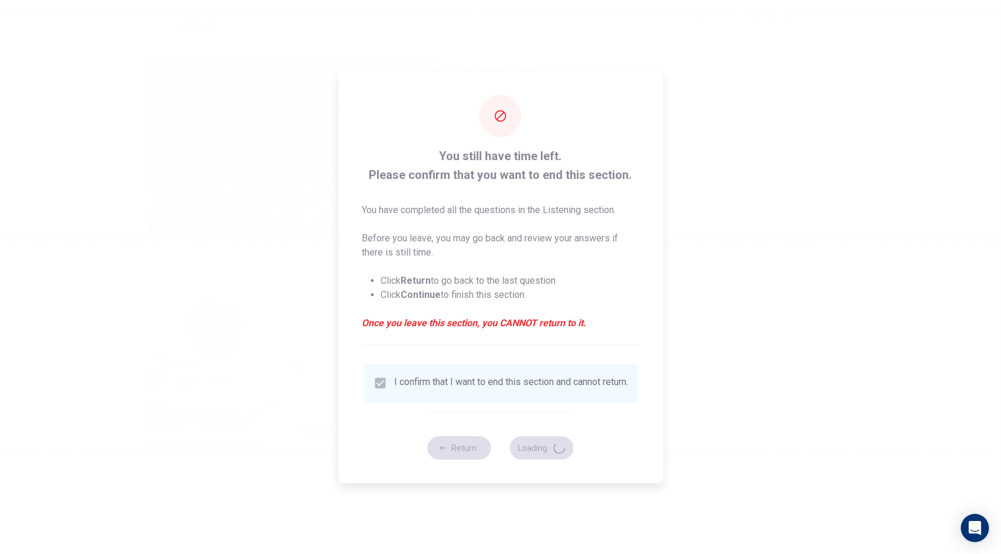
type input "55"
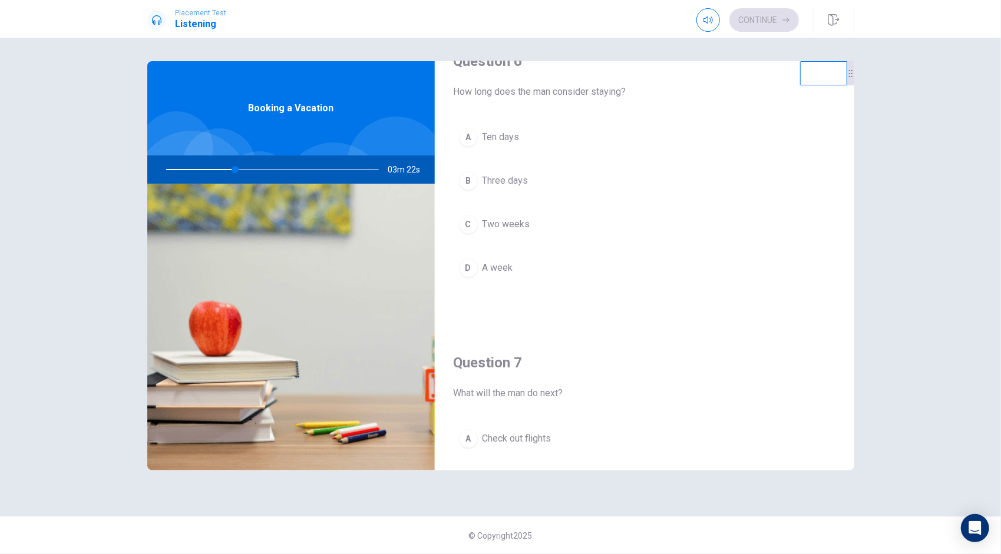
scroll to position [38, 0]
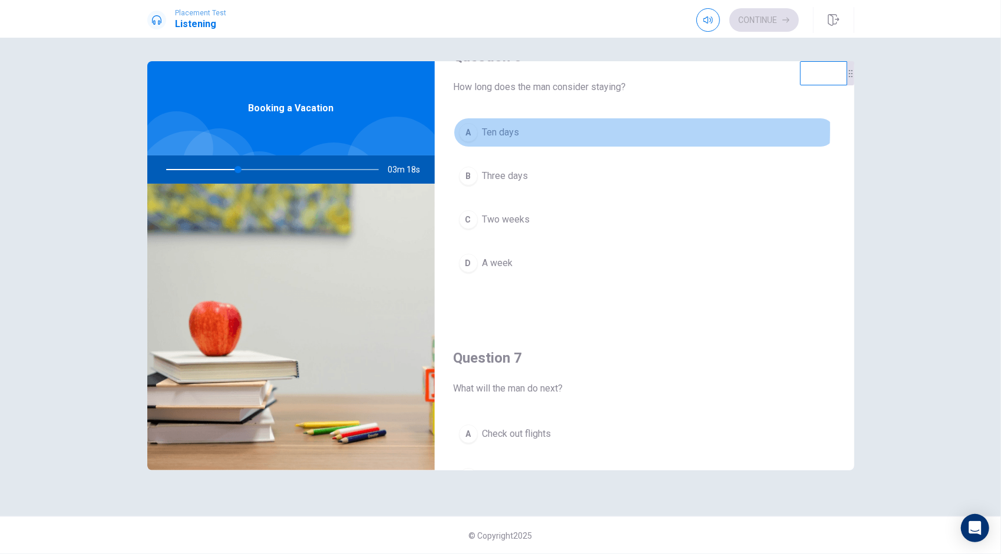
click at [472, 129] on div "A" at bounding box center [468, 132] width 19 height 19
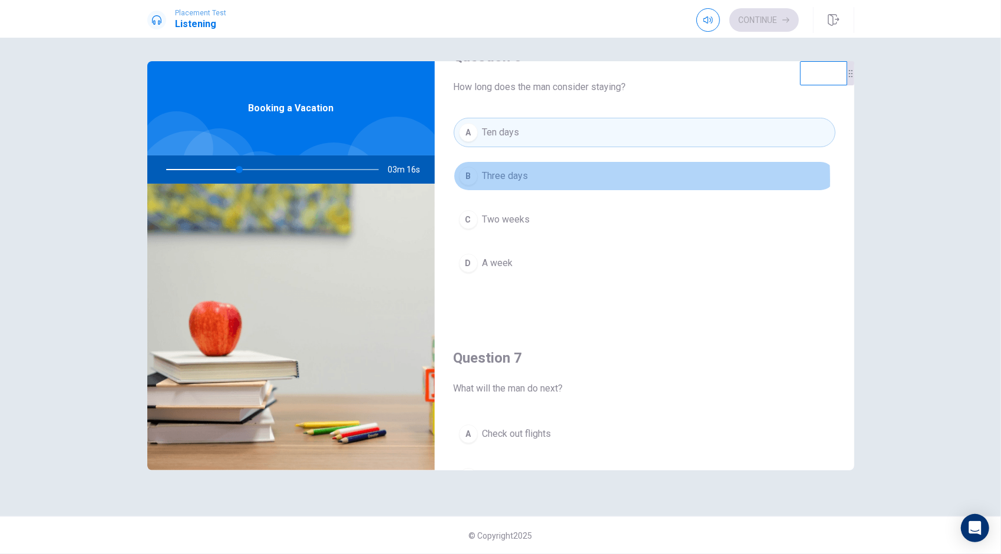
click at [467, 180] on div "B" at bounding box center [468, 176] width 19 height 19
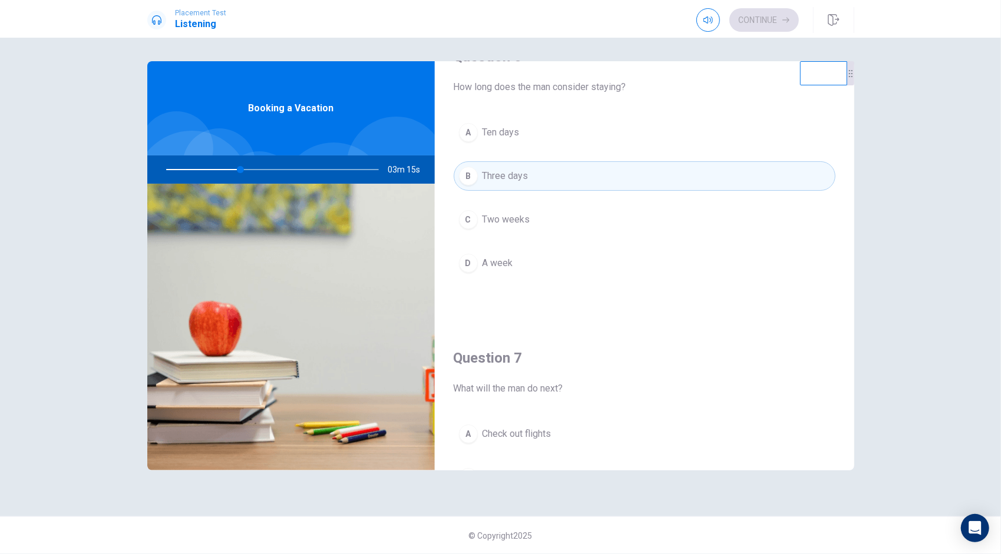
click at [468, 133] on div "A" at bounding box center [468, 132] width 19 height 19
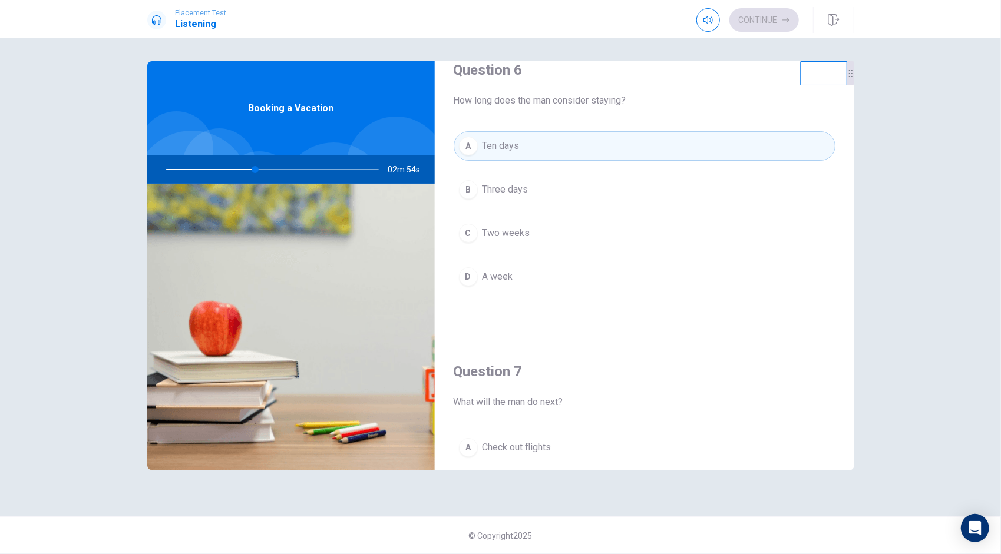
scroll to position [24, 0]
drag, startPoint x: 468, startPoint y: 277, endPoint x: 703, endPoint y: 330, distance: 241.0
click at [703, 330] on div "Question 6 How long does the man consider staying? A Ten days B Three days C Tw…" at bounding box center [644, 189] width 419 height 302
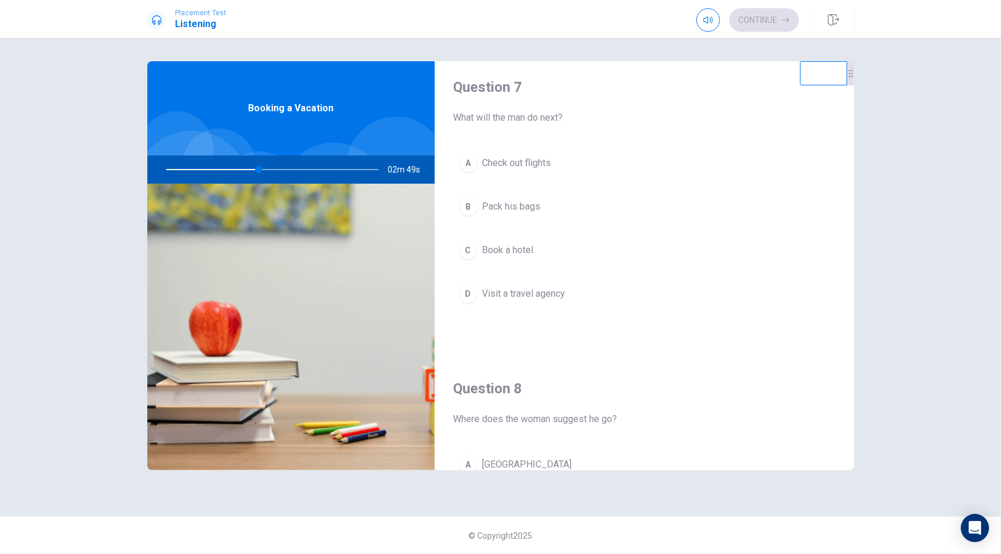
scroll to position [309, 0]
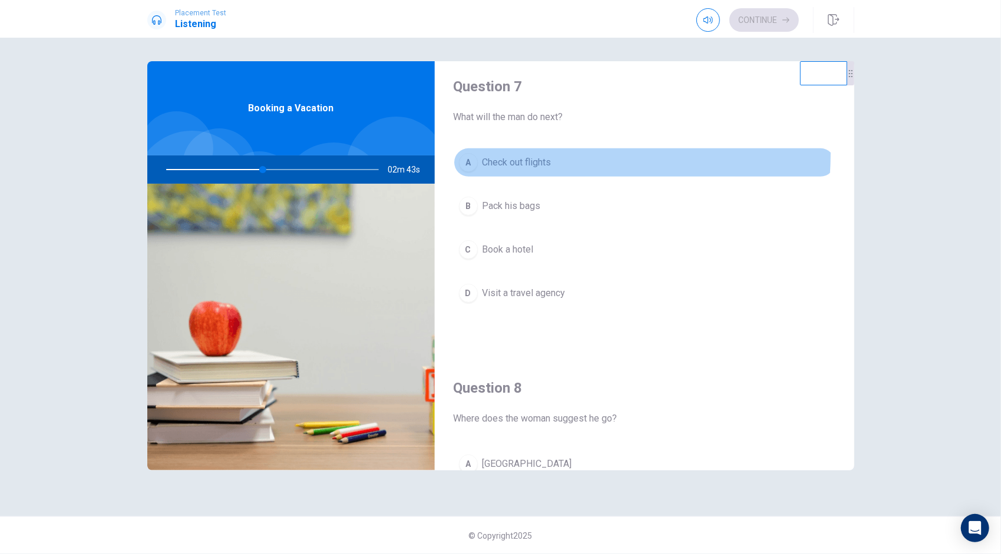
click at [477, 151] on button "A Check out flights" at bounding box center [644, 162] width 382 height 29
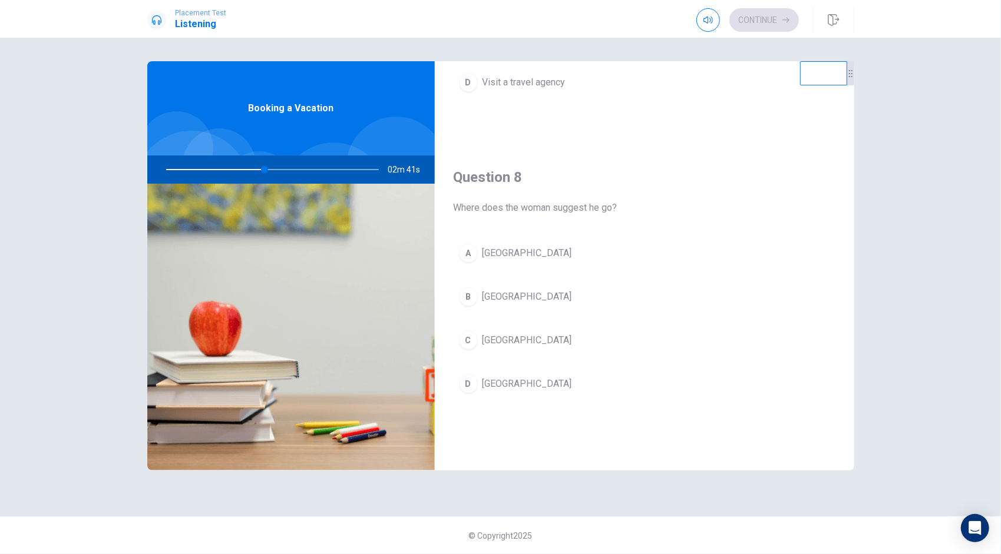
scroll to position [535, 0]
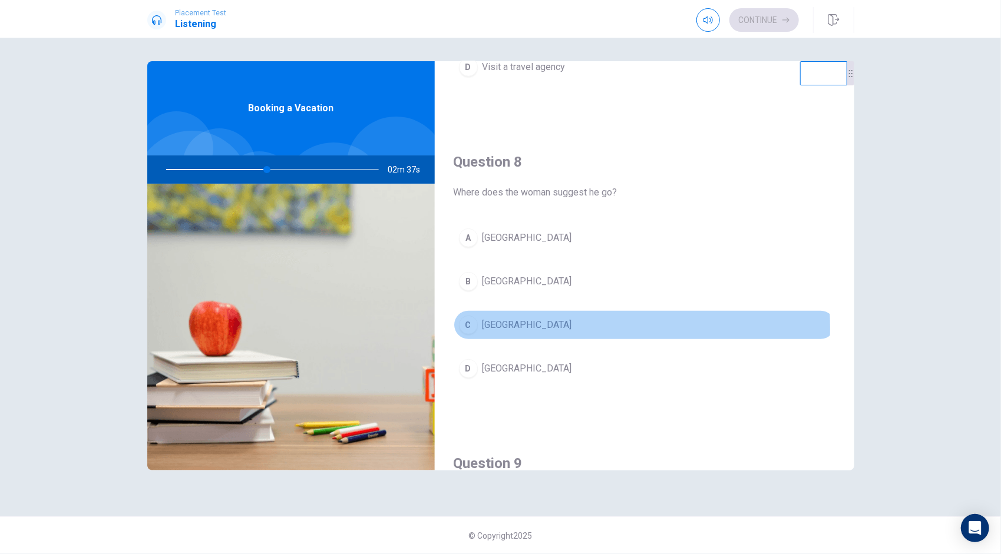
click at [477, 324] on button "C [GEOGRAPHIC_DATA]" at bounding box center [644, 324] width 382 height 29
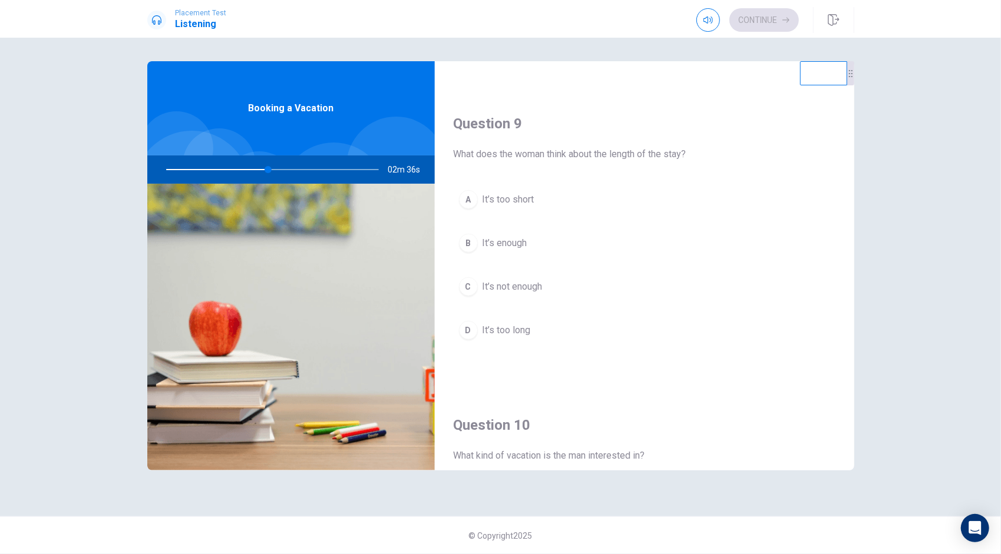
scroll to position [877, 0]
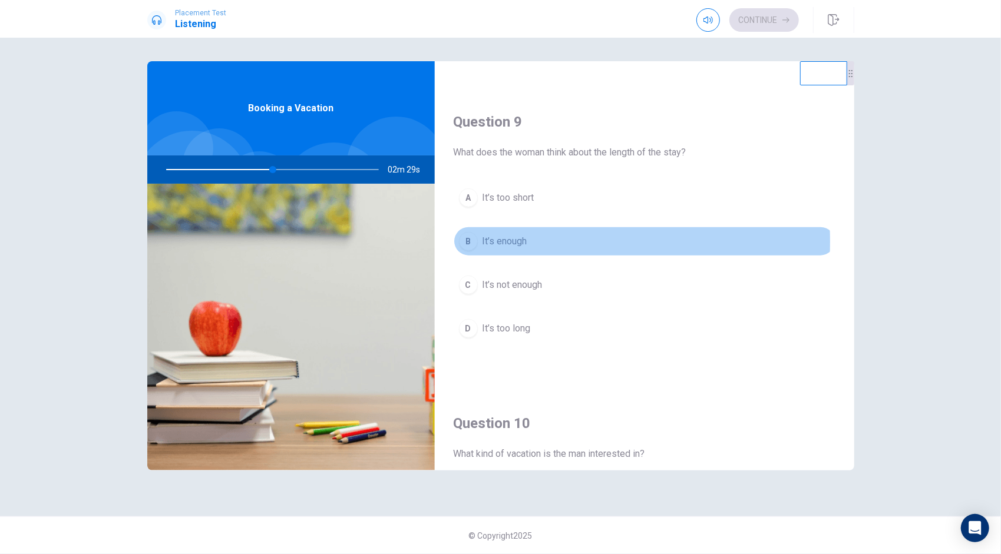
click at [470, 236] on div "B" at bounding box center [468, 241] width 19 height 19
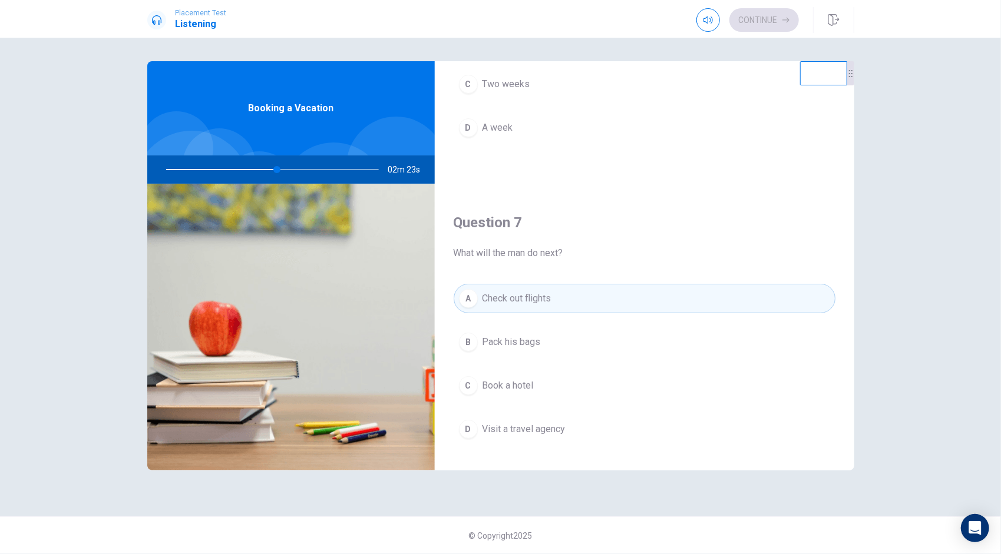
scroll to position [0, 0]
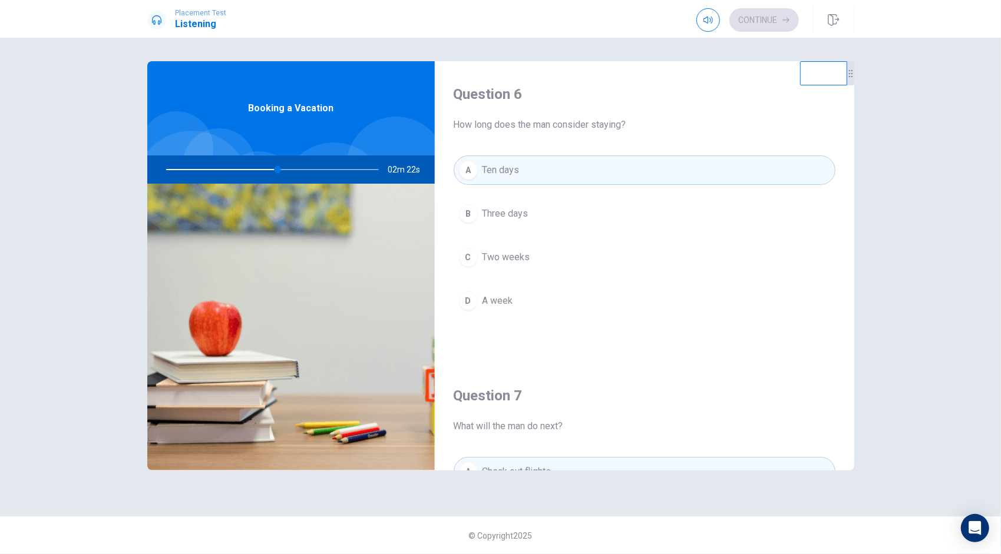
click at [516, 160] on button "A Ten days" at bounding box center [644, 169] width 382 height 29
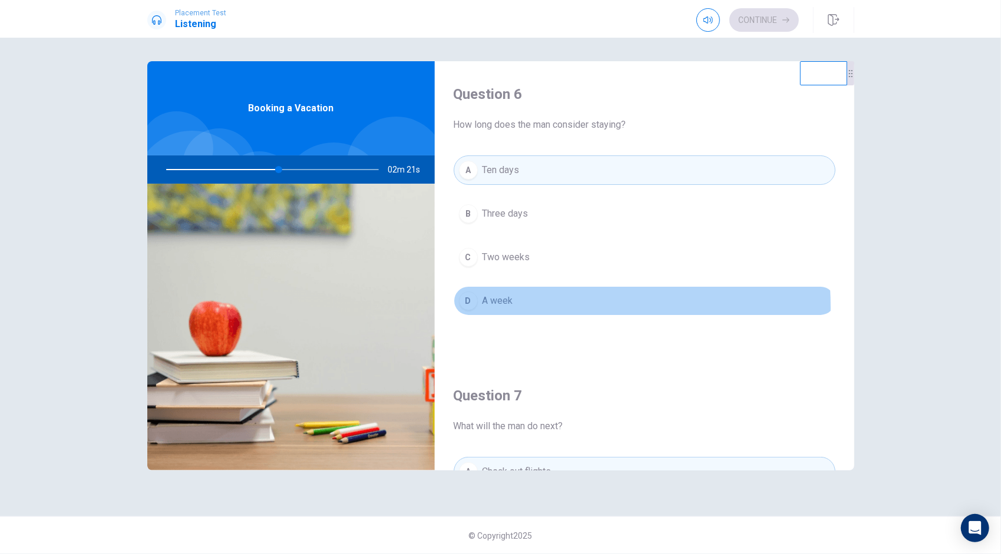
click at [495, 306] on button "D A week" at bounding box center [644, 300] width 382 height 29
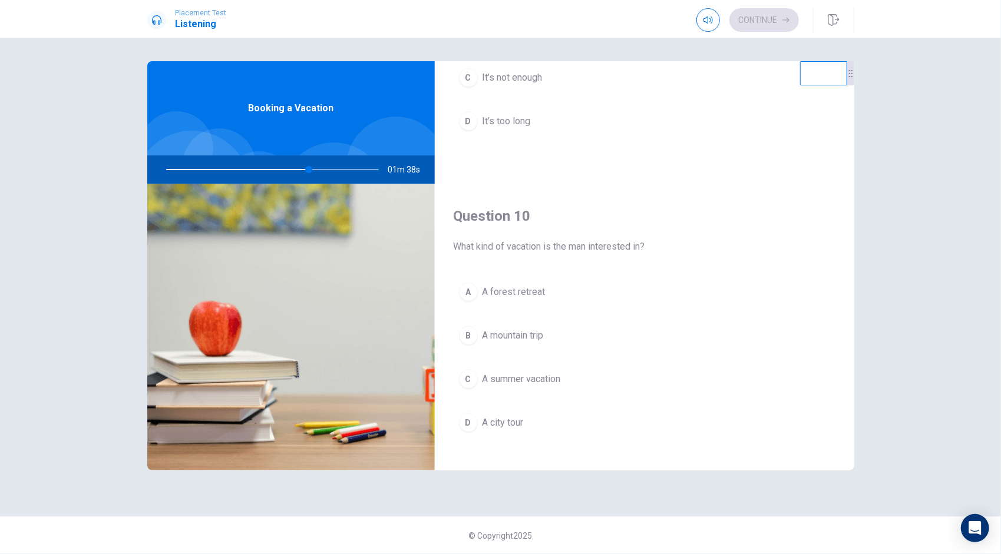
scroll to position [1085, 0]
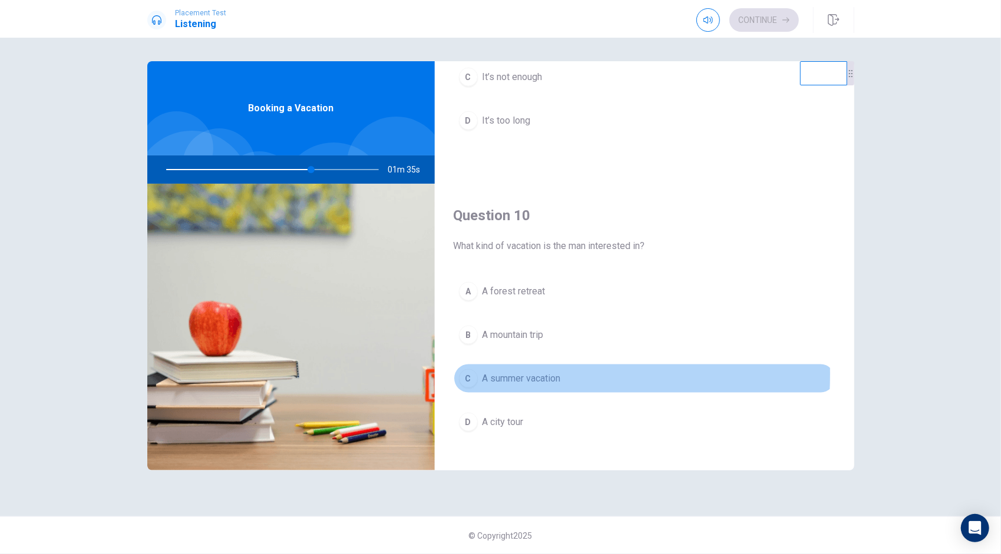
click at [463, 369] on div "C" at bounding box center [468, 378] width 19 height 19
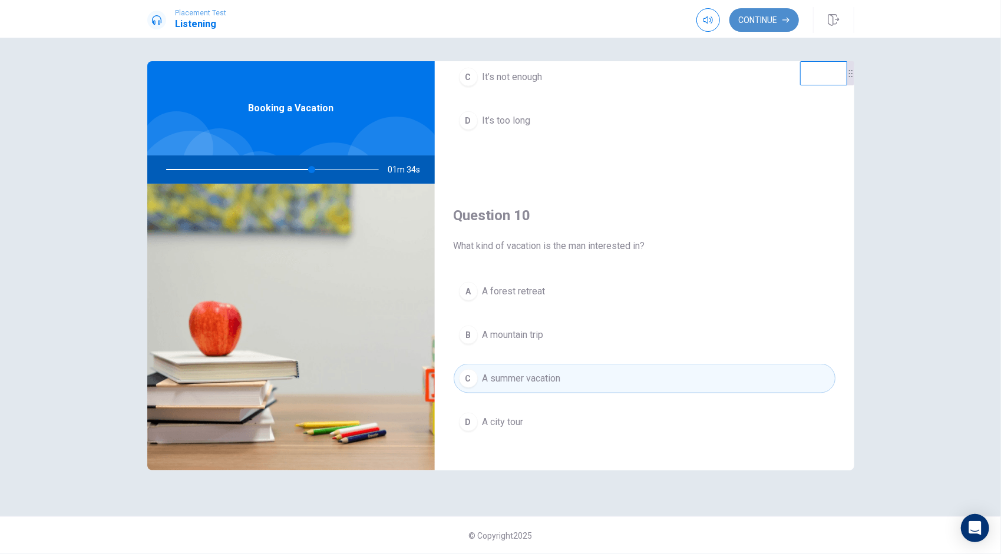
click at [766, 27] on button "Continue" at bounding box center [763, 20] width 69 height 24
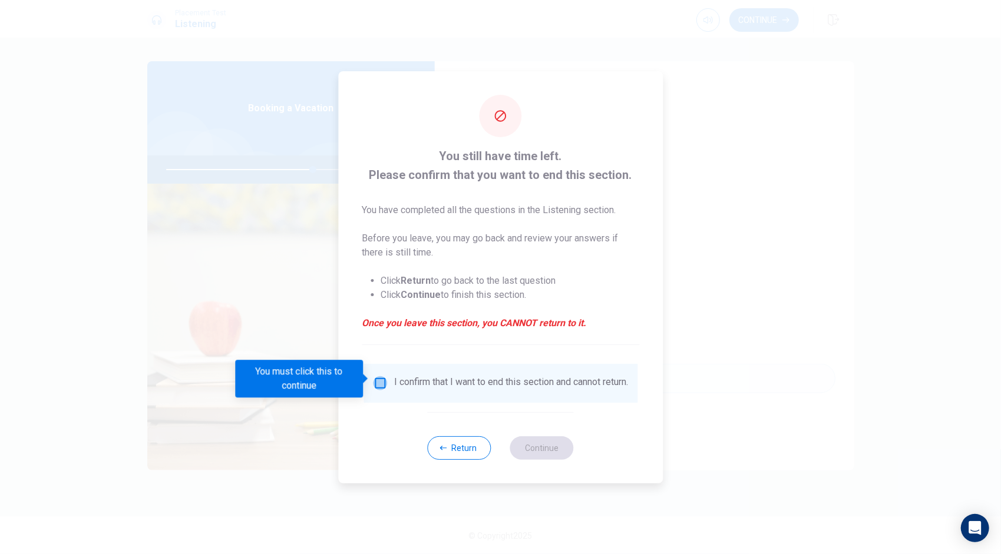
click at [379, 382] on input "You must click this to continue" at bounding box center [380, 383] width 14 height 14
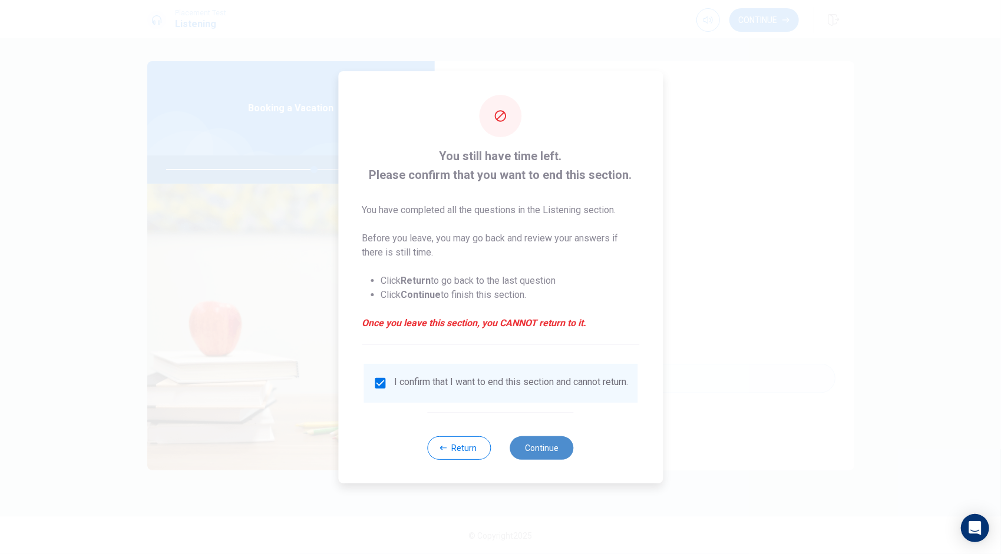
click at [547, 453] on button "Continue" at bounding box center [542, 448] width 64 height 24
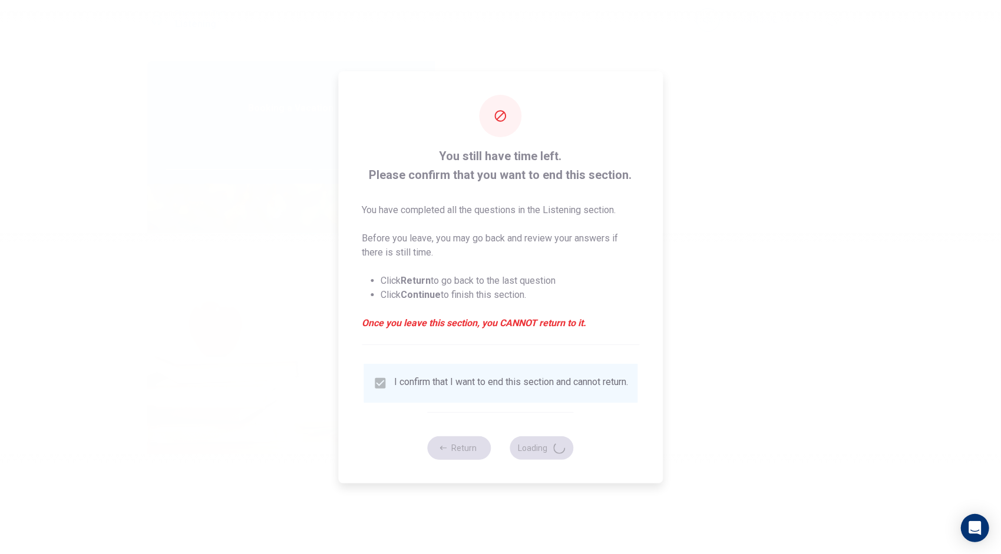
type input "71"
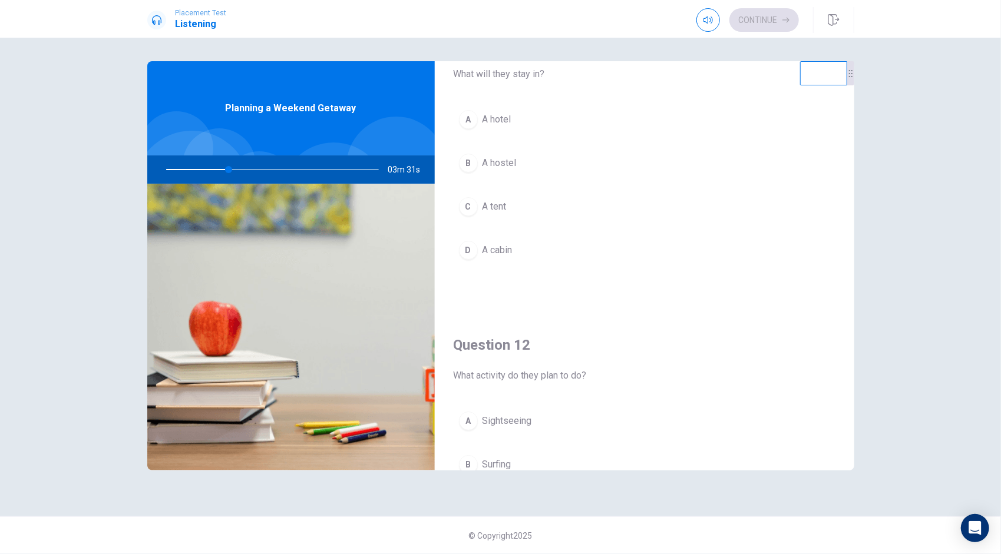
scroll to position [51, 0]
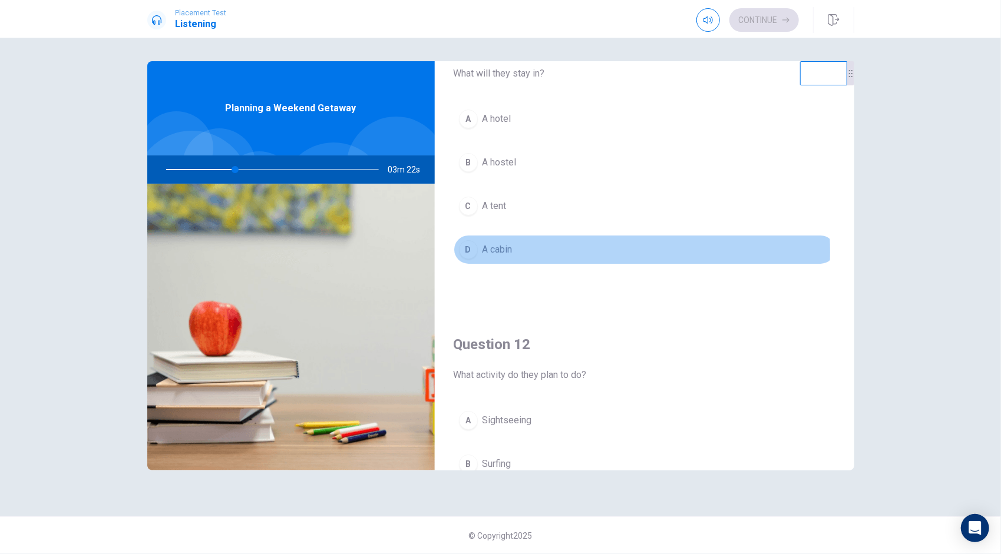
click at [475, 250] on div "D" at bounding box center [468, 249] width 19 height 19
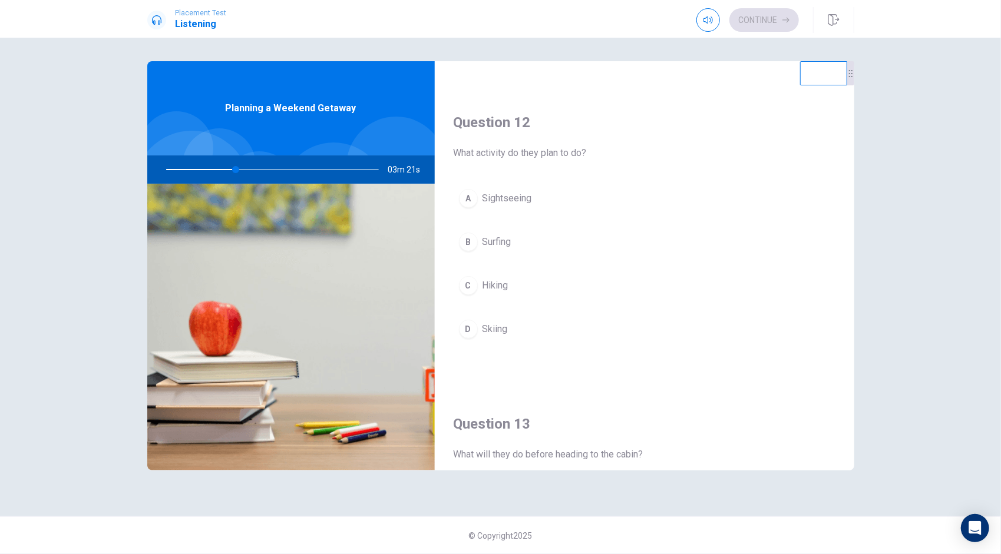
scroll to position [273, 0]
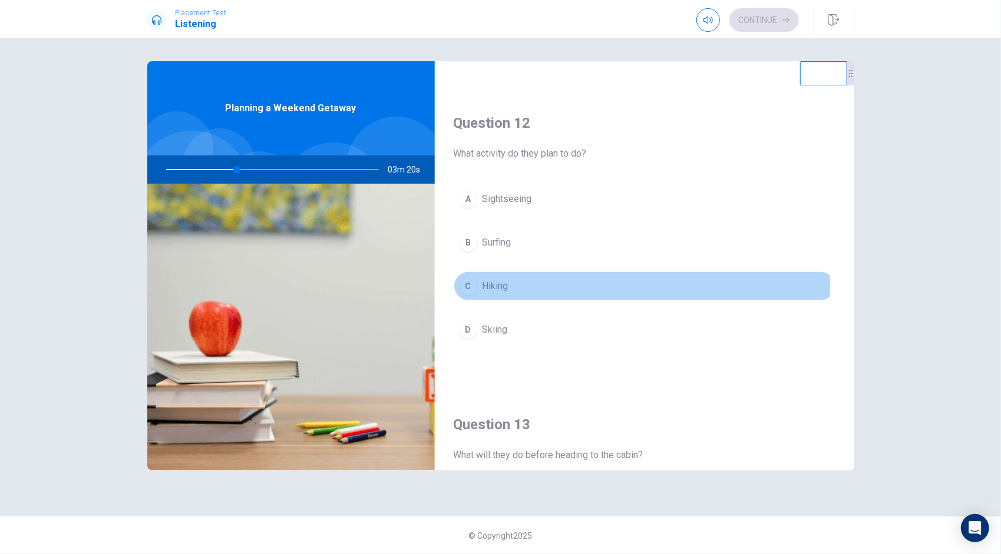
drag, startPoint x: 463, startPoint y: 279, endPoint x: 595, endPoint y: 339, distance: 145.2
click at [595, 339] on div "A Sightseeing B Surfing C Hiking D Skiing" at bounding box center [644, 276] width 382 height 184
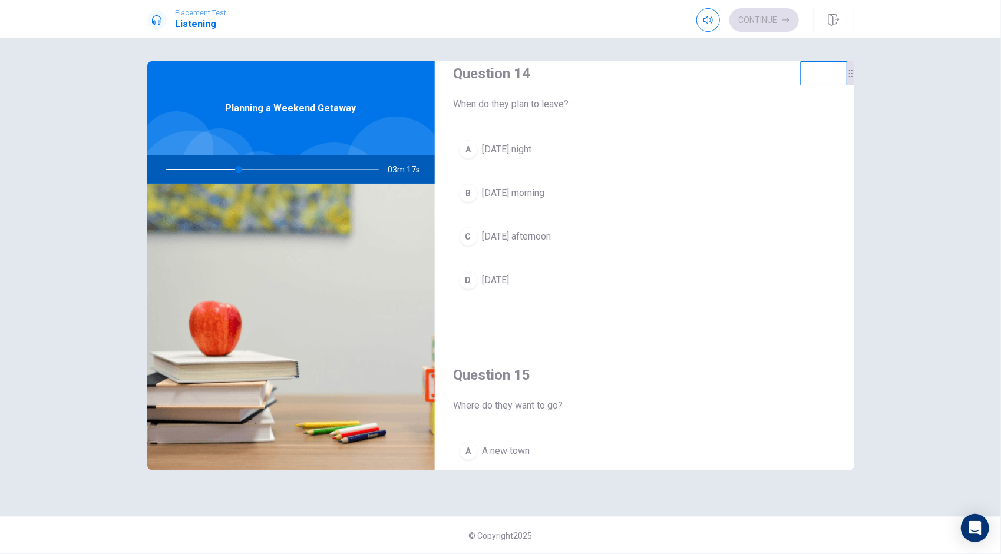
scroll to position [927, 0]
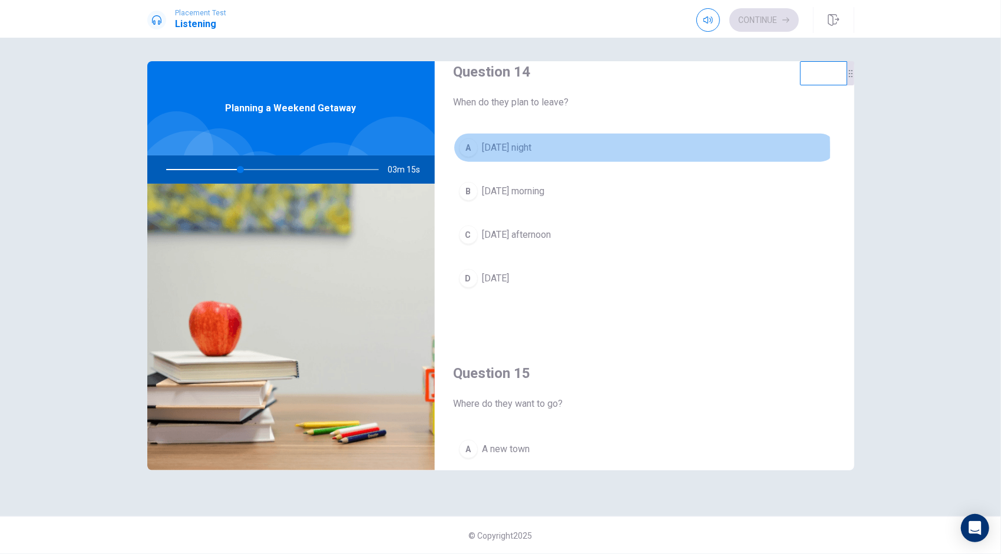
click at [468, 145] on div "A" at bounding box center [468, 147] width 19 height 19
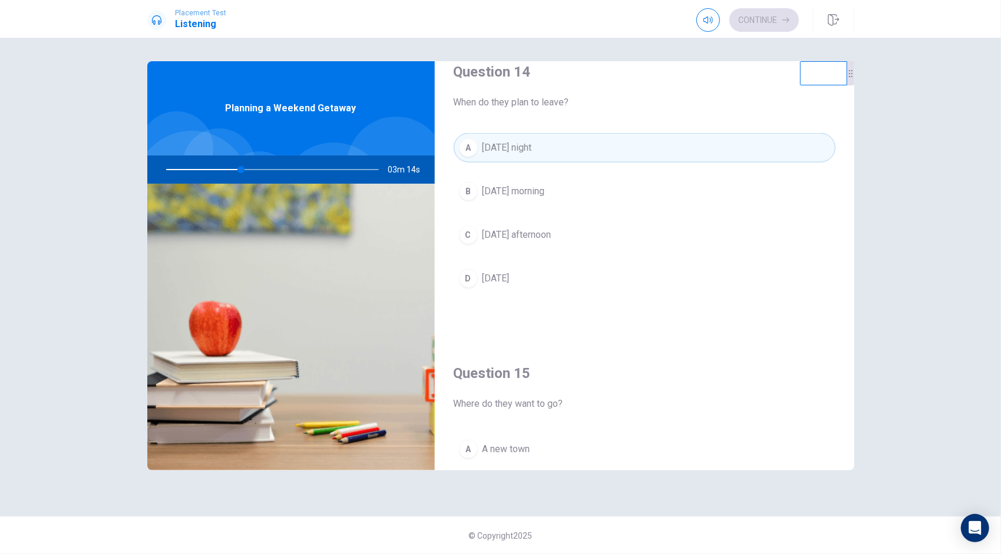
scroll to position [1090, 0]
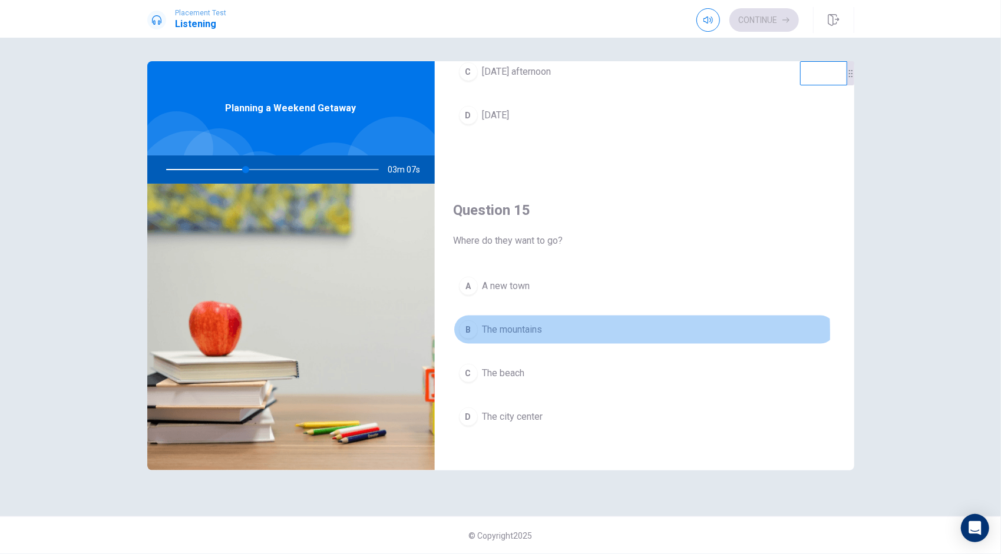
click at [471, 327] on div "B" at bounding box center [468, 329] width 19 height 19
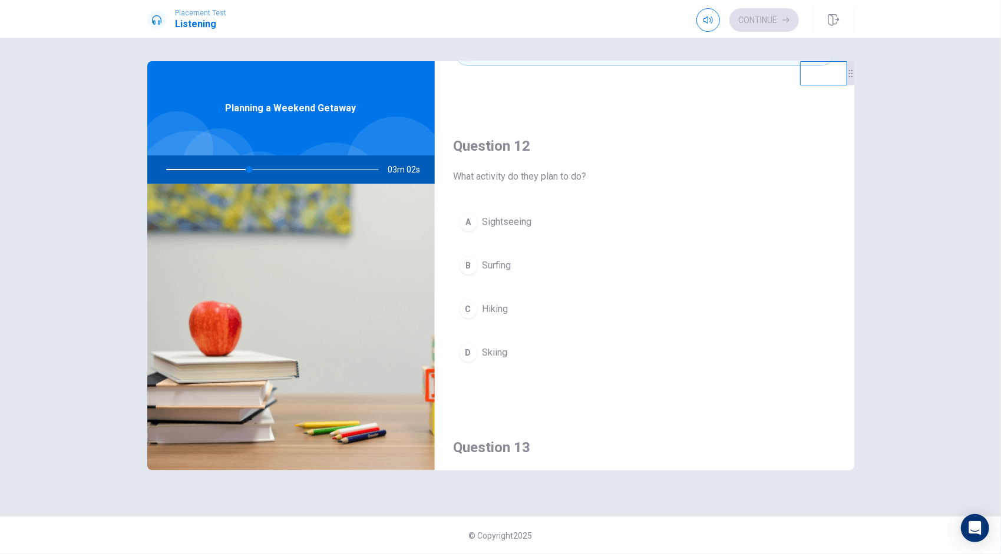
scroll to position [250, 0]
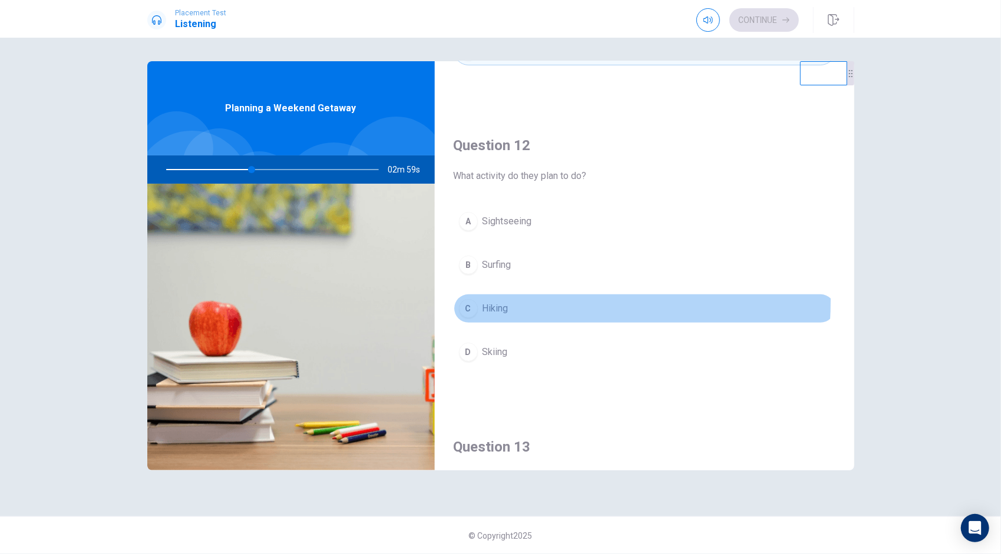
click at [463, 299] on div "C" at bounding box center [468, 308] width 19 height 19
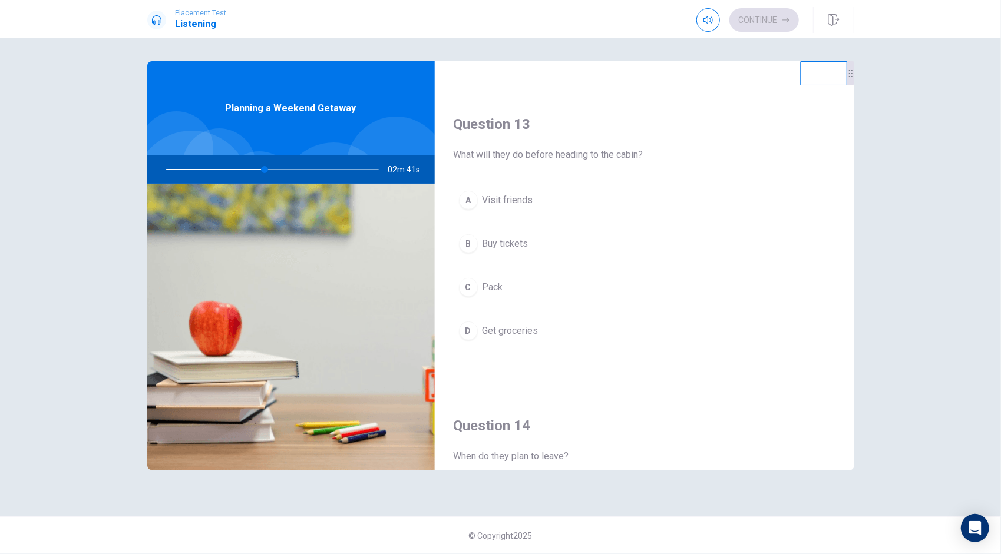
scroll to position [572, 0]
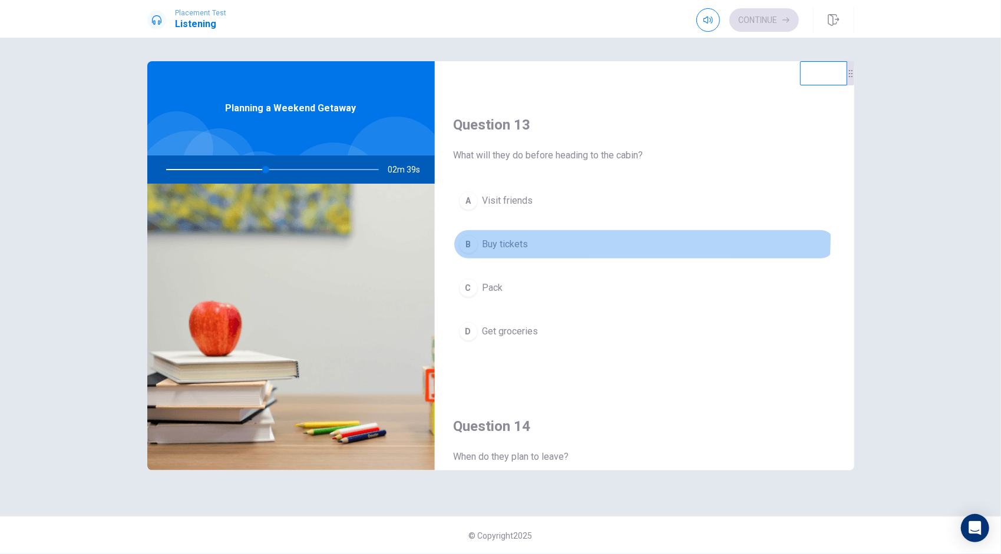
click at [472, 235] on div "B" at bounding box center [468, 244] width 19 height 19
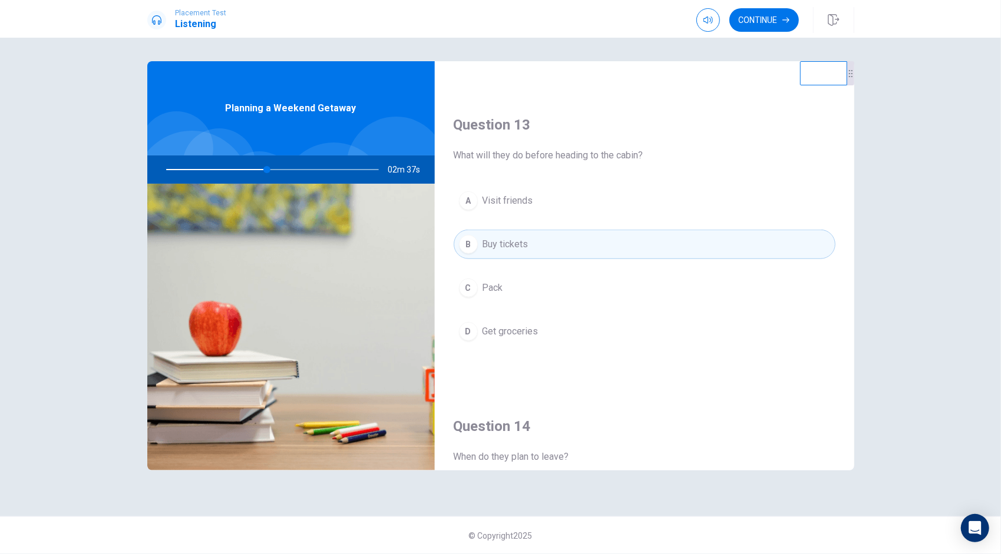
click at [482, 289] on span "Pack" at bounding box center [492, 288] width 21 height 14
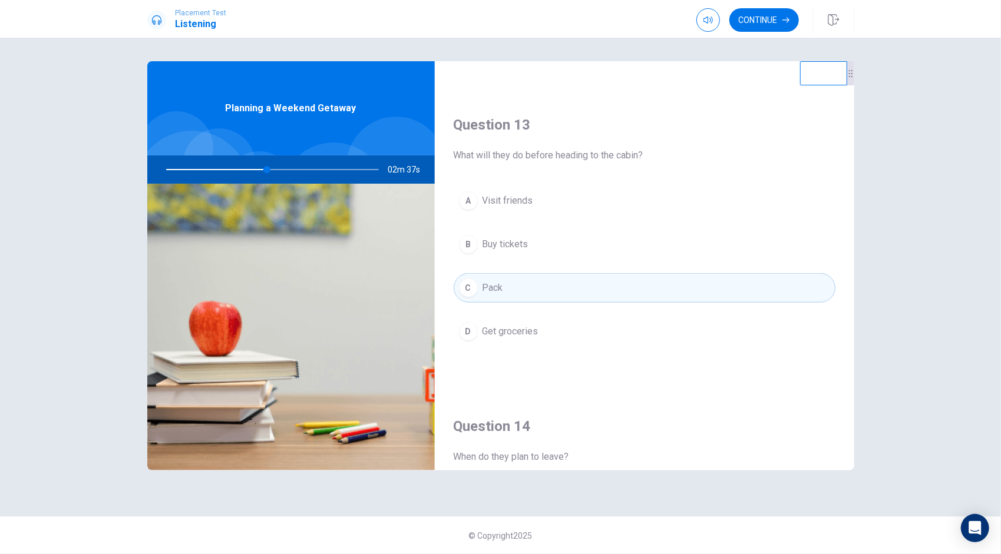
click at [469, 239] on div "B" at bounding box center [468, 244] width 19 height 19
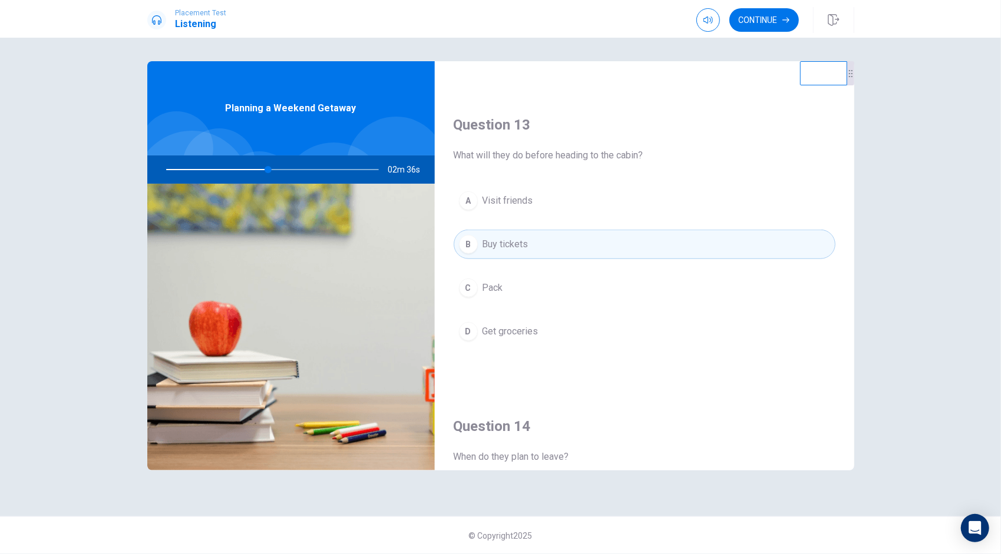
click at [468, 191] on div "A" at bounding box center [468, 200] width 19 height 19
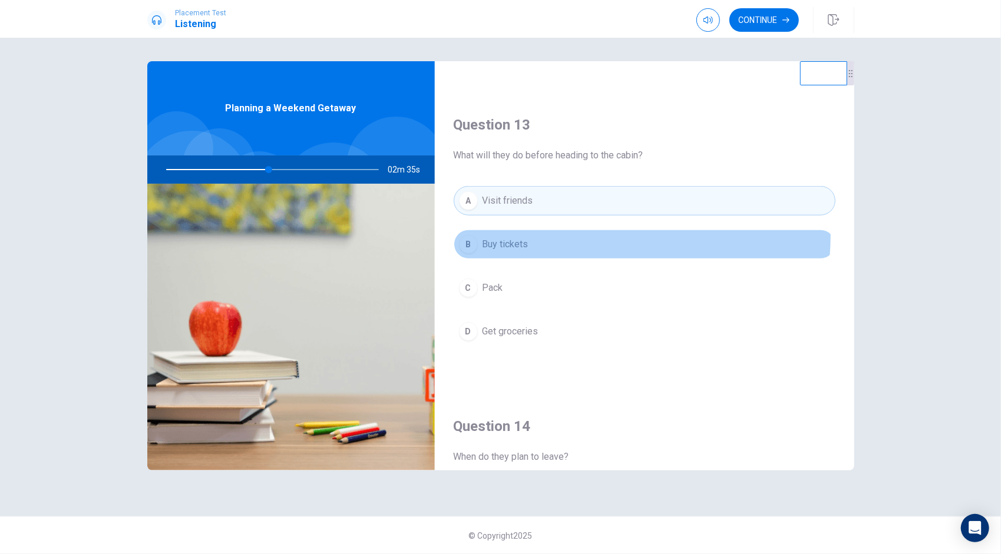
click at [469, 230] on button "B Buy tickets" at bounding box center [644, 244] width 382 height 29
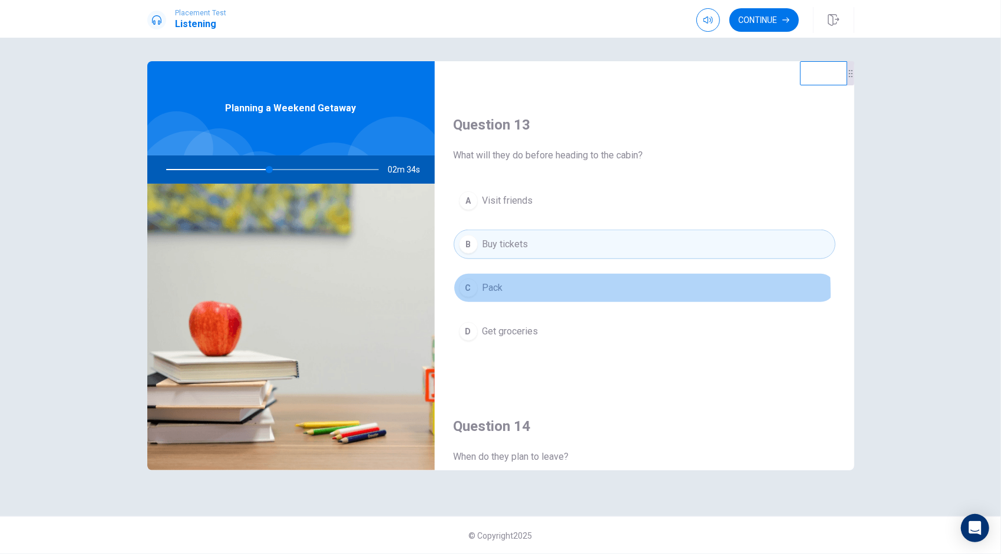
click at [469, 290] on div "C" at bounding box center [468, 288] width 19 height 19
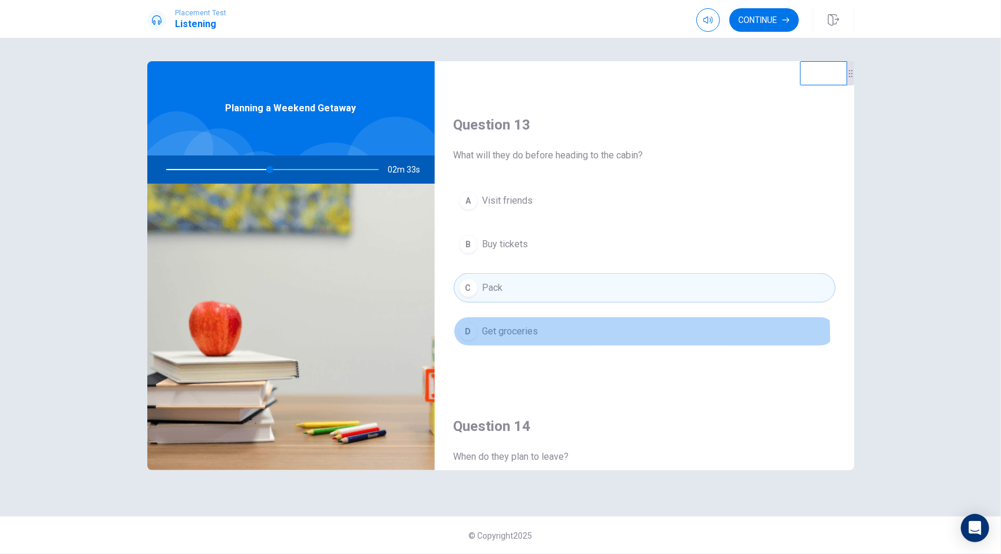
click at [468, 332] on div "D" at bounding box center [468, 331] width 19 height 19
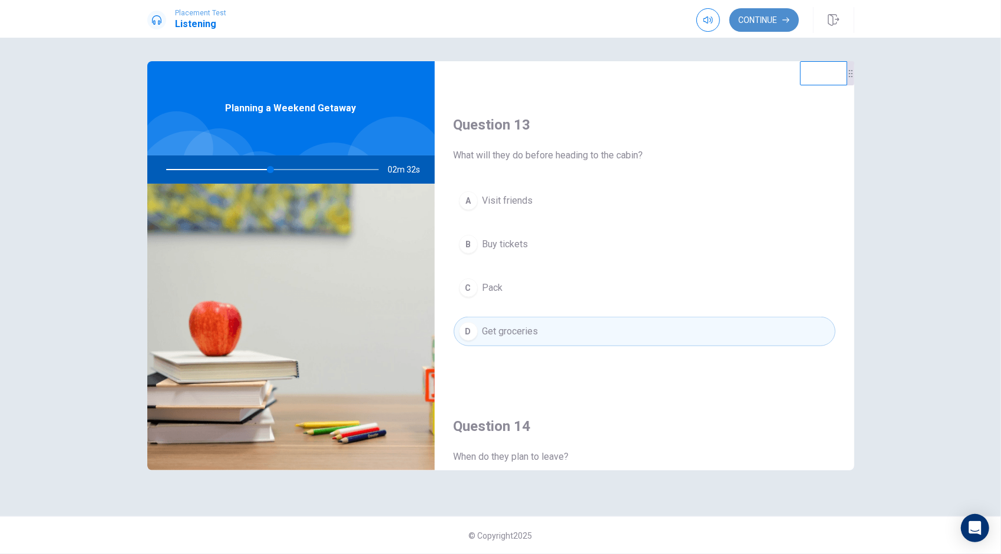
click at [779, 21] on button "Continue" at bounding box center [763, 20] width 69 height 24
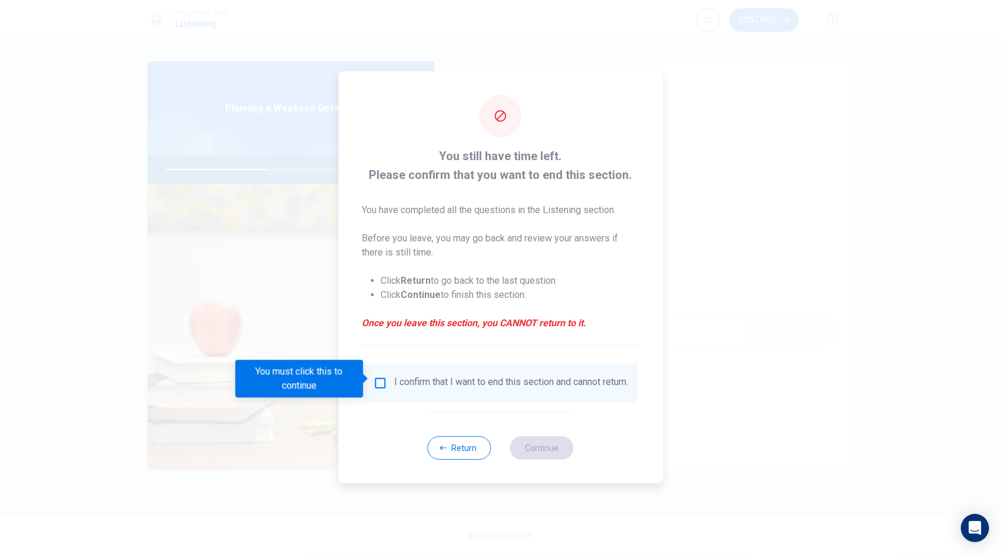
click at [385, 386] on div "I confirm that I want to end this section and cannot return." at bounding box center [500, 383] width 255 height 14
click at [381, 382] on input "You must click this to continue" at bounding box center [380, 383] width 14 height 14
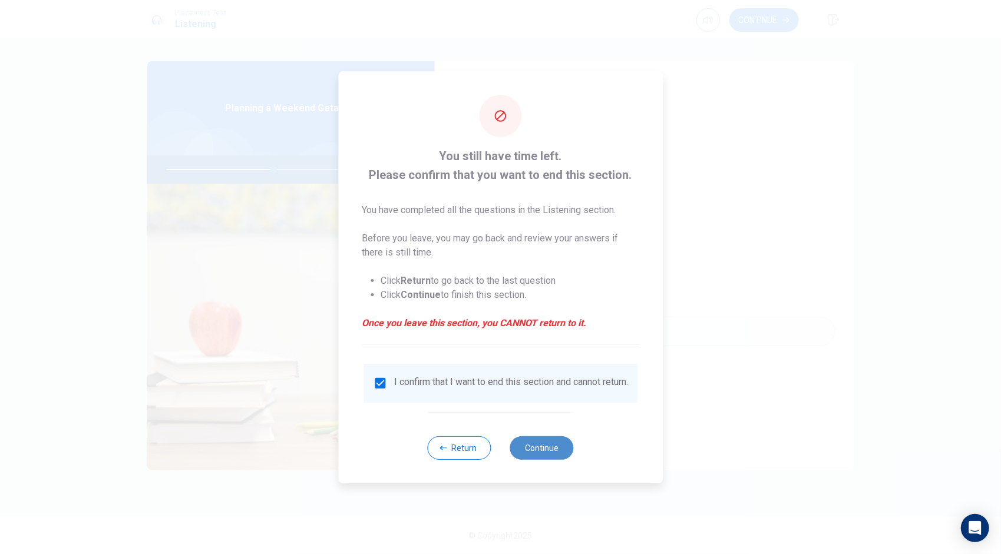
click at [532, 448] on button "Continue" at bounding box center [542, 448] width 64 height 24
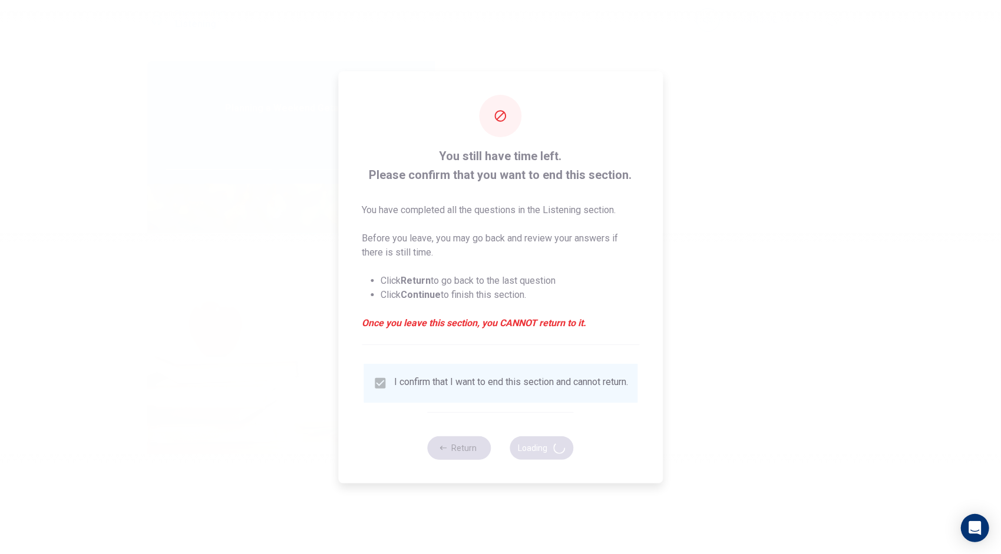
type input "52"
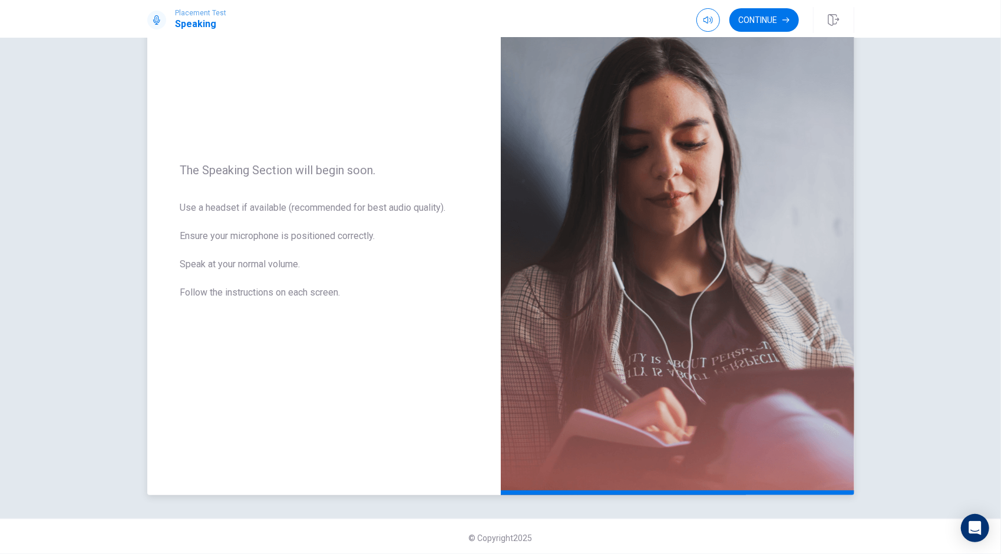
scroll to position [80, 0]
click at [774, 31] on button "Continue" at bounding box center [763, 20] width 69 height 24
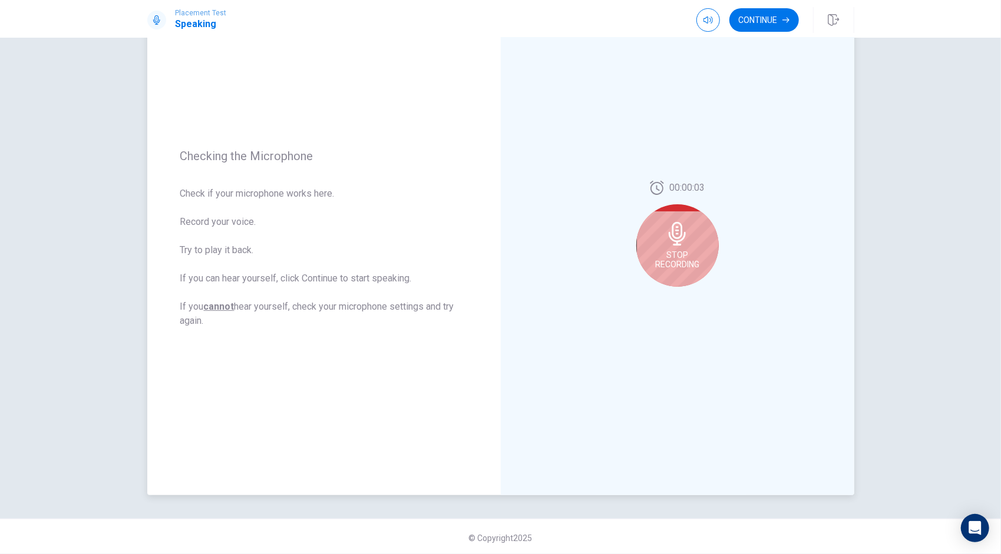
click at [597, 251] on div "00:00:03 Stop Recording" at bounding box center [677, 239] width 353 height 514
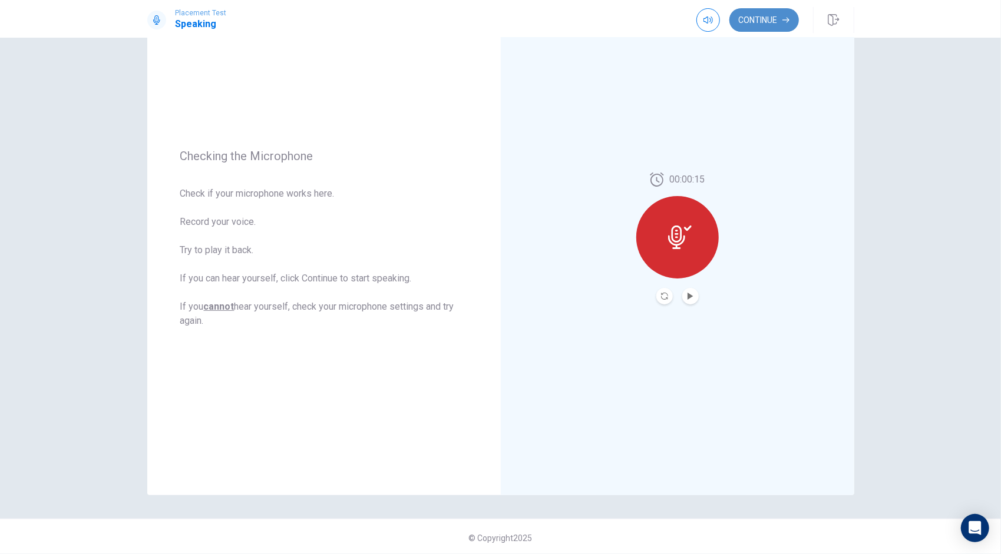
click at [766, 11] on button "Continue" at bounding box center [763, 20] width 69 height 24
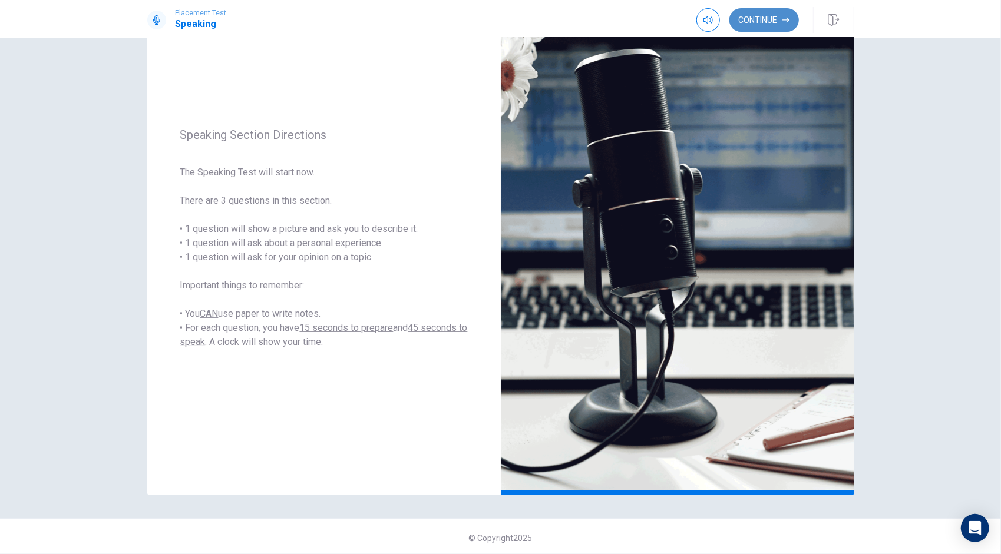
click at [758, 20] on button "Continue" at bounding box center [763, 20] width 69 height 24
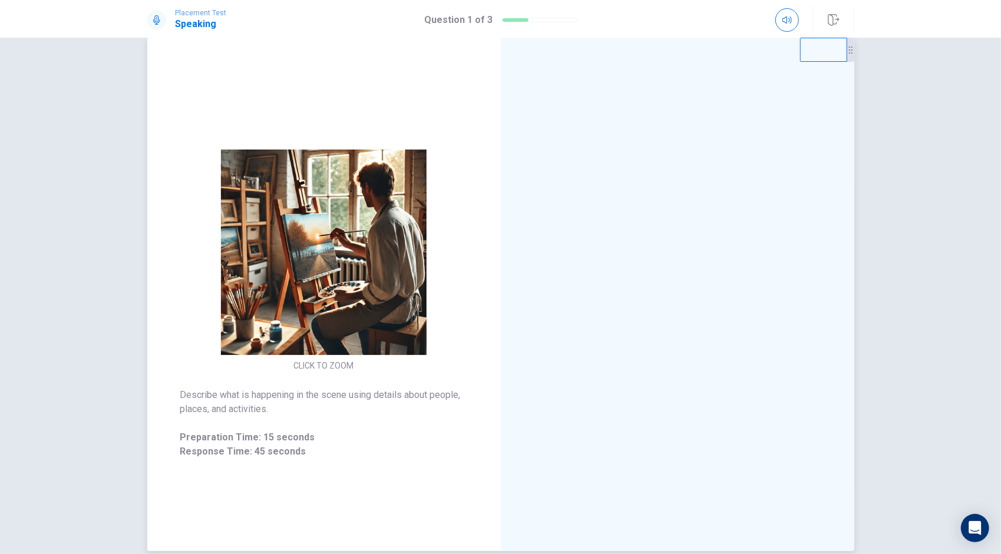
scroll to position [21, 0]
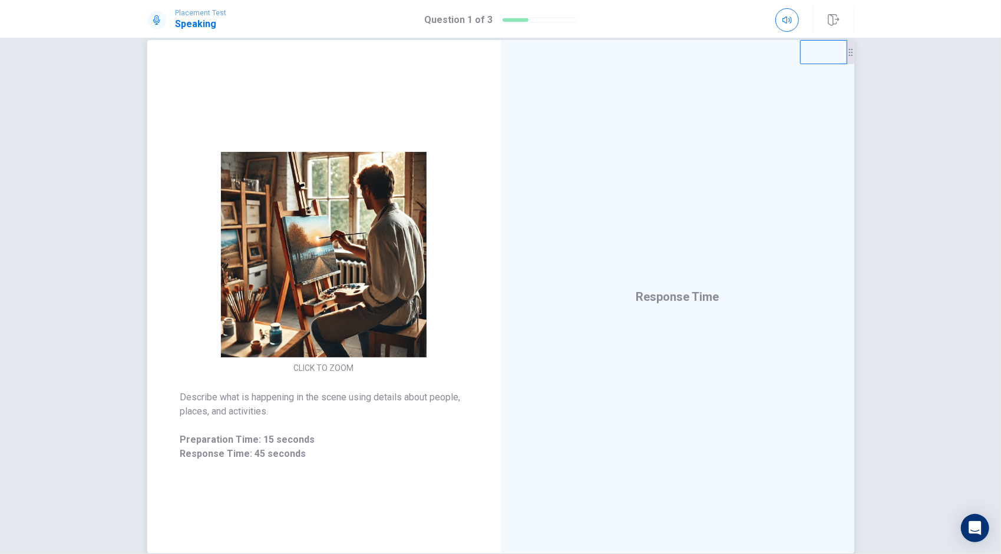
click at [691, 300] on span "Response Time" at bounding box center [676, 297] width 83 height 14
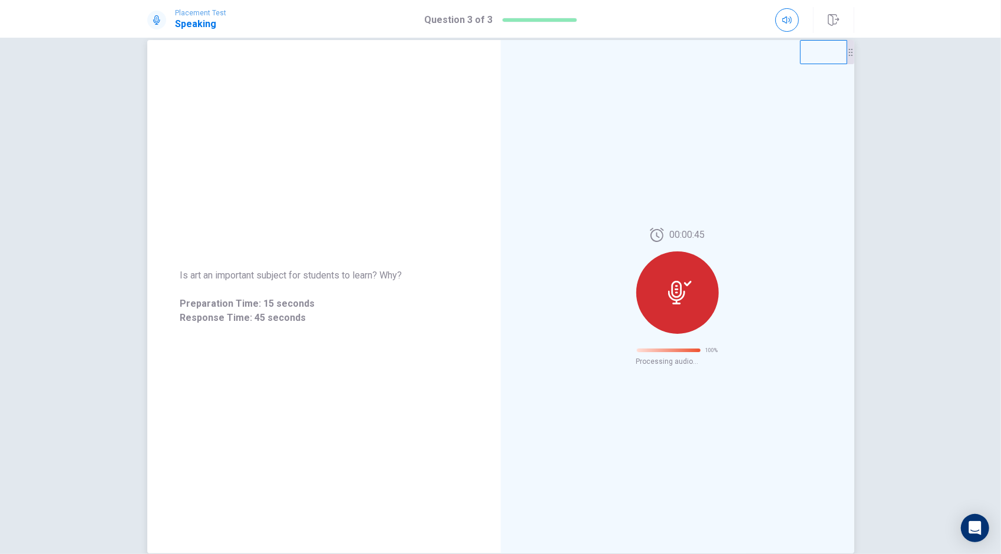
scroll to position [0, 0]
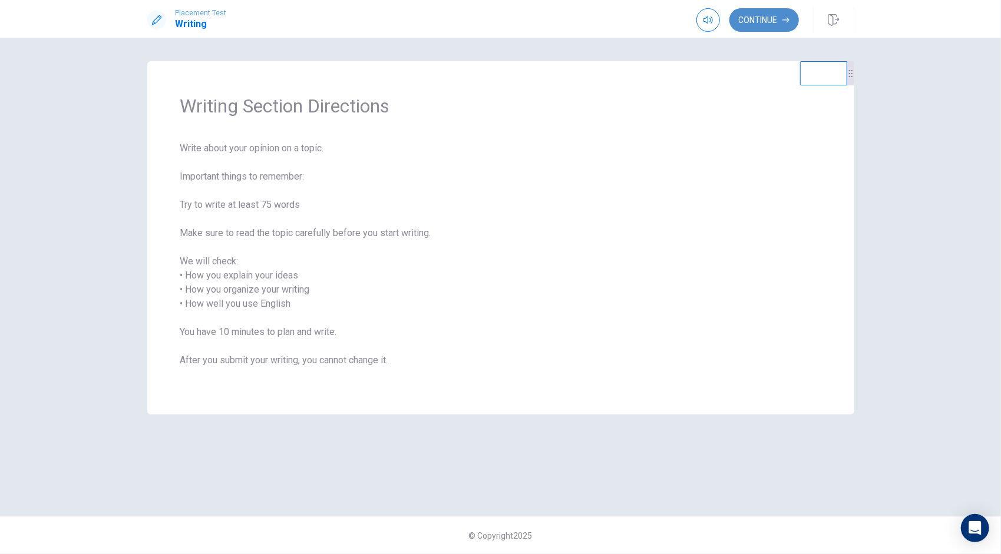
click at [789, 21] on button "Continue" at bounding box center [763, 20] width 69 height 24
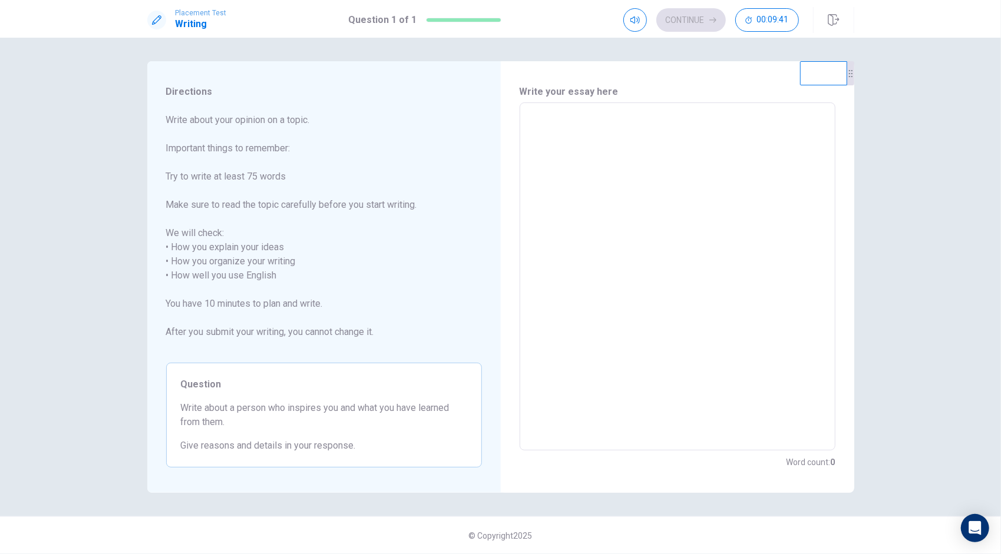
drag, startPoint x: 287, startPoint y: 406, endPoint x: 327, endPoint y: 409, distance: 40.2
click at [327, 409] on span "Write about a person who inspires you and what you have learned from them." at bounding box center [324, 415] width 286 height 28
drag, startPoint x: 327, startPoint y: 409, endPoint x: 287, endPoint y: 409, distance: 40.0
click at [287, 409] on span "Write about a person who inspires you and what you have learned from them." at bounding box center [324, 415] width 286 height 28
click at [585, 114] on textarea at bounding box center [677, 276] width 299 height 329
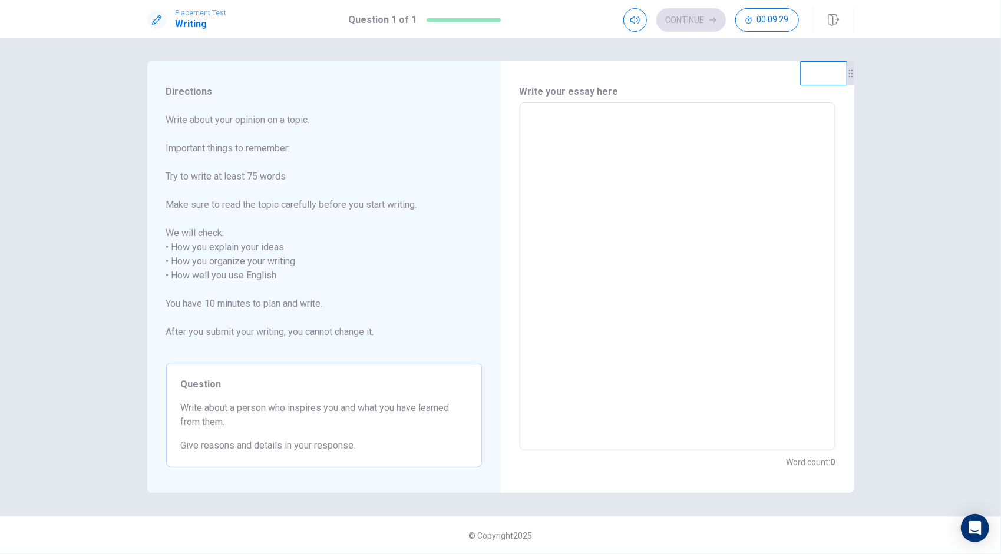
type textarea "t"
type textarea "x"
type textarea "T"
type textarea "x"
type textarea "Th"
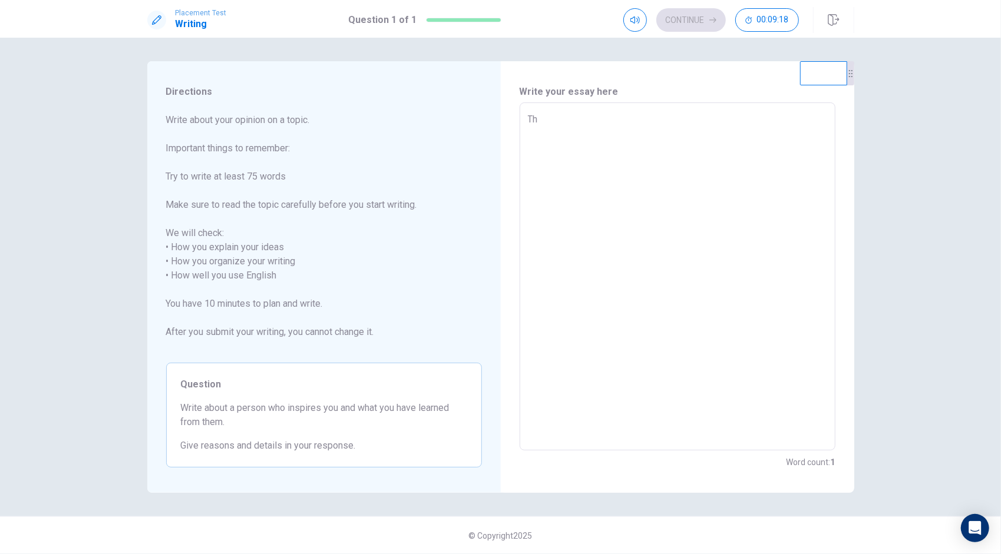
type textarea "x"
type textarea "The"
type textarea "x"
type textarea "The"
type textarea "x"
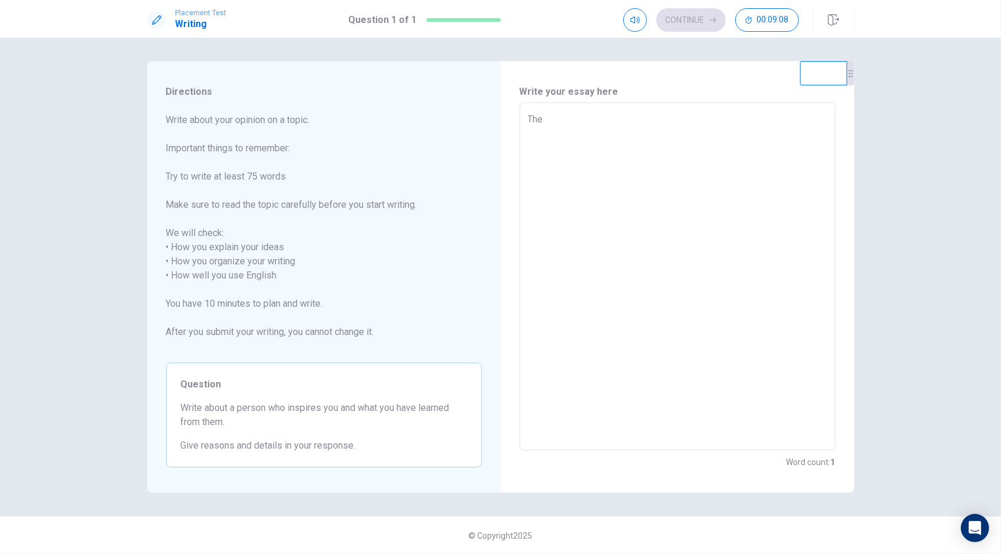
type textarea "The p"
type textarea "x"
type textarea "The pe"
type textarea "x"
type textarea "The per"
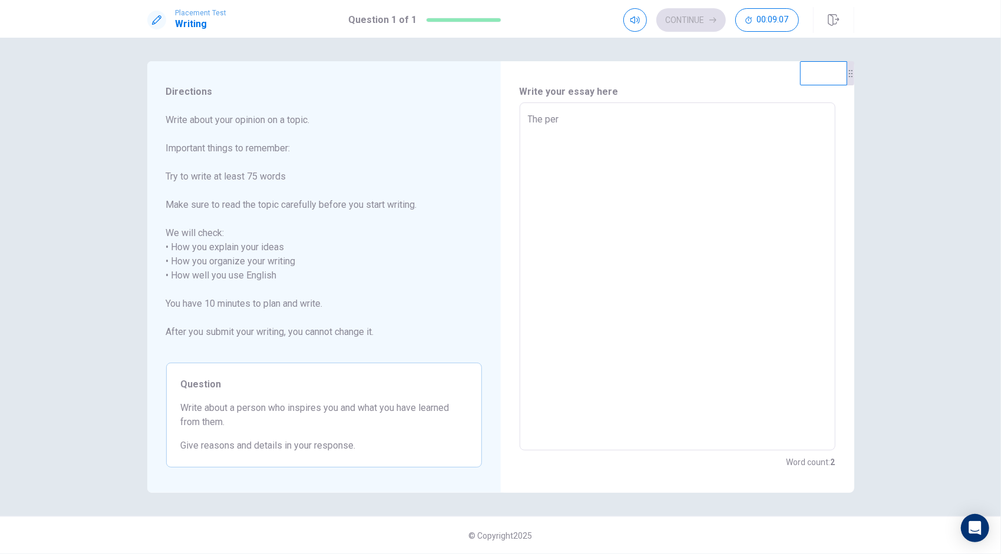
type textarea "x"
type textarea "The pers"
type textarea "x"
type textarea "The perso"
type textarea "x"
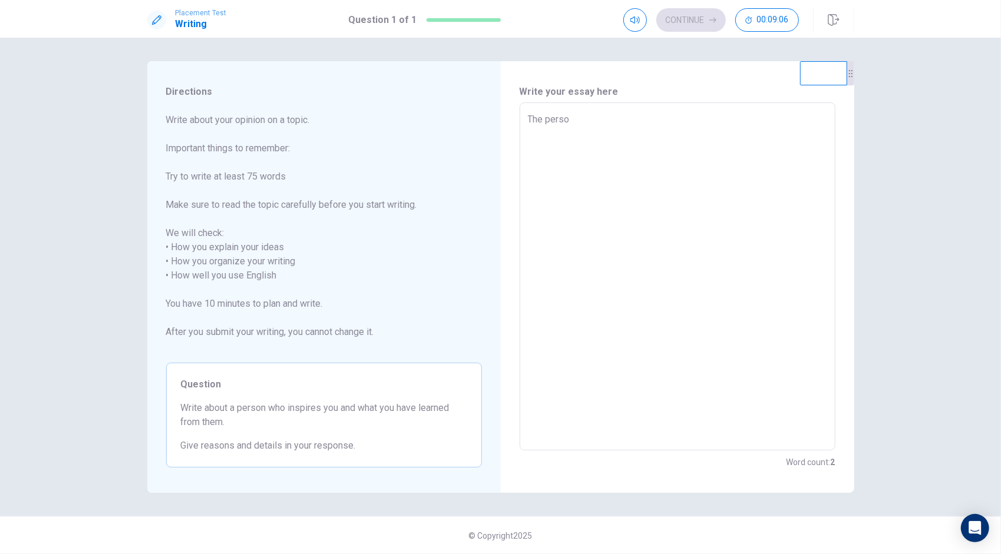
type textarea "The person"
type textarea "x"
type textarea "The person"
type textarea "x"
type textarea "The person i"
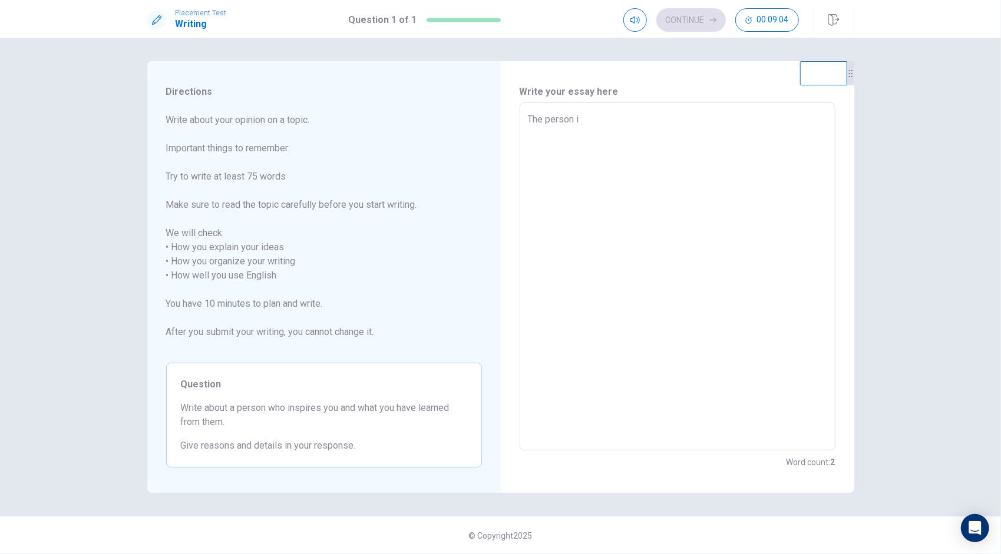
type textarea "x"
type textarea "The person in"
type textarea "x"
type textarea "The person ins"
type textarea "x"
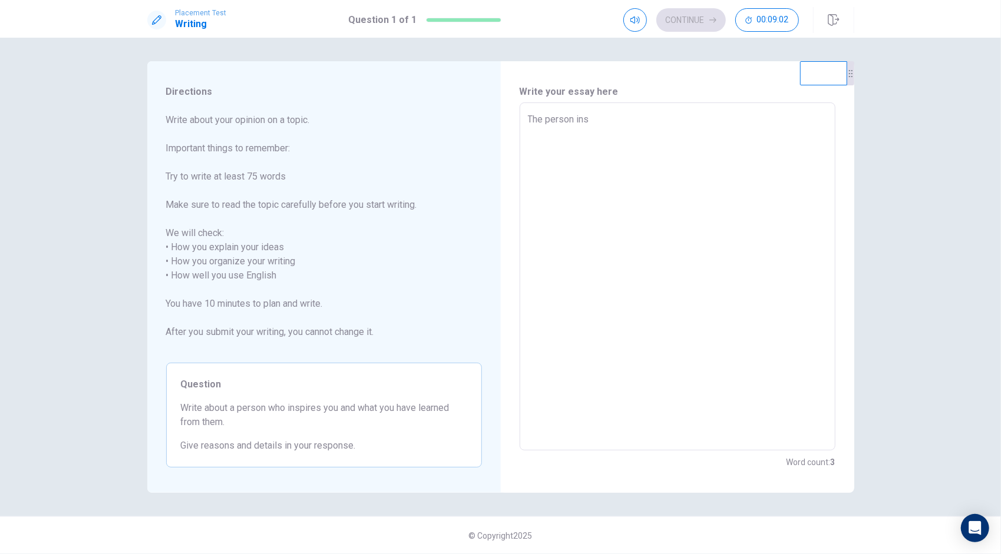
type textarea "The person insp"
type textarea "x"
type textarea "The person inspi"
type textarea "x"
type textarea "The person inspir"
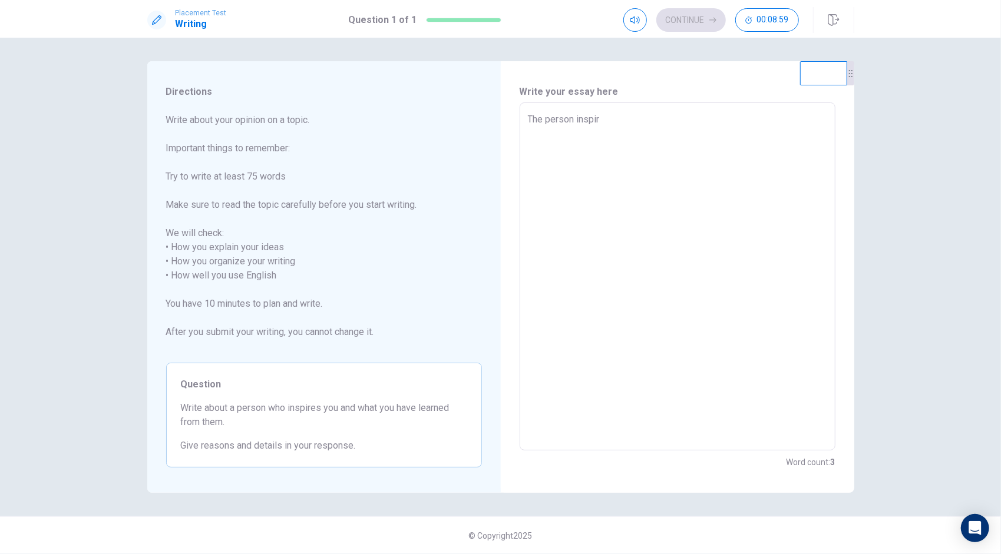
type textarea "x"
type textarea "The person inspire"
type textarea "x"
type textarea "The person inspires"
type textarea "x"
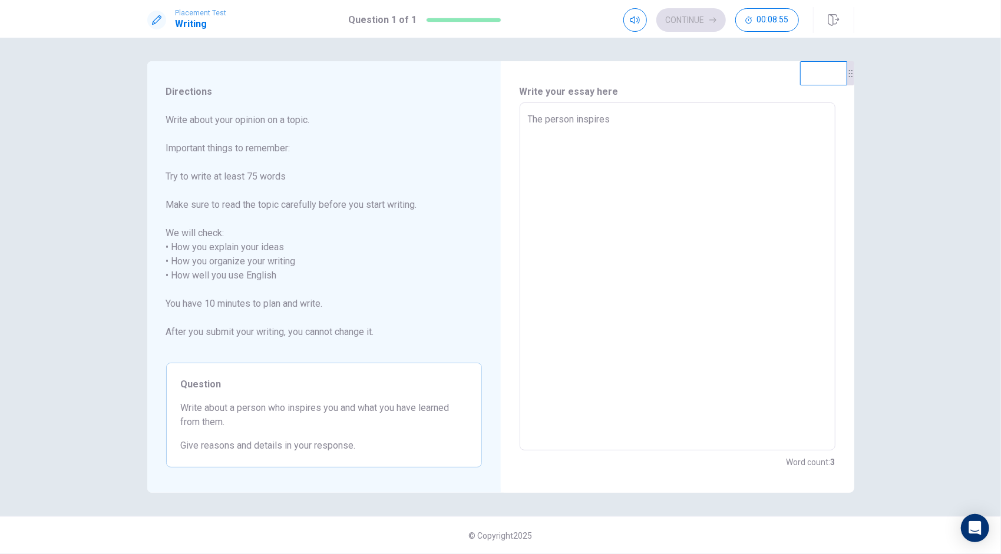
type textarea "The person inspires"
type textarea "x"
type textarea "The person inspires m"
type textarea "x"
type textarea "The person inspires my"
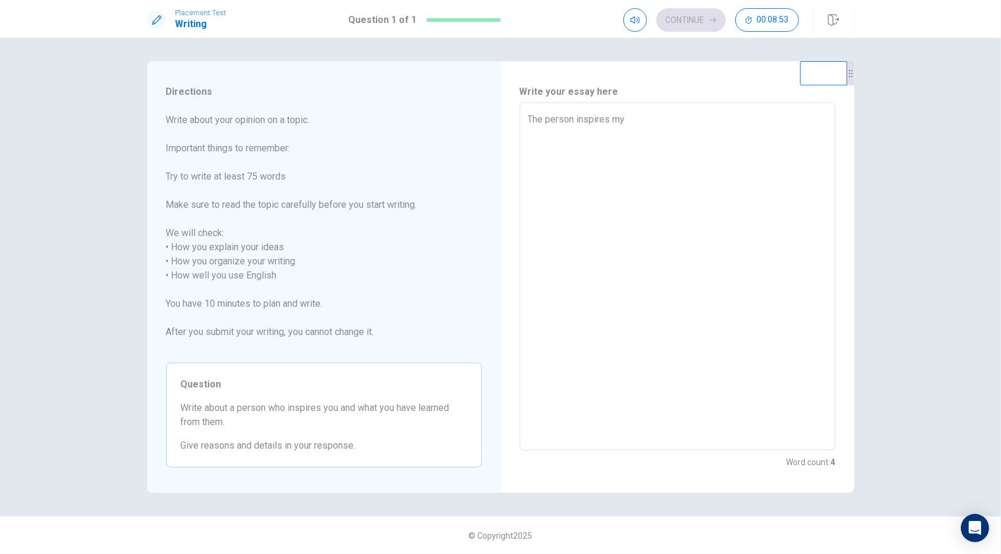
type textarea "x"
type textarea "The person inspires m"
type textarea "x"
type textarea "The person inspires me"
type textarea "x"
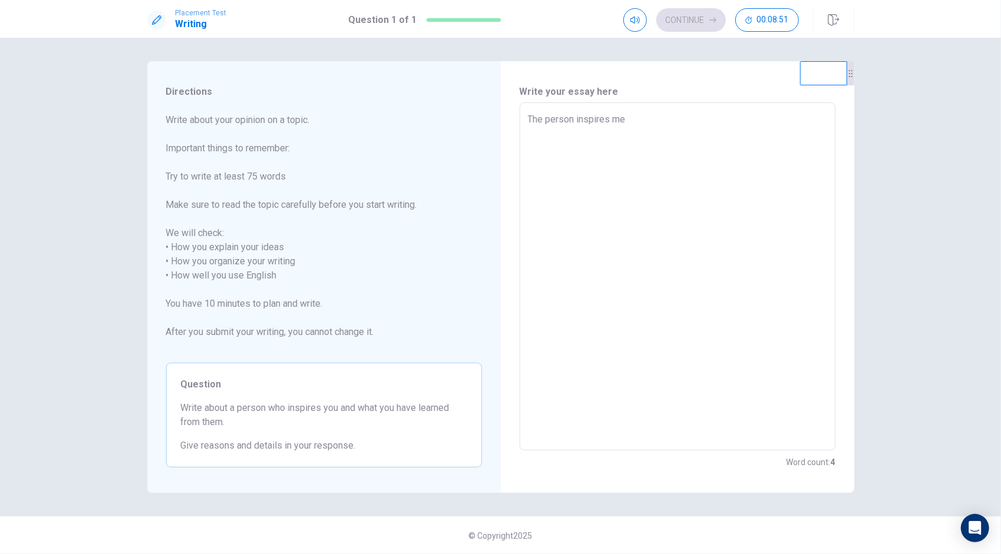
type textarea "The person inspires me"
type textarea "x"
type textarea "The person inspires me i"
type textarea "x"
type textarea "The person inspires me is"
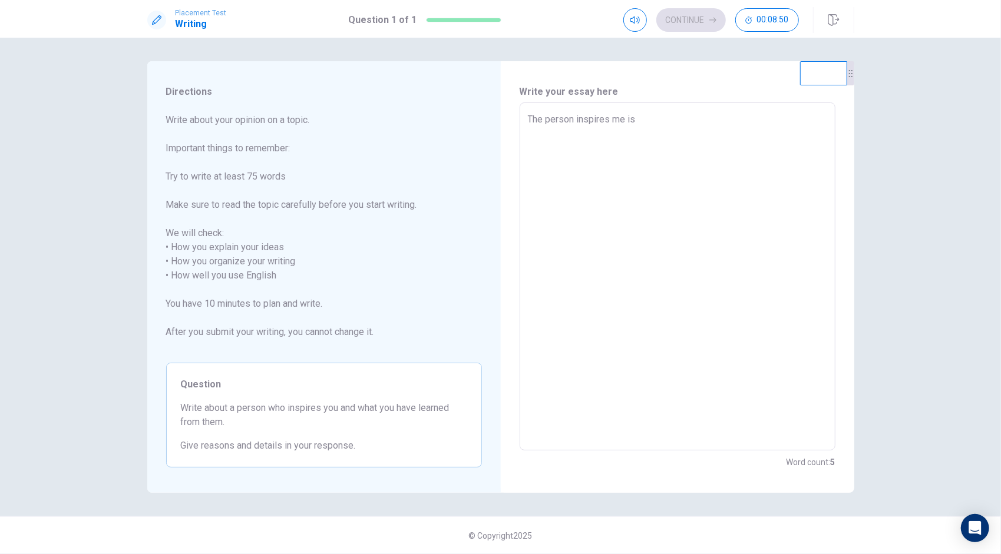
type textarea "x"
type textarea "The person inspires me is"
type textarea "x"
type textarea "The person inspires me is K"
type textarea "x"
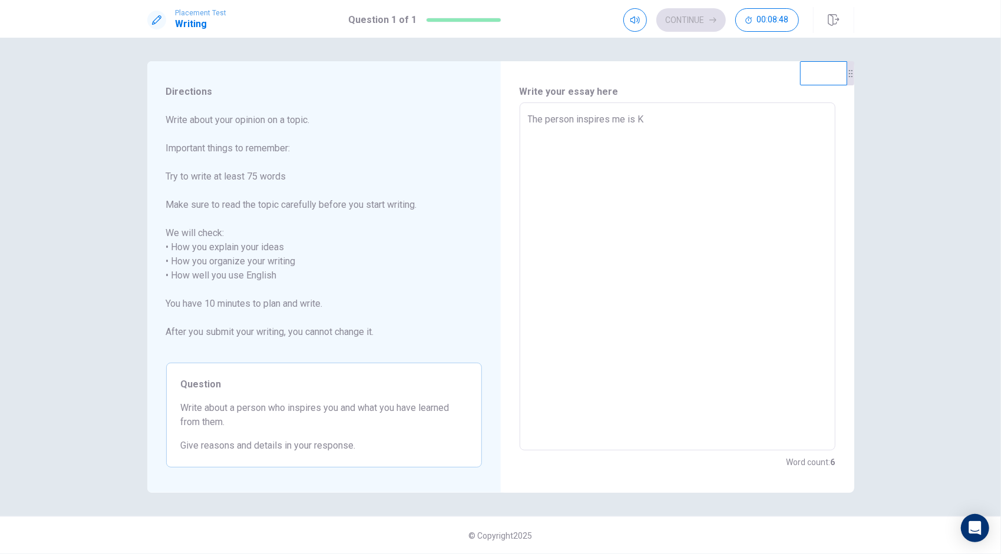
type textarea "The person inspires me is [PERSON_NAME]"
type textarea "x"
type textarea "The person inspires me is Kob"
type textarea "x"
type textarea "The person inspires me is [PERSON_NAME]"
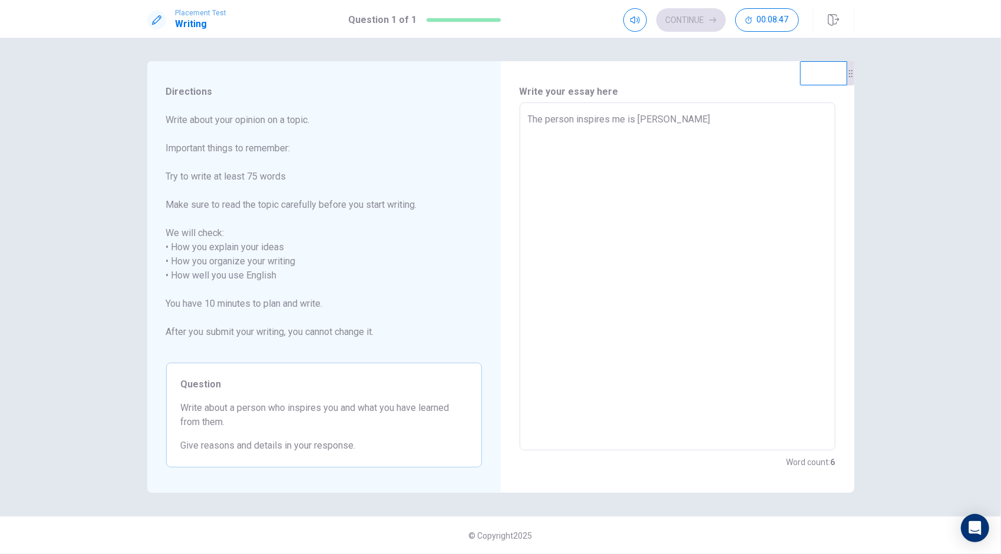
type textarea "x"
type textarea "The person inspires me is [PERSON_NAME]"
type textarea "x"
type textarea "The person inspires me is [PERSON_NAME]"
type textarea "x"
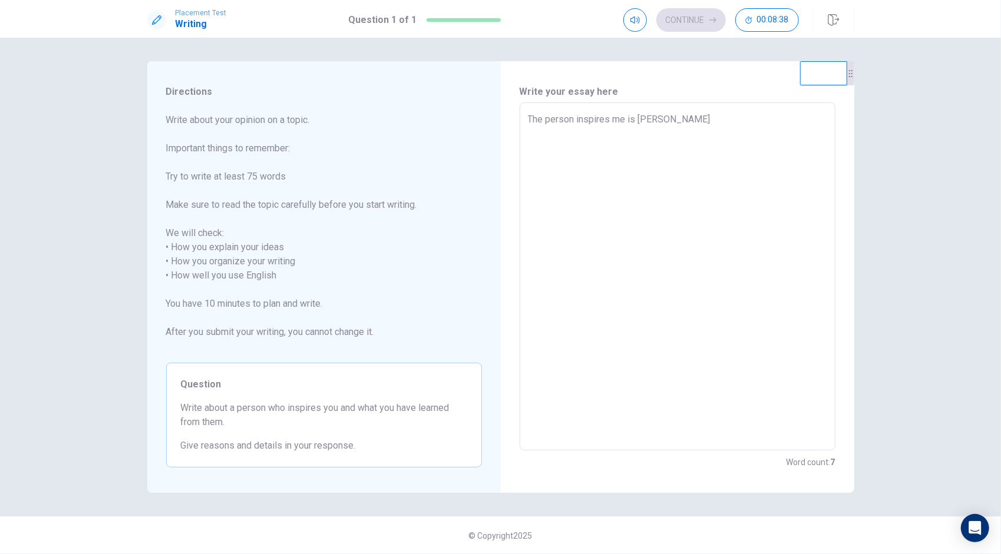
type textarea "The person inspires me is [PERSON_NAME]"
type textarea "x"
type textarea "The person inspires me is [PERSON_NAME]"
type textarea "x"
type textarea "The person inspires me is [PERSON_NAME],"
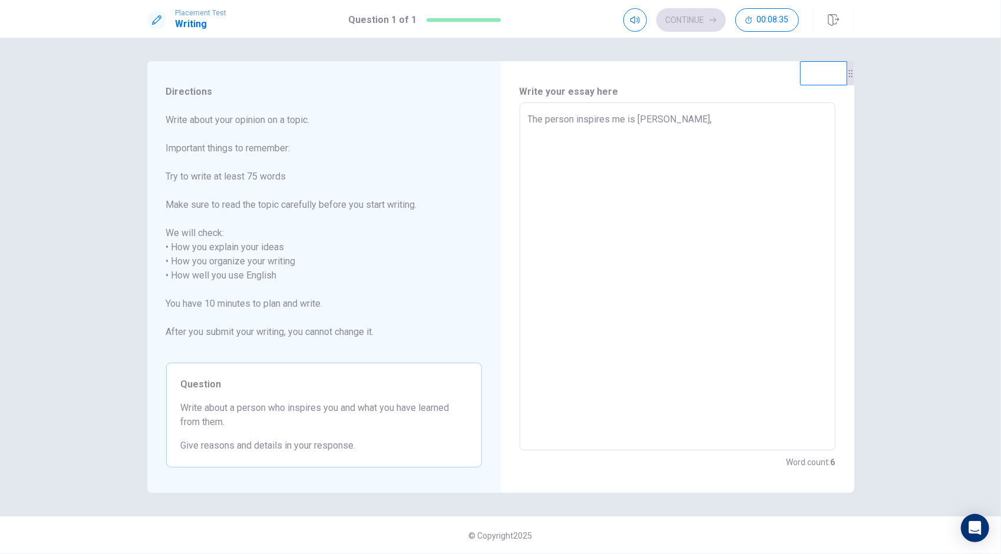
type textarea "x"
type textarea "The person inspires me is [PERSON_NAME],"
type textarea "x"
type textarea "The person inspires me is [PERSON_NAME], I"
type textarea "x"
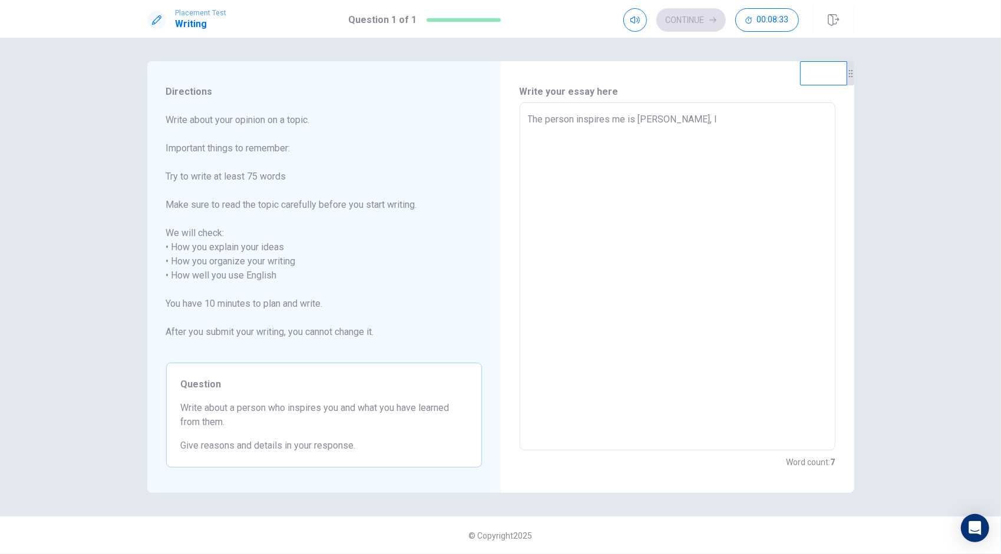
type textarea "The person inspires me is [PERSON_NAME], I"
type textarea "x"
type textarea "The person inspires me is [PERSON_NAME], I s"
type textarea "x"
type textarea "The person inspires me is [PERSON_NAME], I se"
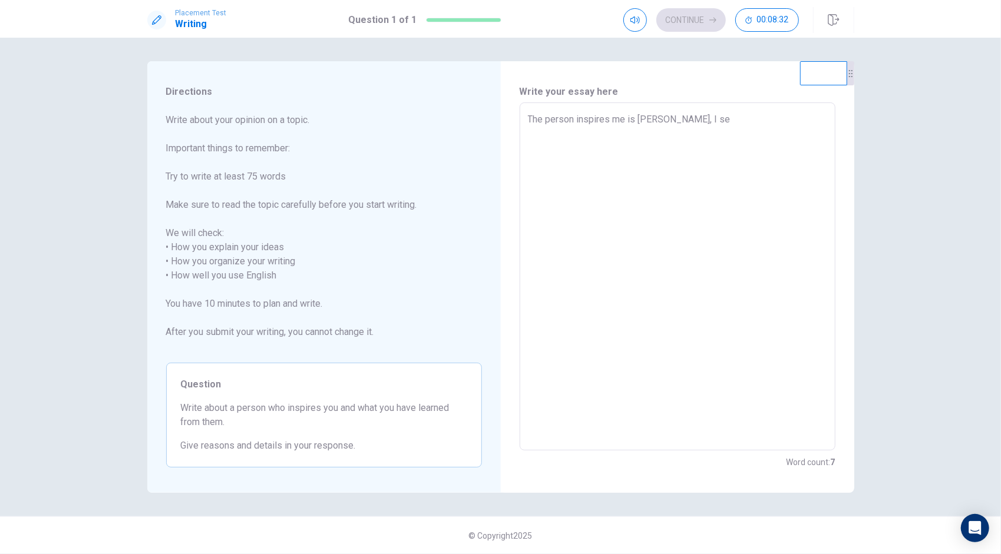
type textarea "x"
type textarea "The person inspires me is [PERSON_NAME], I see"
type textarea "x"
type textarea "The person inspires me is [PERSON_NAME], I see"
type textarea "x"
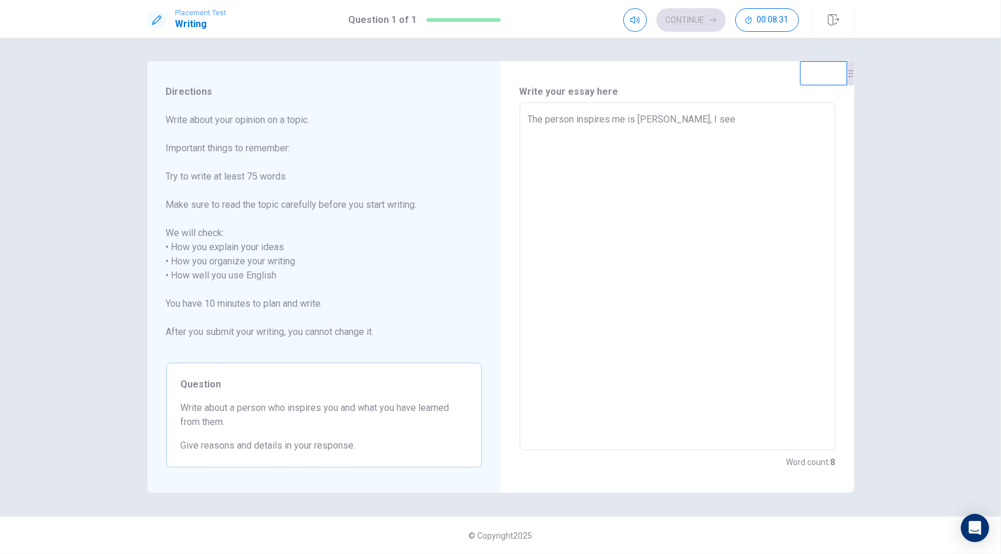
type textarea "The person inspires me is [PERSON_NAME], I see h"
type textarea "x"
type textarea "The person inspires me is [PERSON_NAME], I see hi"
type textarea "x"
type textarea "The person inspires me is [PERSON_NAME], I see him"
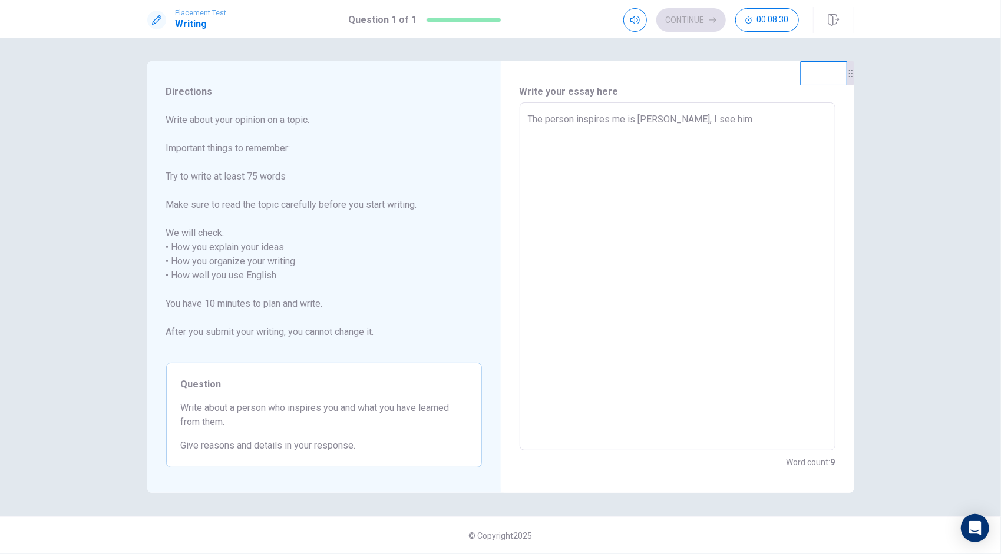
type textarea "x"
type textarea "The person inspires me is [PERSON_NAME], I see him"
type textarea "x"
type textarea "The person inspires me is [PERSON_NAME], I see him b"
type textarea "x"
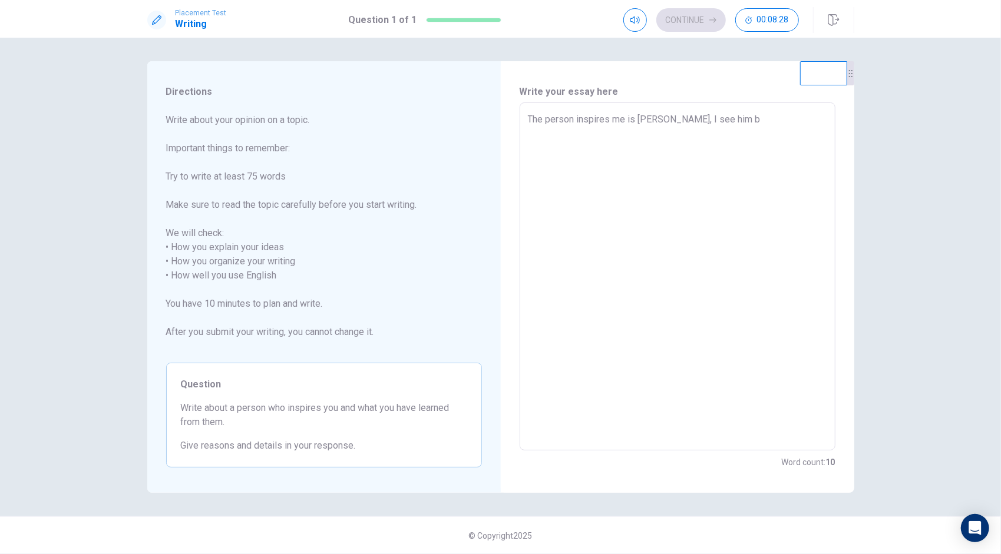
type textarea "The person inspires me is [PERSON_NAME], I see him ba"
type textarea "x"
type textarea "The person inspires me is [PERSON_NAME], I see him bas"
type textarea "x"
type textarea "The person inspires me is [PERSON_NAME], I see him bask"
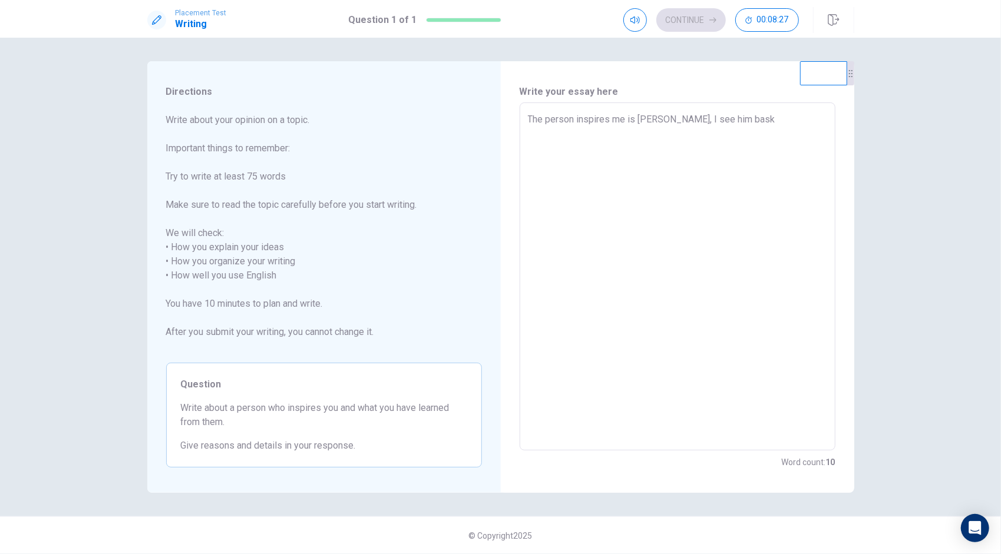
type textarea "x"
type textarea "The person inspires me is [PERSON_NAME], I see him baske"
type textarea "x"
type textarea "The person inspires me is [PERSON_NAME], I see him basket"
type textarea "x"
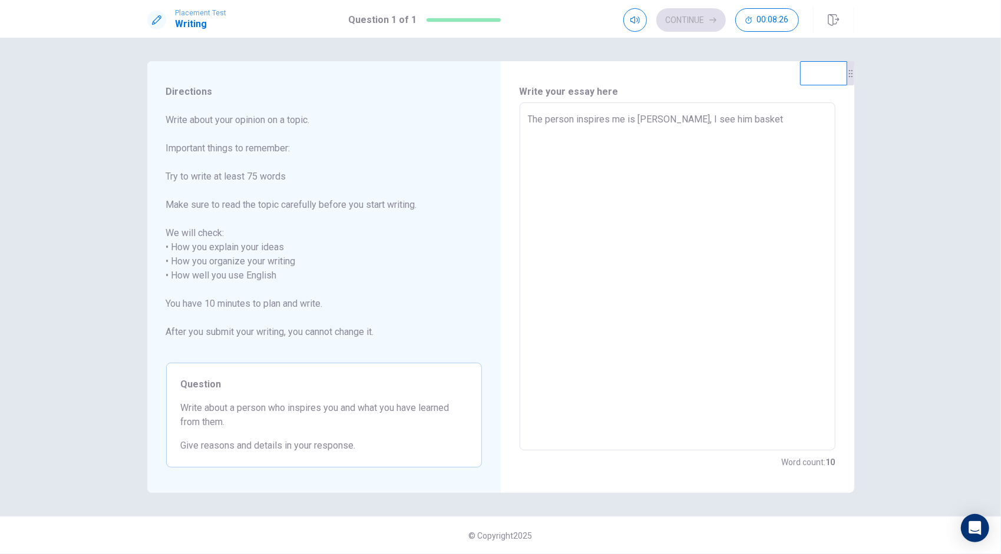
type textarea "The person inspires me is [PERSON_NAME], I see him basketb"
type textarea "x"
type textarea "The person inspires me is [PERSON_NAME], I see him basketba"
type textarea "x"
type textarea "The person inspires me is [PERSON_NAME], I see him basketbal"
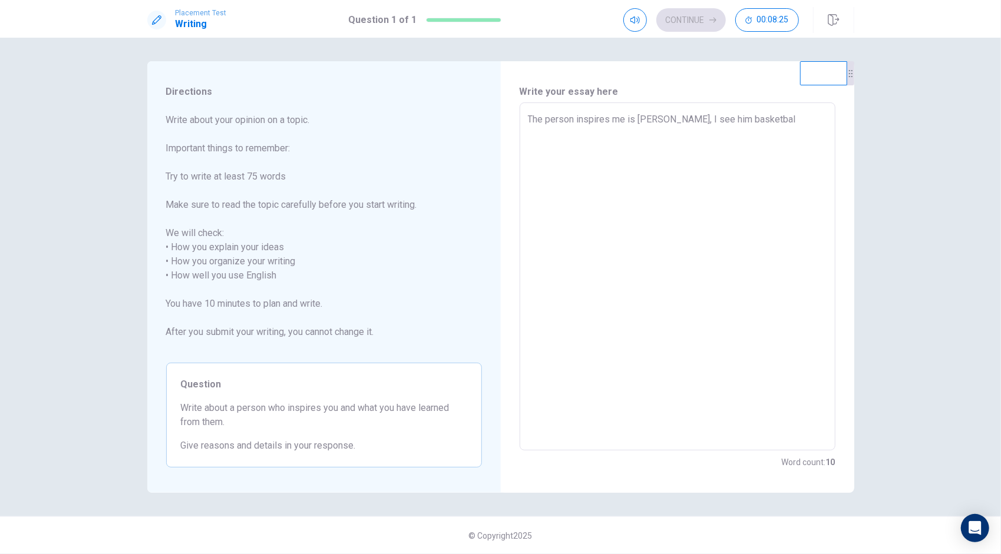
type textarea "x"
type textarea "The person inspires me is [PERSON_NAME], I see him basketball"
type textarea "x"
type textarea "The person inspires me is [PERSON_NAME], I see him basketball"
type textarea "x"
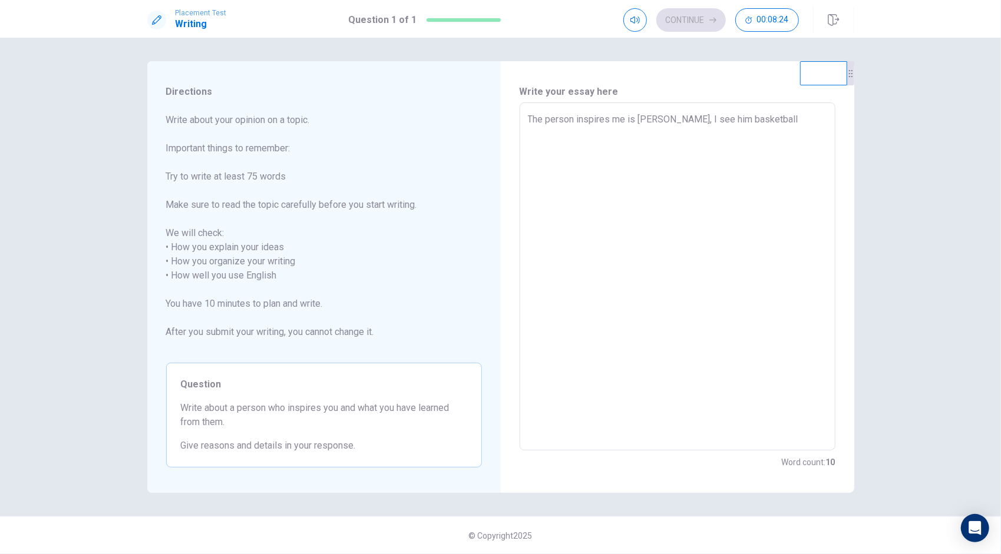
type textarea "The person inspires me is [PERSON_NAME], I see him basketball i"
type textarea "x"
type textarea "The person inspires me is [PERSON_NAME], I see him basketball is"
type textarea "x"
type textarea "The person inspires me is [PERSON_NAME], I see him basketball is"
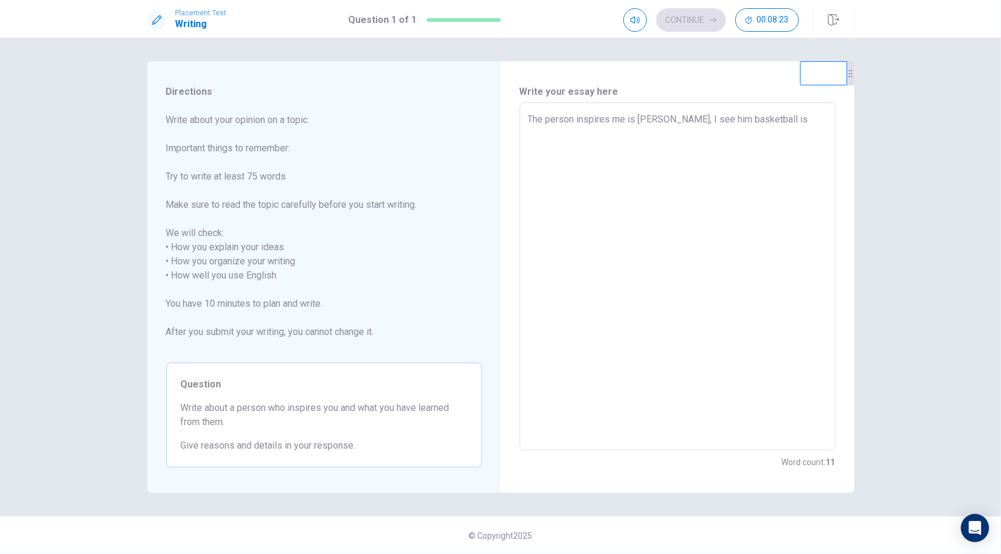
type textarea "x"
type textarea "The person inspires me is [PERSON_NAME], I see him basketball is p"
type textarea "x"
type textarea "The person inspires me is [PERSON_NAME], I see him basketball is pa"
type textarea "x"
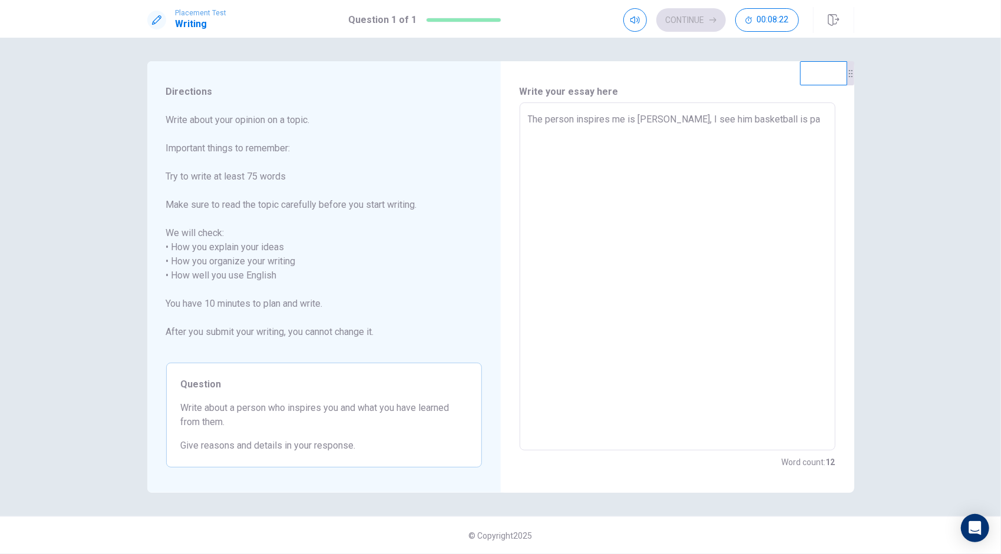
type textarea "The person inspires me is [PERSON_NAME], I see him basketball is pal"
type textarea "x"
type textarea "The person inspires me is [PERSON_NAME], I see him basketball is paly"
type textarea "x"
type textarea "The person inspires me is [PERSON_NAME], I see him basketball i paly"
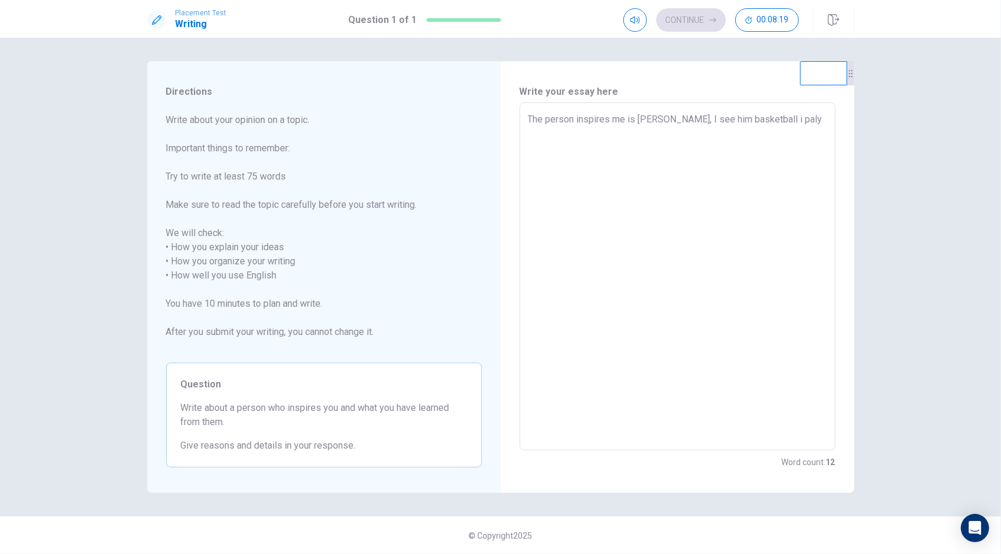
type textarea "x"
type textarea "The person inspires me is [PERSON_NAME], I see him basketball paly"
type textarea "x"
type textarea "The person inspires me is [PERSON_NAME], I see him basketball w [GEOGRAPHIC_DAT…"
type textarea "x"
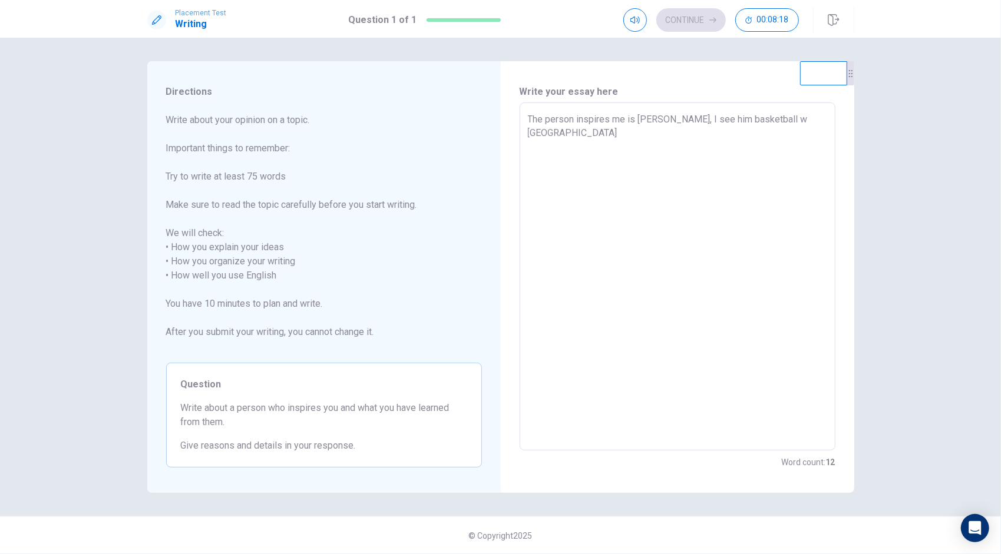
type textarea "The person inspires me is [PERSON_NAME], I see him basketball wa paly"
type textarea "x"
type textarea "The person inspires me is [PERSON_NAME], I see him basketball was paly"
type textarea "x"
type textarea "The person inspires me is [PERSON_NAME], I see him basketball was paly"
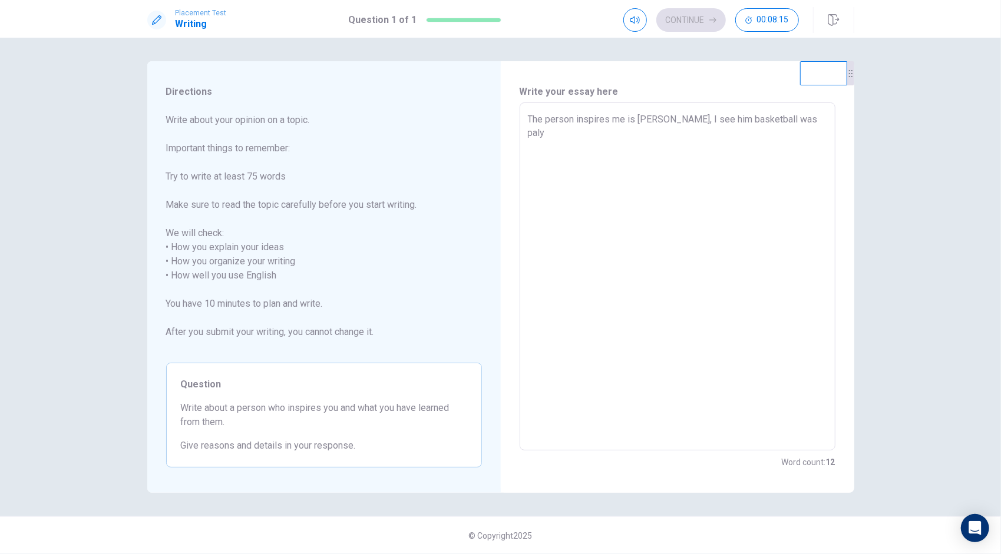
type textarea "x"
type textarea "The person inspires me is [PERSON_NAME], I see him basketball was paly w"
type textarea "x"
type textarea "The person inspires me is [PERSON_NAME], I see him basketball was paly"
type textarea "x"
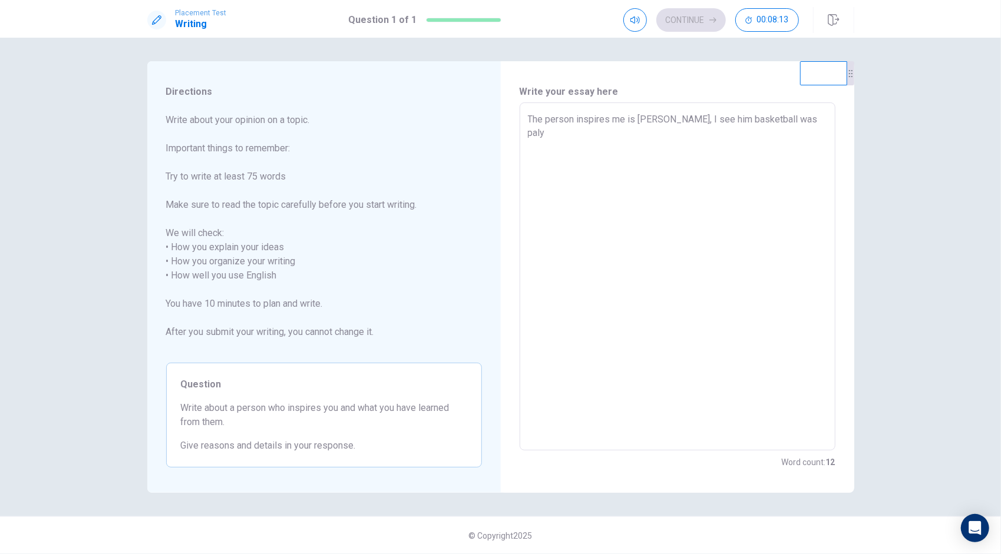
type textarea "The person inspires me is [PERSON_NAME], I see him basketball was paly v"
type textarea "x"
type textarea "The person inspires me is [PERSON_NAME], I see him basketball was paly ve"
type textarea "x"
type textarea "The person inspires me is [PERSON_NAME], I see him basketball was paly ver"
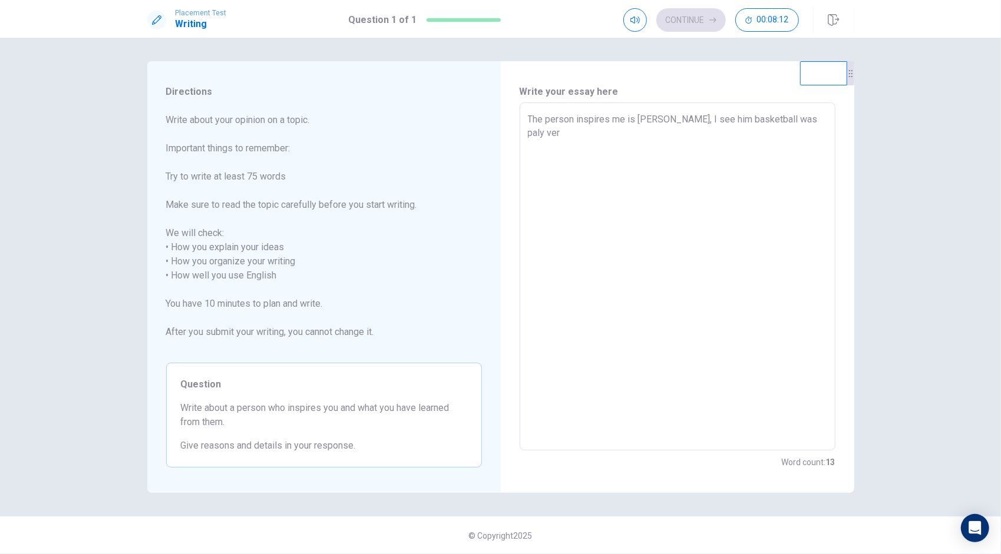
type textarea "x"
type textarea "The person inspires me is [PERSON_NAME], I see him basketball was paly very"
type textarea "x"
type textarea "The person inspires me is [PERSON_NAME], I see him basketball was paly very"
type textarea "x"
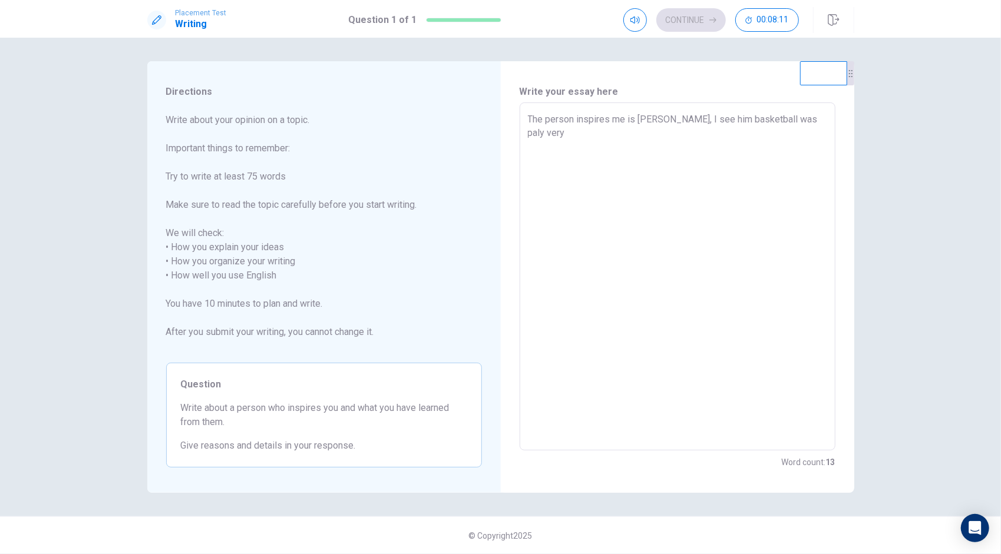
type textarea "The person inspires me is [PERSON_NAME], I see him basketball was paly very w"
type textarea "x"
type textarea "The person inspires me is [PERSON_NAME], I see him basketball was paly very we"
type textarea "x"
type textarea "The person inspires me is [PERSON_NAME], I see him basketball was paly very wel"
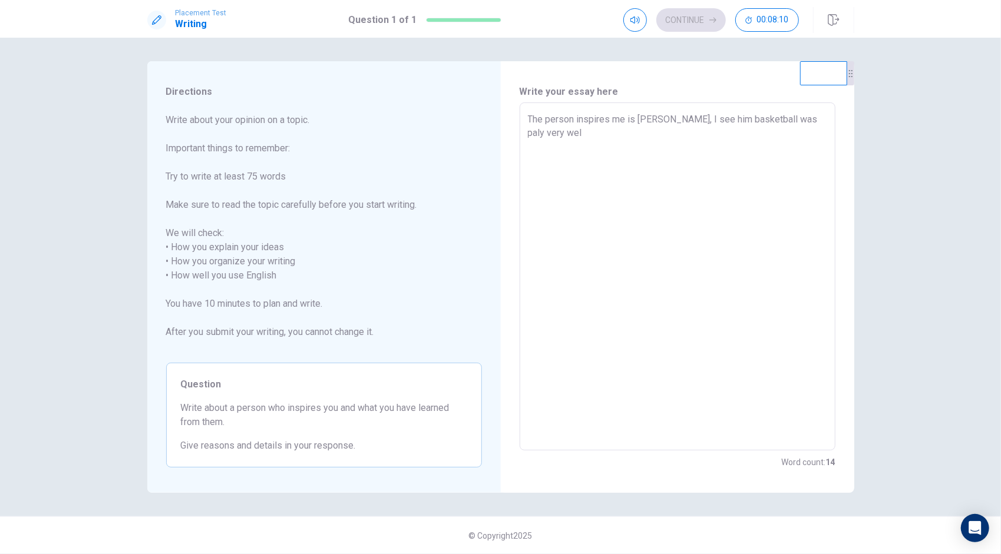
type textarea "x"
type textarea "The person inspires me is [PERSON_NAME], I see him basketball was paly very well"
type textarea "x"
type textarea "The person inspires me is [PERSON_NAME], I see him basketball was paly very well"
type textarea "x"
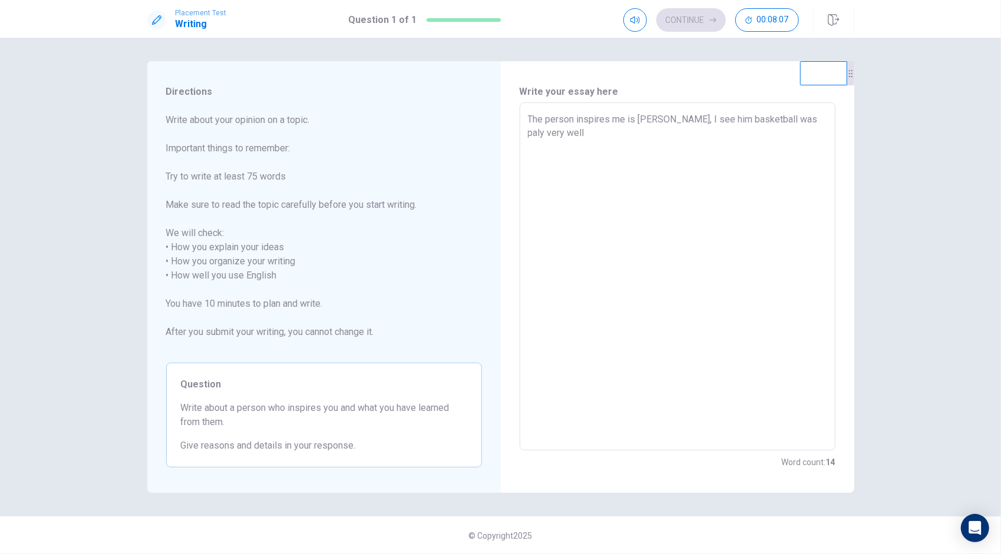
type textarea "The person inspires me is [PERSON_NAME], I see him basketball was paly very wel…"
type textarea "x"
type textarea "The person inspires me is [PERSON_NAME], I see him basketball was paly very wel…"
type textarea "x"
type textarea "The person inspires me is [PERSON_NAME], I see him basketball was paly very wel…"
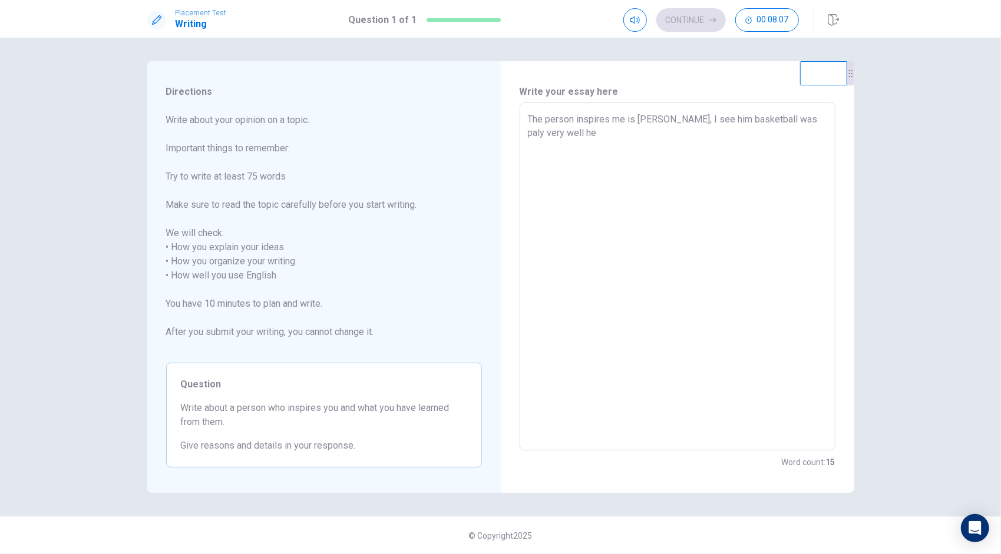
type textarea "x"
type textarea "The person inspires me is [PERSON_NAME], I see him basketball was paly very wel…"
type textarea "x"
type textarea "The person inspires me is [PERSON_NAME], I see him basketball was paly very wel…"
type textarea "x"
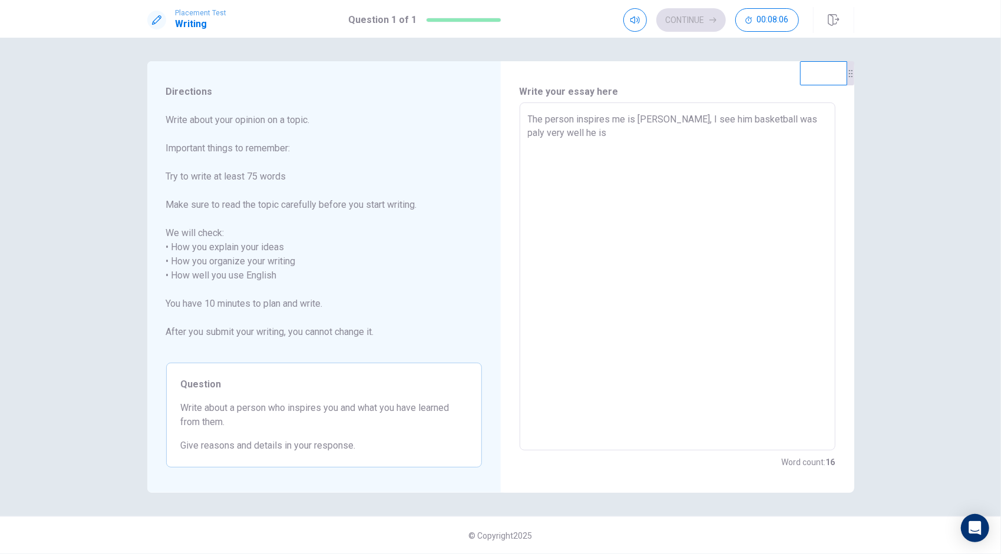
type textarea "The person inspires me is [PERSON_NAME], I see him basketball was paly very wel…"
type textarea "x"
type textarea "The person inspires me is [PERSON_NAME], I see him basketball was paly very wel…"
type textarea "x"
type textarea "The person inspires me is [PERSON_NAME], I see him basketball was paly very wel…"
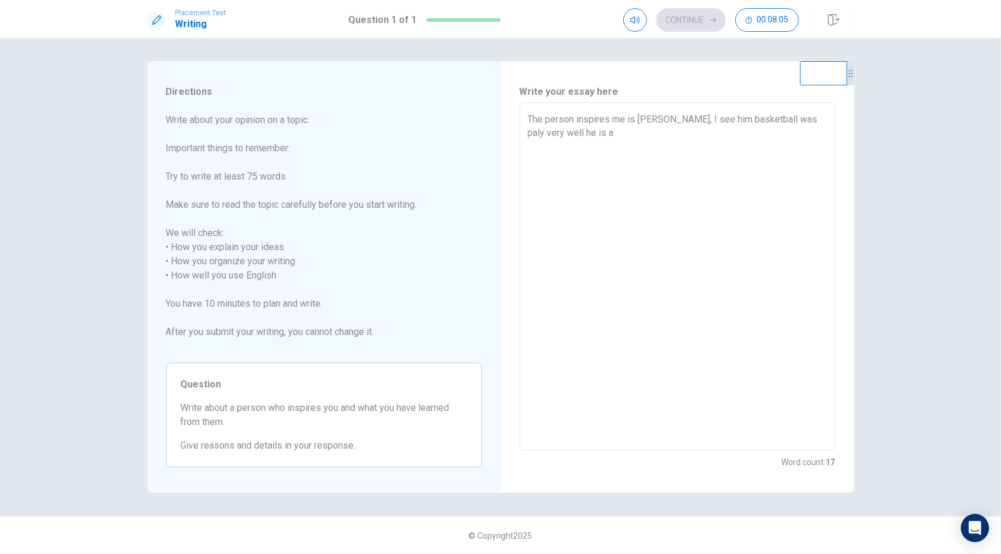
type textarea "x"
type textarea "The person inspires me is [PERSON_NAME], I see him basketball was paly very wel…"
type textarea "x"
type textarea "The person inspires me is [PERSON_NAME], I see him basketball was paly very wel…"
type textarea "x"
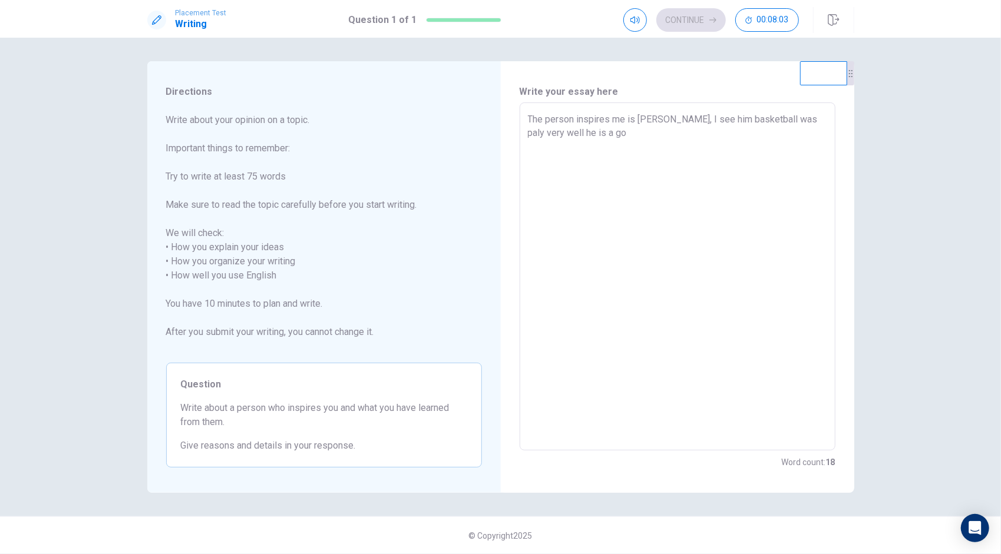
type textarea "The person inspires me is [PERSON_NAME], I see him basketball was paly very wel…"
type textarea "x"
type textarea "The person inspires me is [PERSON_NAME], I see him basketball was paly very wel…"
type textarea "x"
type textarea "The person inspires me is [PERSON_NAME], I see him basketball was paly very wel…"
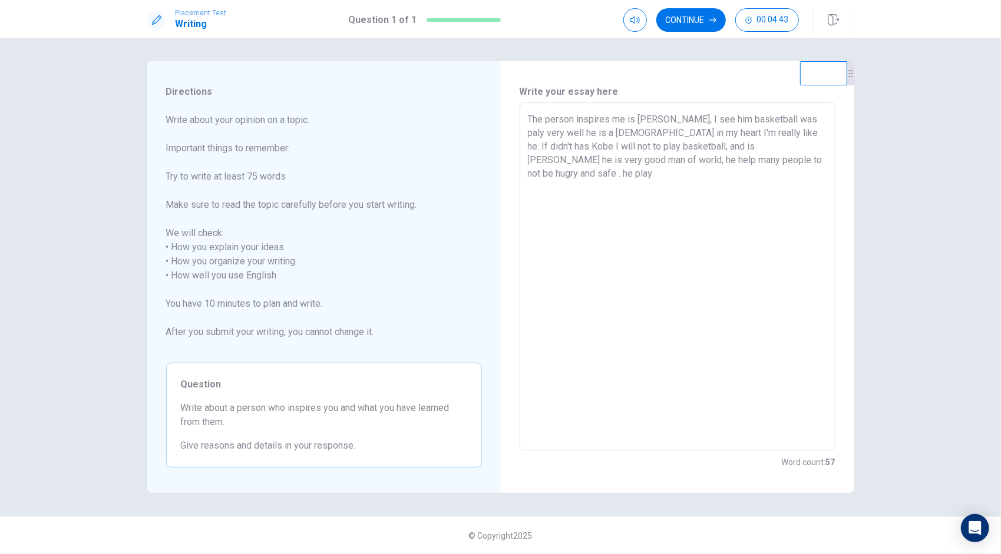
click at [746, 162] on textarea "The person inspires me is [PERSON_NAME], I see him basketball was paly very wel…" at bounding box center [677, 276] width 299 height 329
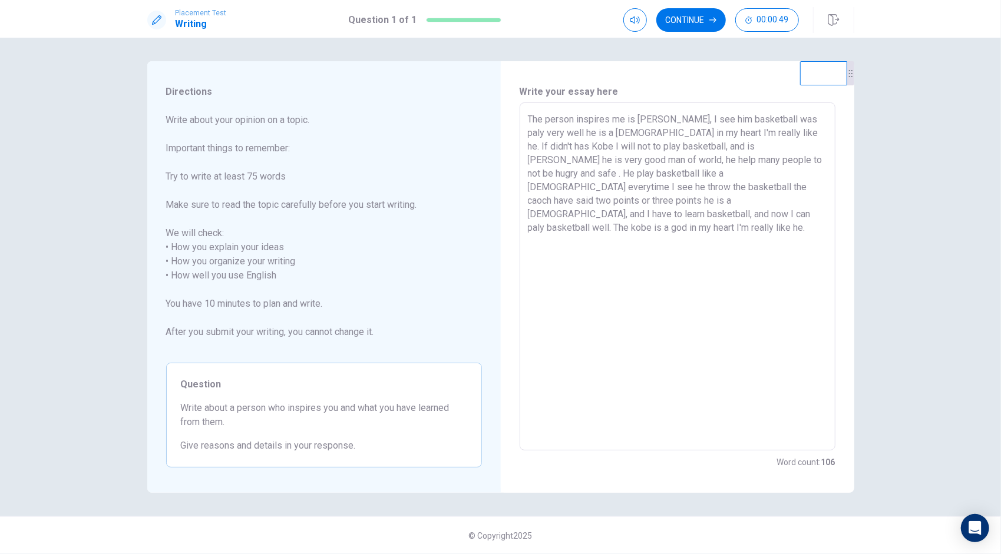
drag, startPoint x: 525, startPoint y: 115, endPoint x: 529, endPoint y: 120, distance: 6.3
click at [529, 120] on div "The person inspires me is [PERSON_NAME], I see him basketball was paly very wel…" at bounding box center [677, 276] width 316 height 348
drag, startPoint x: 529, startPoint y: 120, endPoint x: 574, endPoint y: 120, distance: 44.8
click at [574, 120] on textarea "The person inspires me is [PERSON_NAME], I see him basketball was paly very wel…" at bounding box center [677, 276] width 299 height 329
click at [521, 128] on div "The person inspires me is [PERSON_NAME], I see him basketball was paly very wel…" at bounding box center [677, 276] width 316 height 348
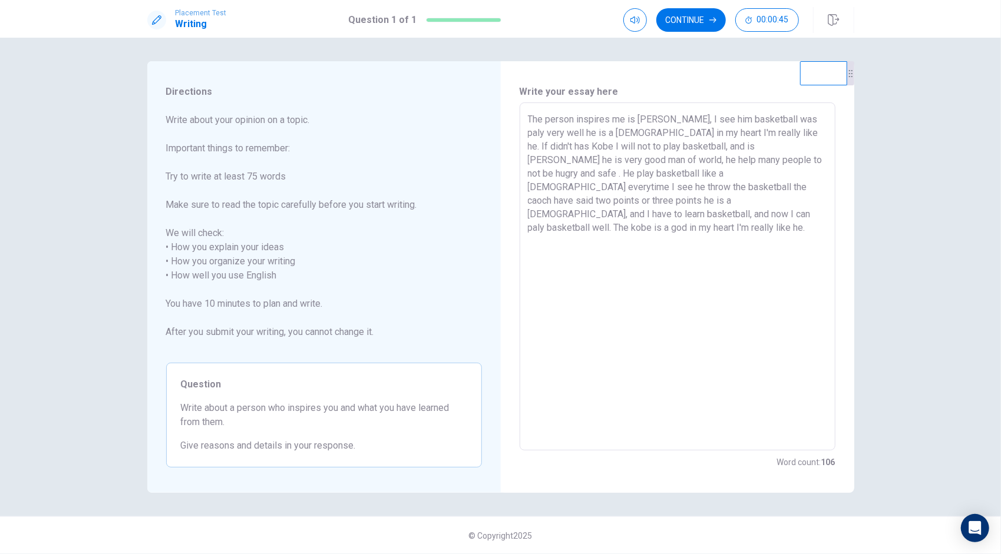
click at [662, 69] on div "Write your essay here The person inspires me is [PERSON_NAME], I see him basket…" at bounding box center [677, 277] width 353 height 432
drag, startPoint x: 727, startPoint y: 18, endPoint x: 714, endPoint y: 19, distance: 13.1
click at [714, 19] on div "Continue 00:00:34" at bounding box center [710, 20] width 175 height 24
click at [714, 19] on icon "button" at bounding box center [712, 19] width 7 height 7
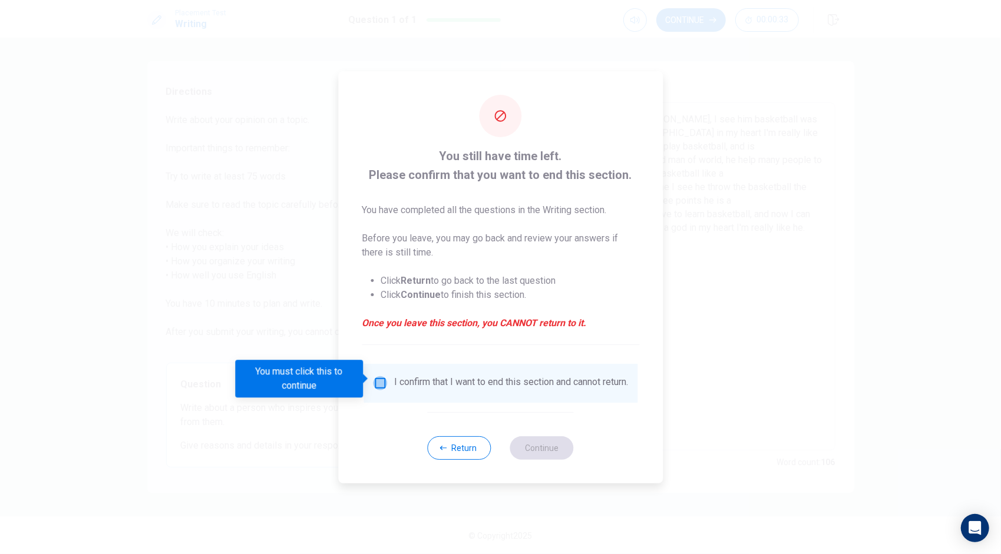
click at [381, 383] on input "You must click this to continue" at bounding box center [380, 383] width 14 height 14
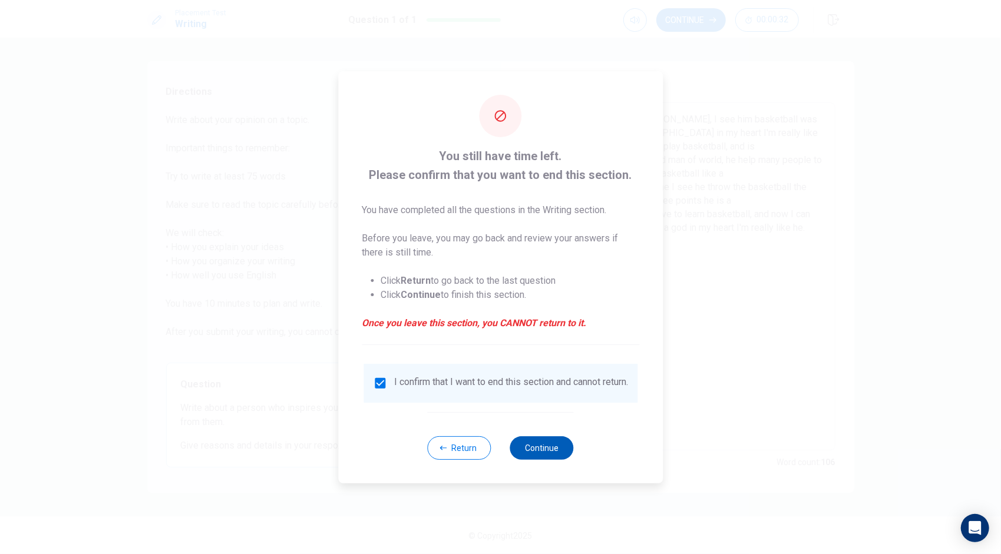
click at [528, 457] on button "Continue" at bounding box center [542, 448] width 64 height 24
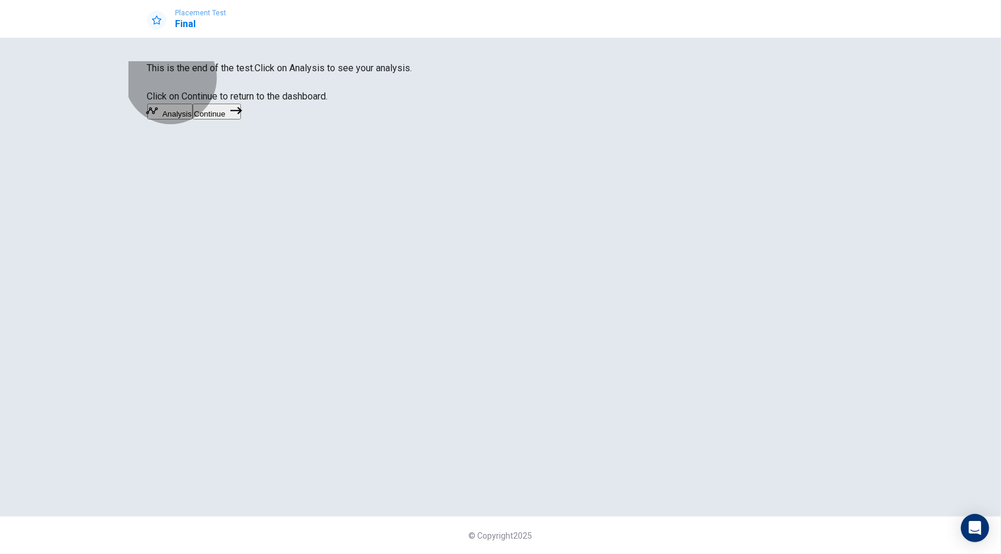
click at [240, 120] on button "Continue" at bounding box center [217, 112] width 48 height 16
